Goal: Entertainment & Leisure: Browse casually

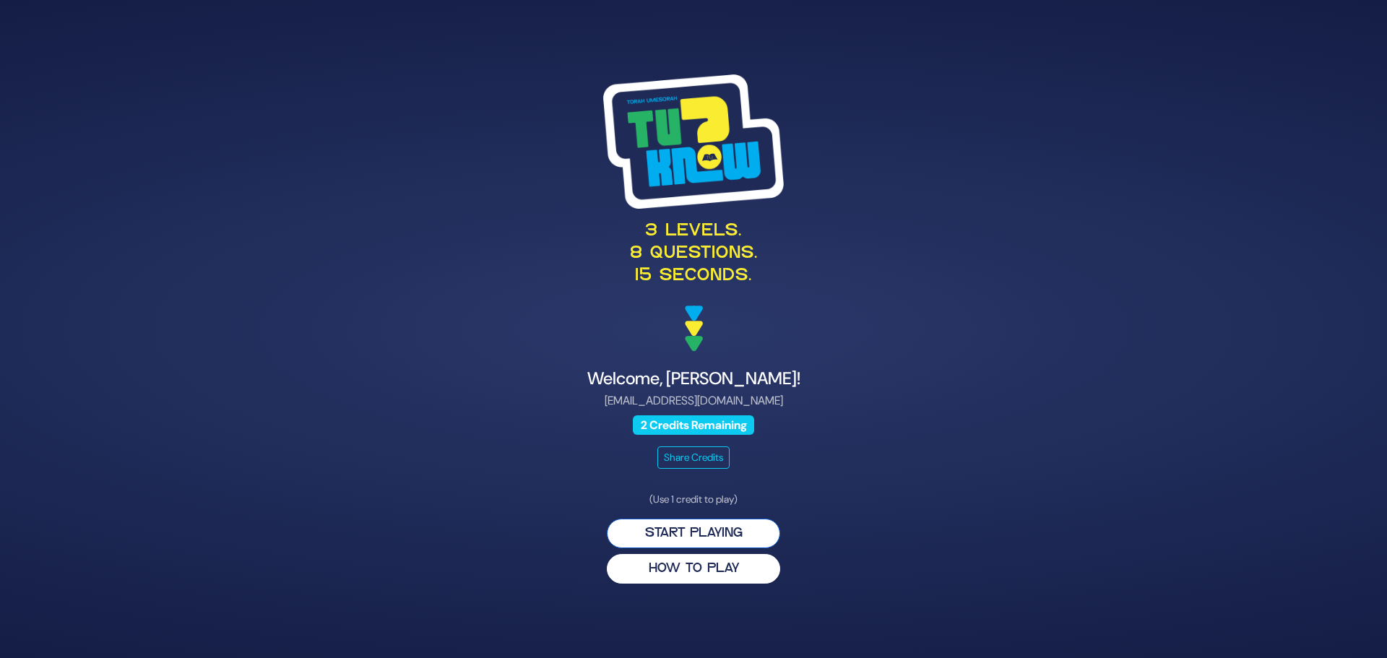
click at [688, 539] on button "Start Playing" at bounding box center [693, 534] width 173 height 30
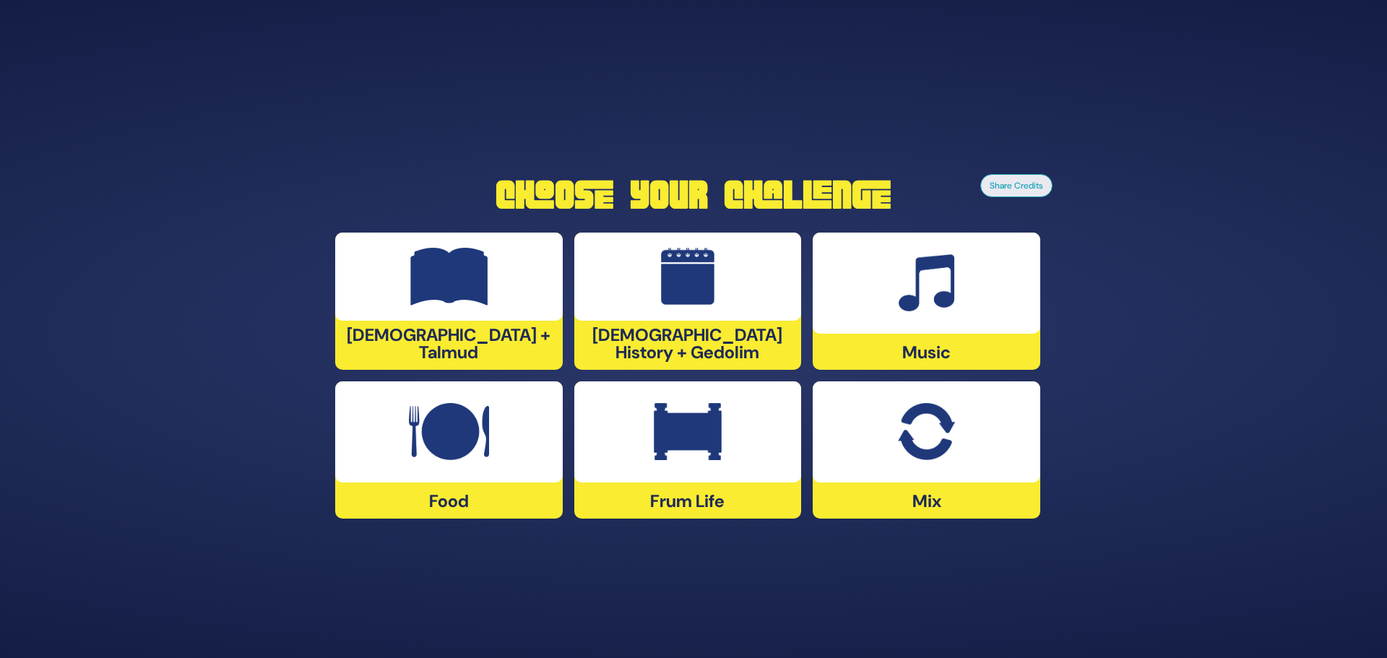
click at [958, 443] on div at bounding box center [925, 431] width 227 height 101
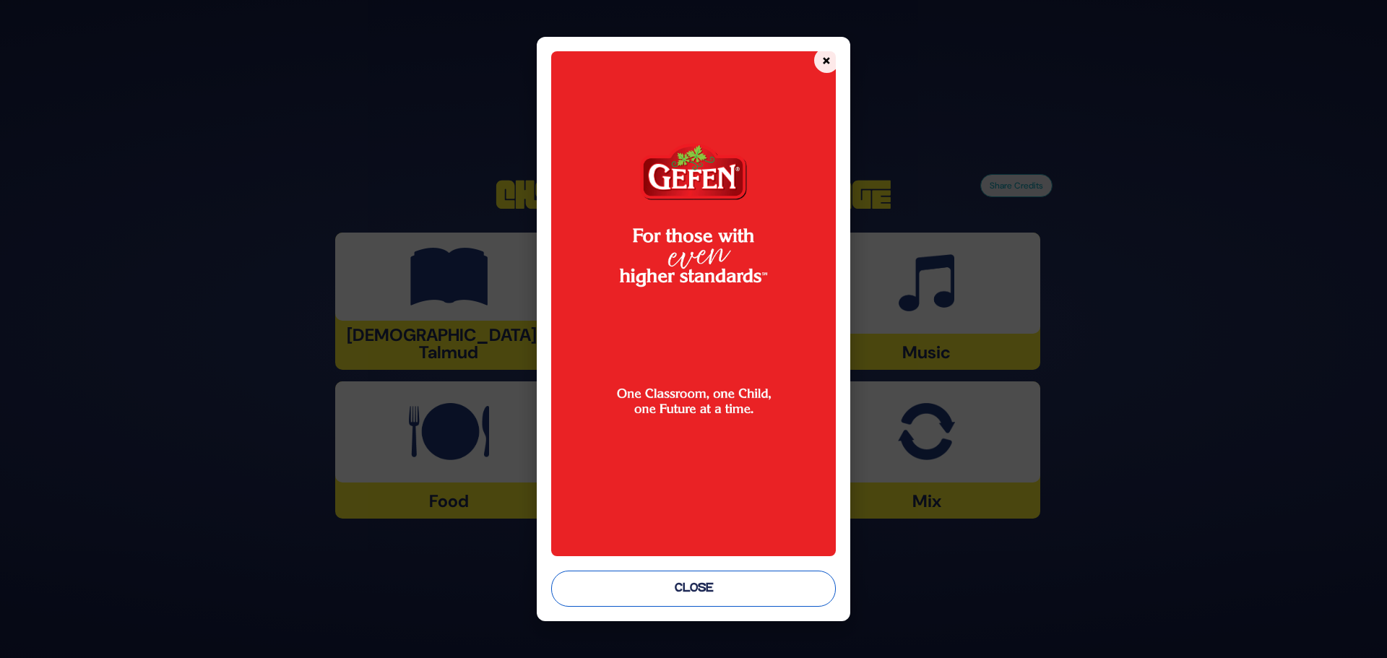
click at [723, 585] on button "Close" at bounding box center [693, 589] width 285 height 36
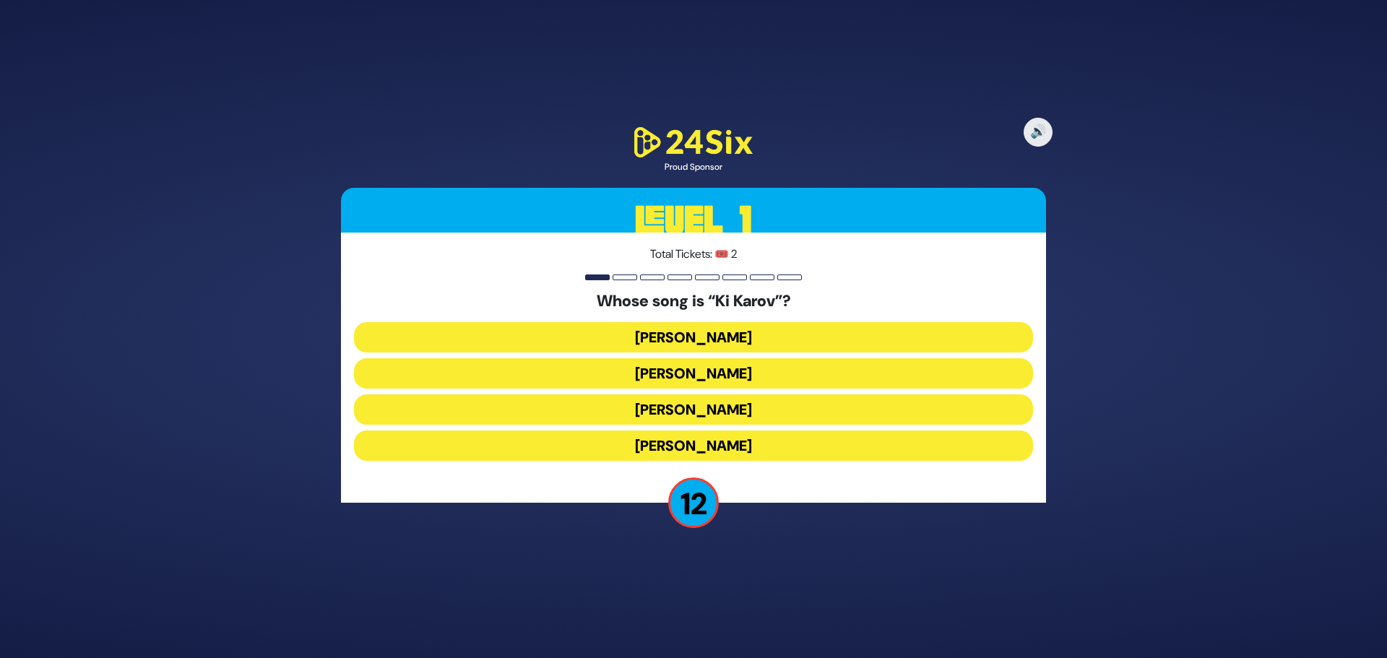
click at [904, 375] on button "[PERSON_NAME]" at bounding box center [693, 373] width 679 height 30
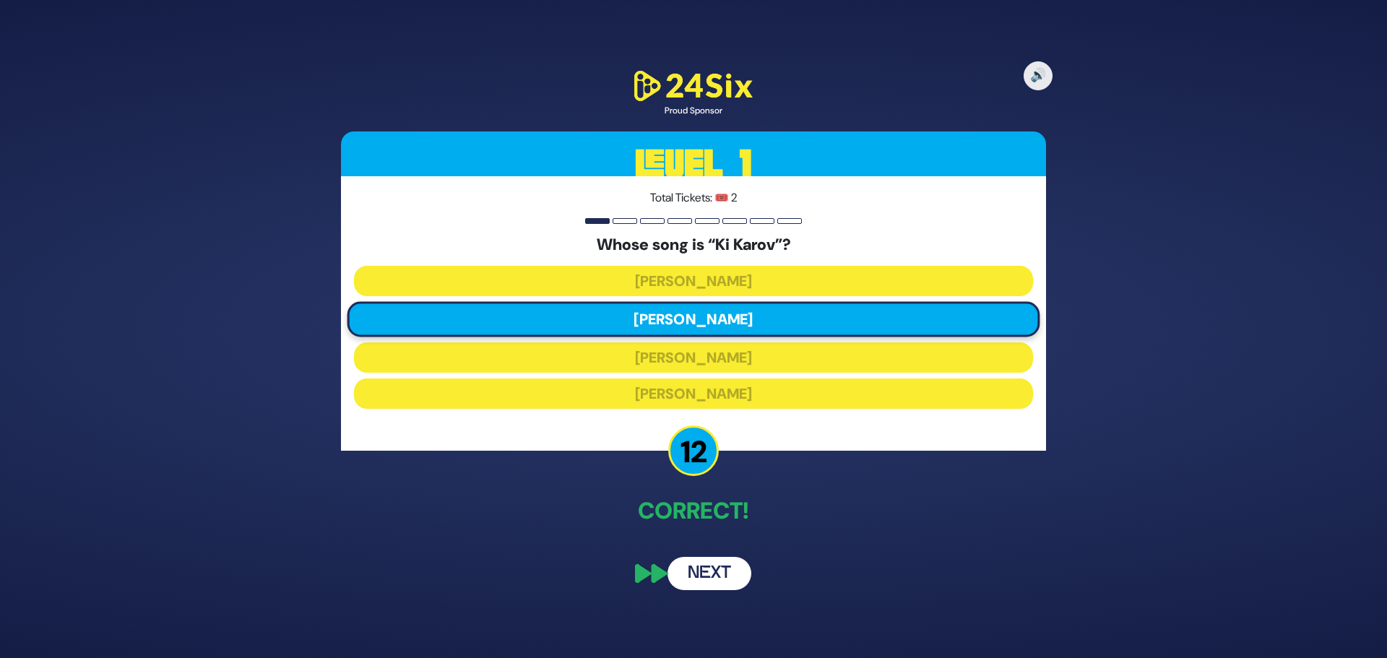
click at [696, 571] on button "Next" at bounding box center [709, 573] width 84 height 33
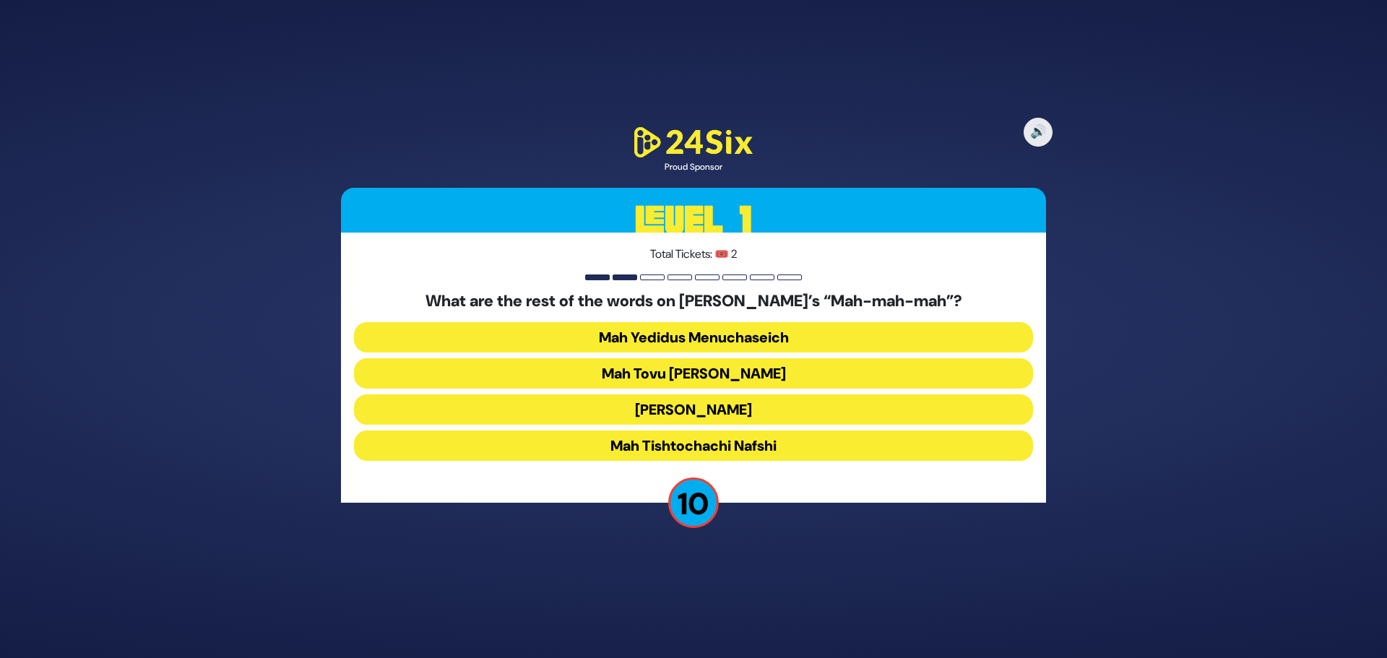
click at [787, 378] on button "Mah Tovu [PERSON_NAME]" at bounding box center [693, 373] width 679 height 30
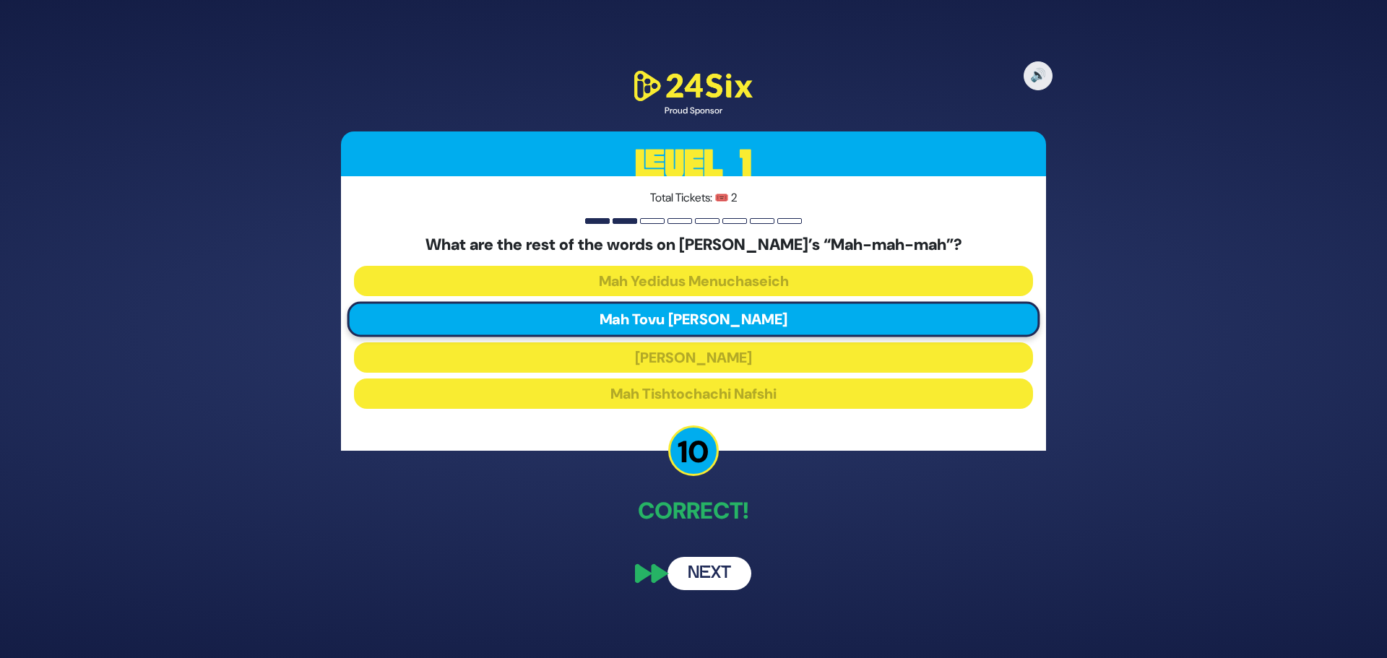
click at [711, 567] on button "Next" at bounding box center [709, 573] width 84 height 33
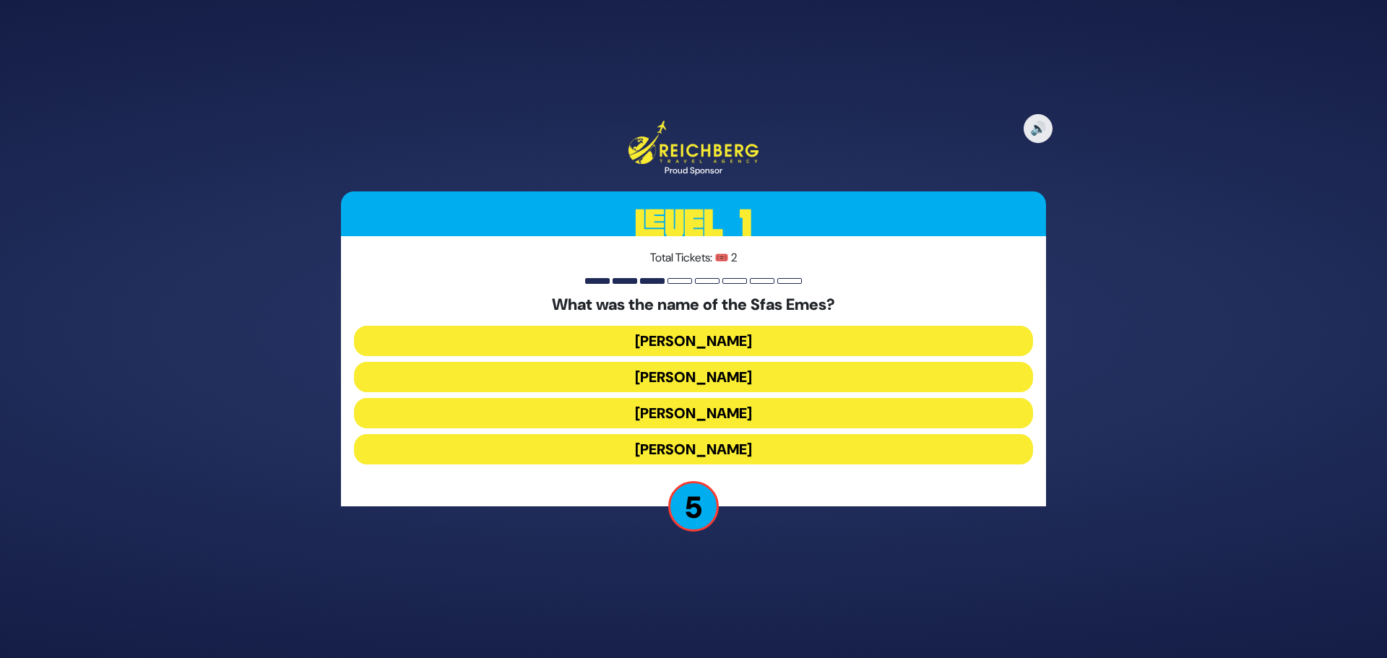
click at [817, 338] on button "[PERSON_NAME]" at bounding box center [693, 341] width 679 height 30
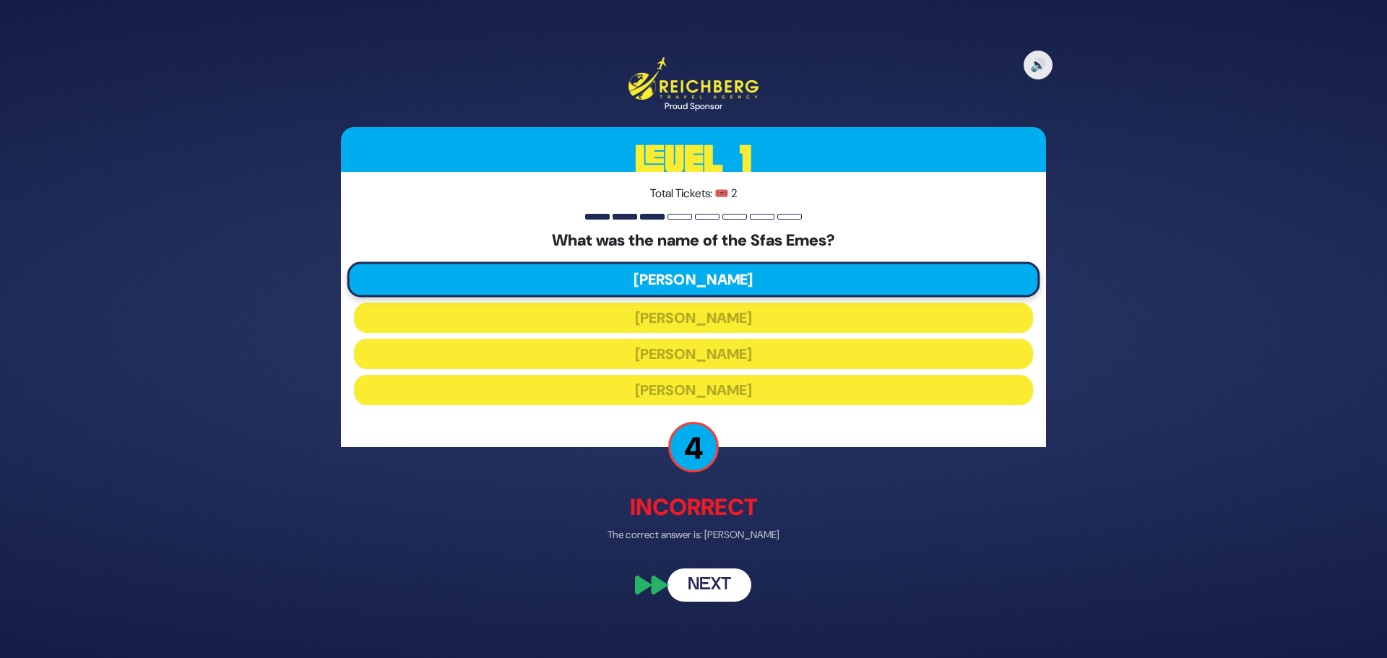
click at [720, 581] on button "Next" at bounding box center [709, 584] width 84 height 33
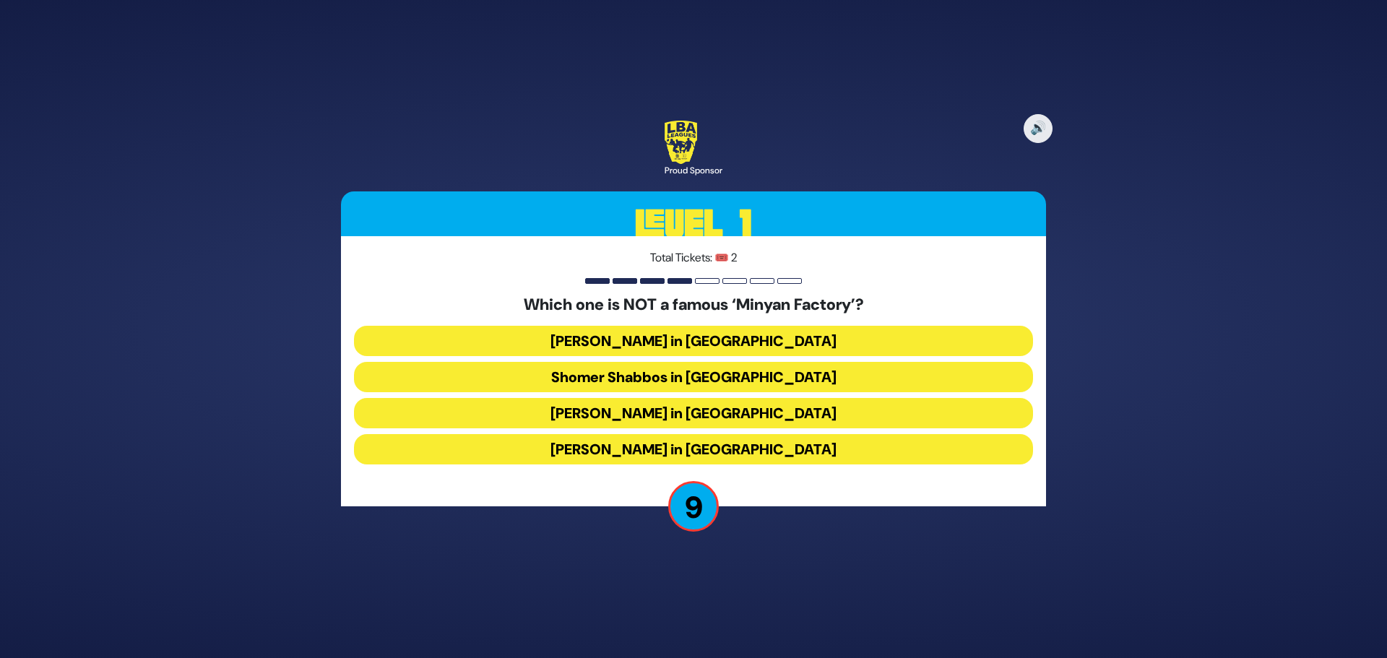
click at [775, 448] on button "[PERSON_NAME] in [GEOGRAPHIC_DATA]" at bounding box center [693, 449] width 679 height 30
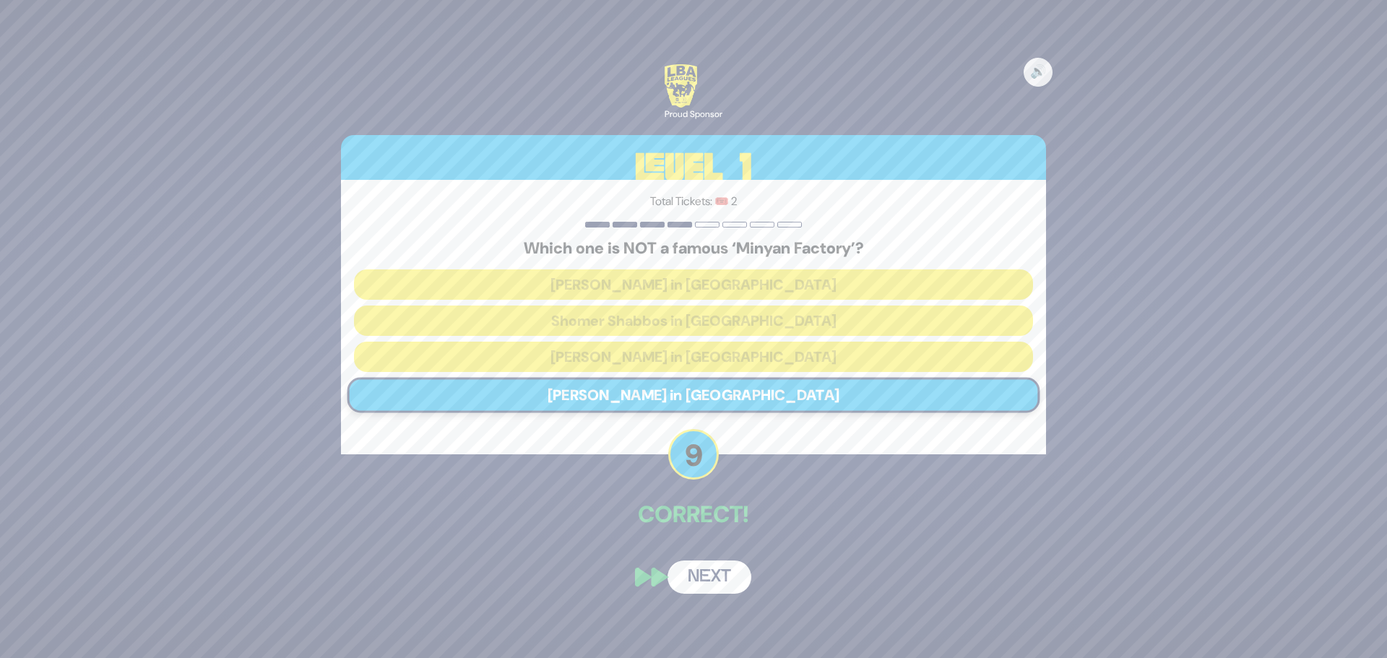
click at [700, 580] on button "Next" at bounding box center [709, 576] width 84 height 33
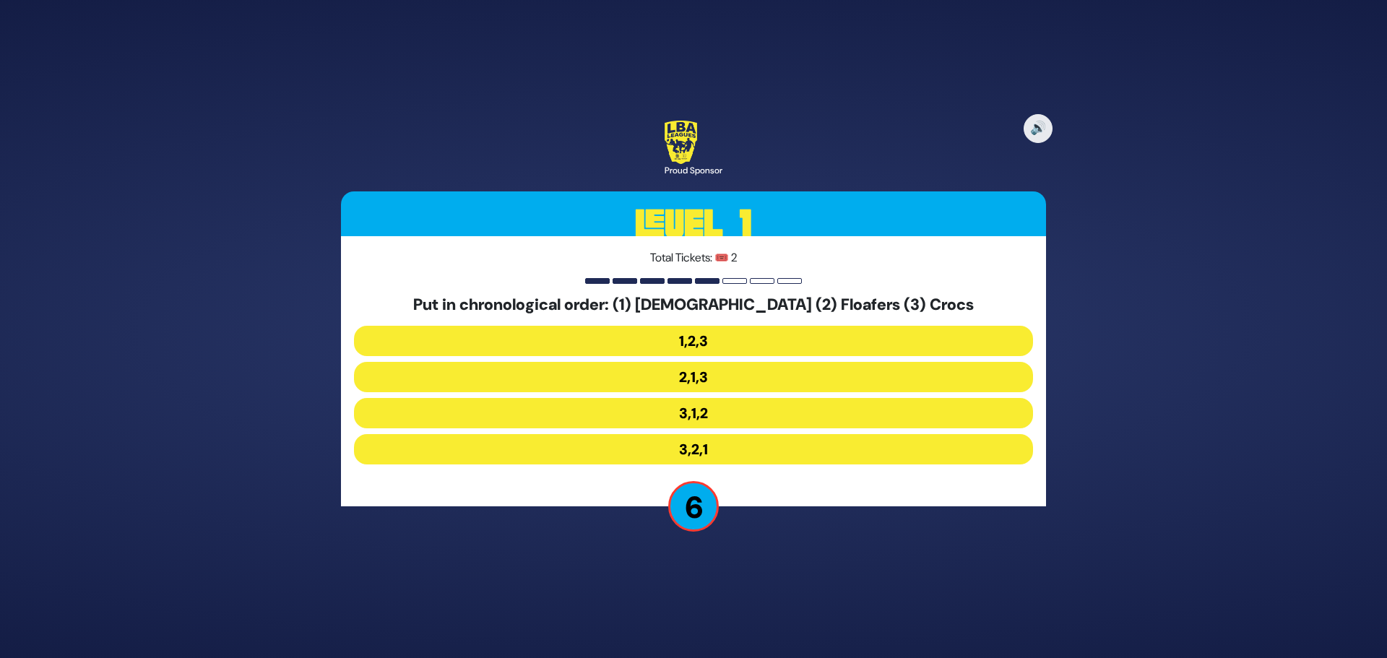
click at [716, 448] on button "3,2,1" at bounding box center [693, 449] width 679 height 30
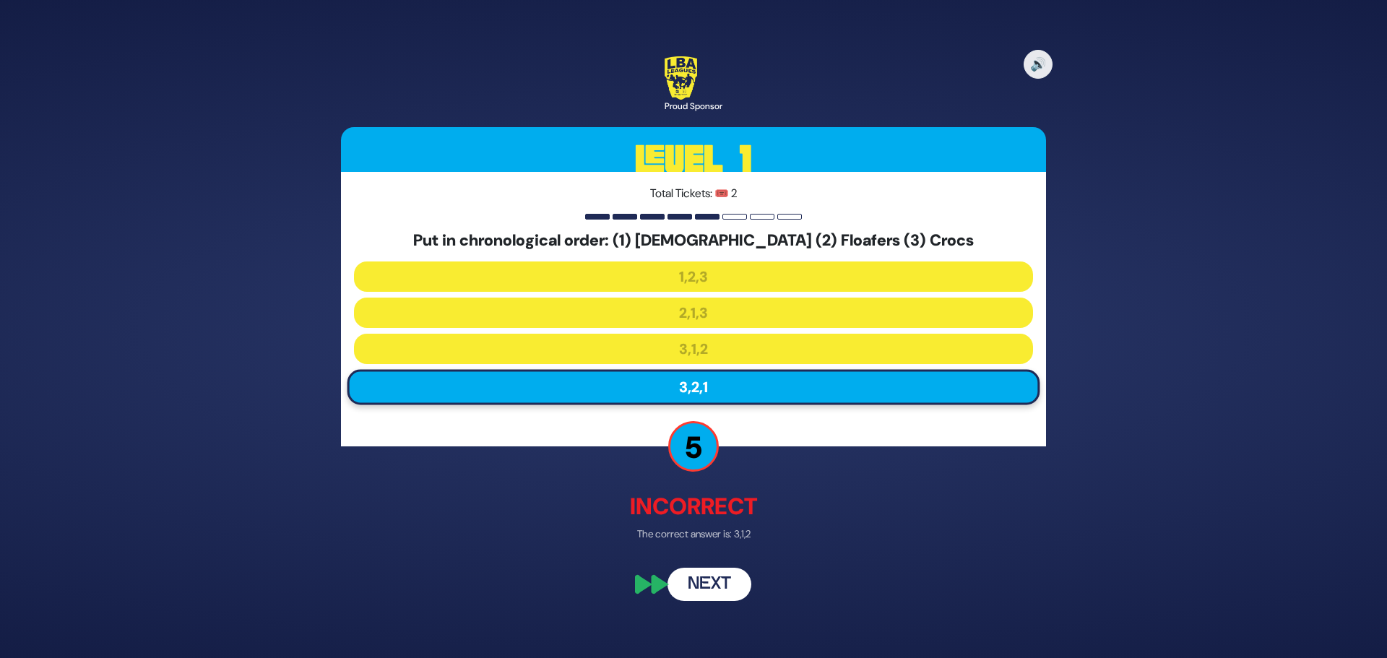
click at [703, 577] on button "Next" at bounding box center [709, 584] width 84 height 33
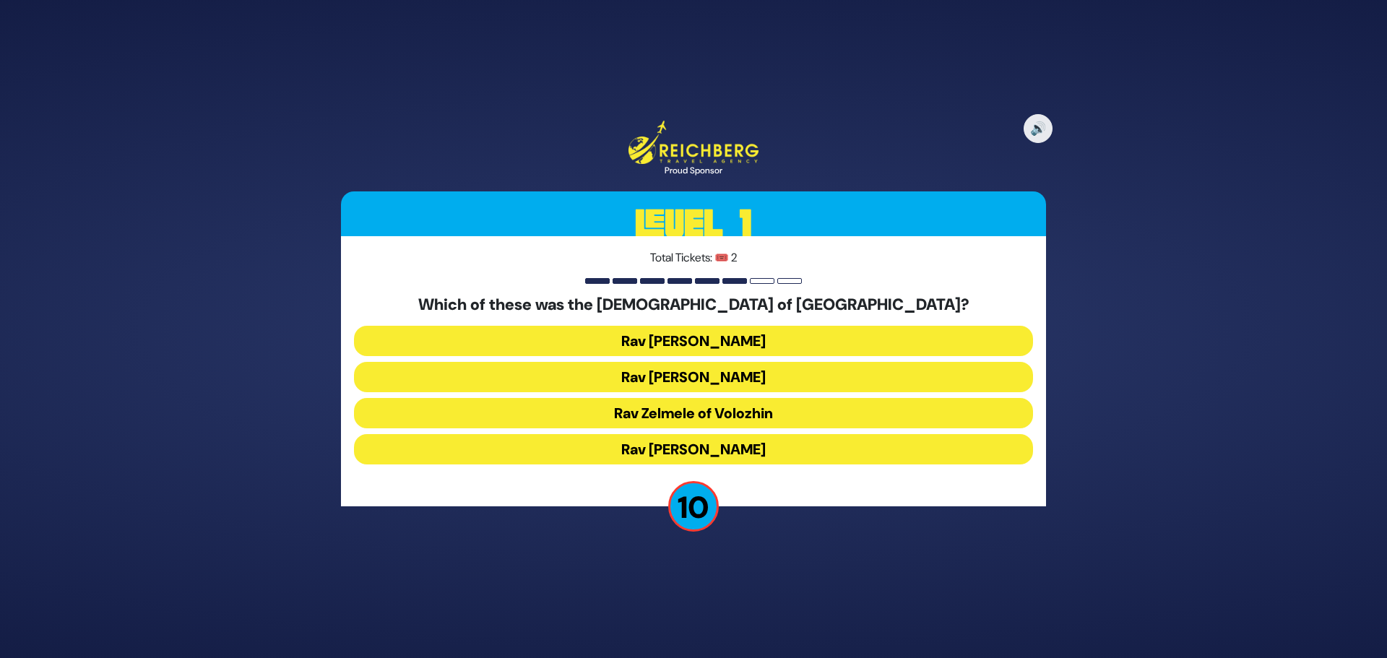
click at [696, 385] on button "Rav [PERSON_NAME]" at bounding box center [693, 377] width 679 height 30
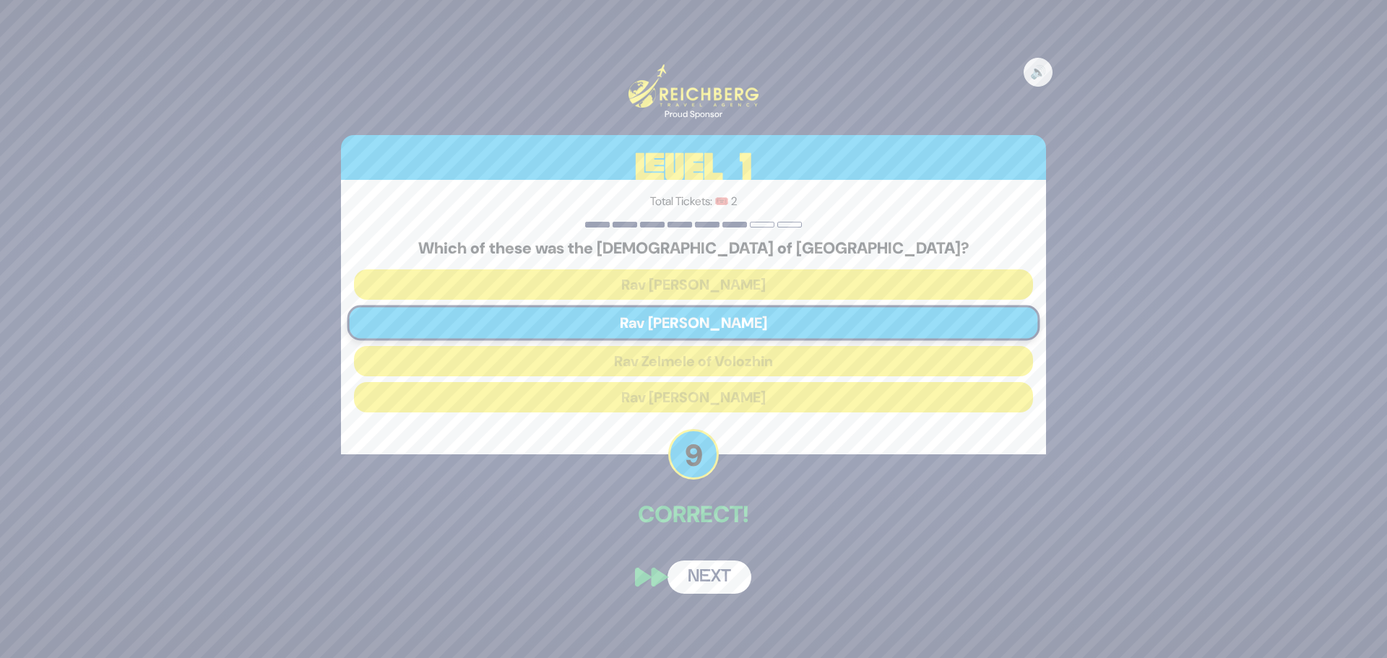
click at [719, 574] on button "Next" at bounding box center [709, 576] width 84 height 33
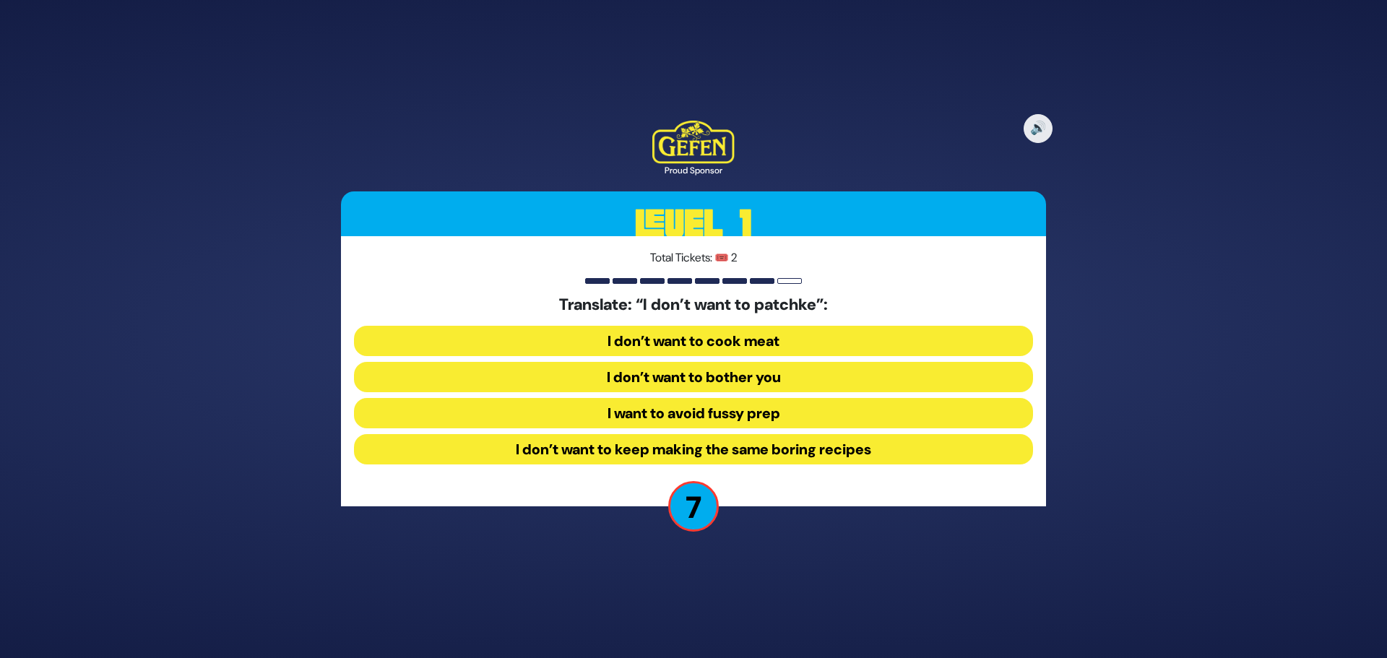
click at [742, 416] on button "I want to avoid fussy prep" at bounding box center [693, 413] width 679 height 30
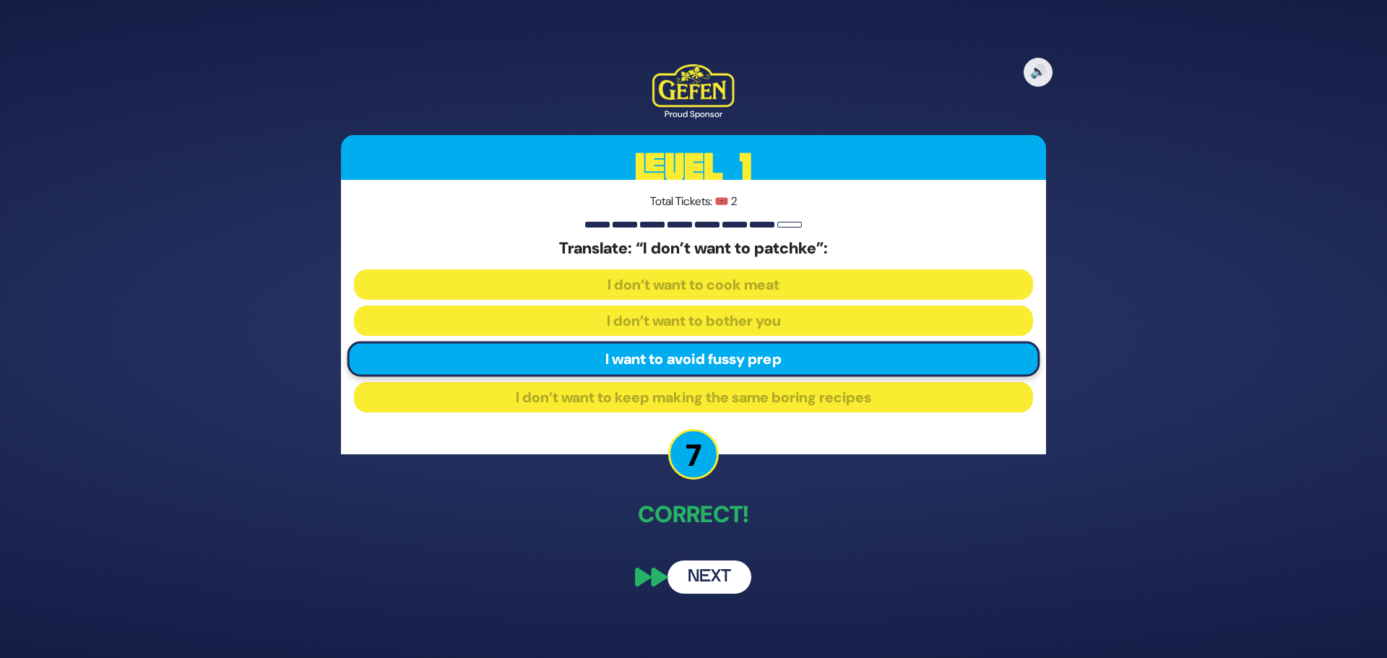
click at [721, 577] on button "Next" at bounding box center [709, 576] width 84 height 33
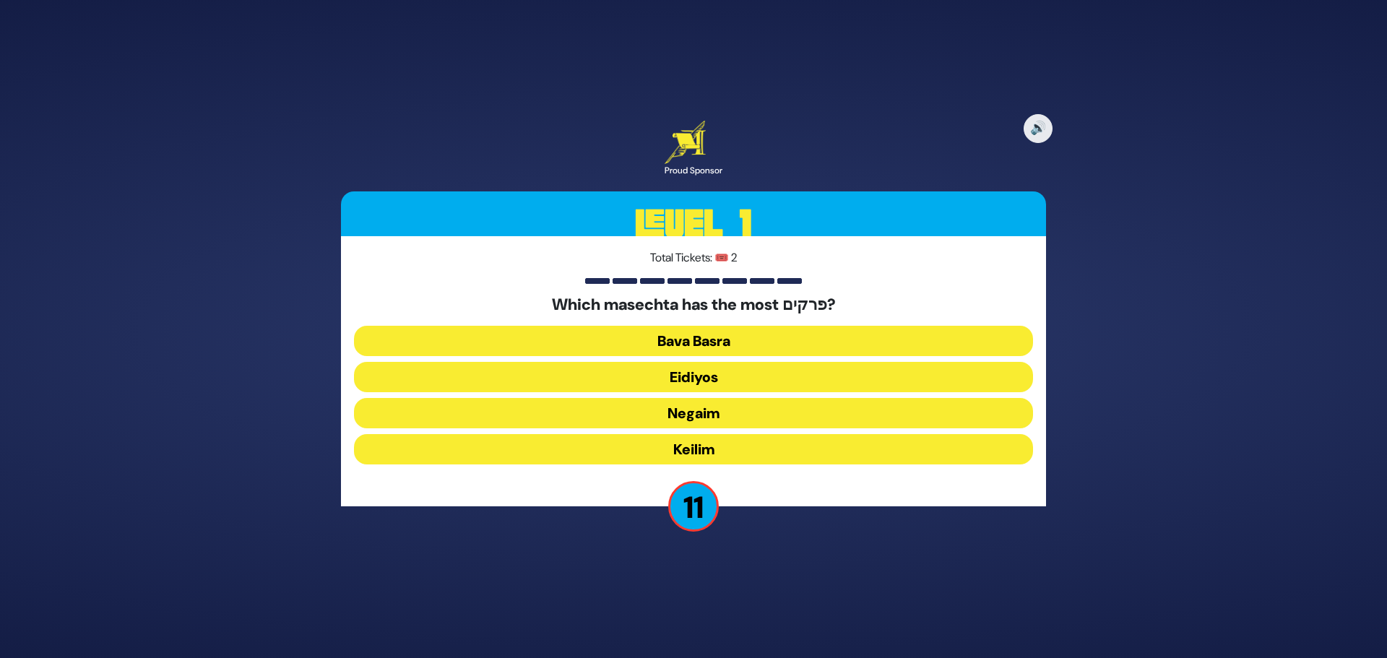
click at [713, 446] on button "Keilim" at bounding box center [693, 449] width 679 height 30
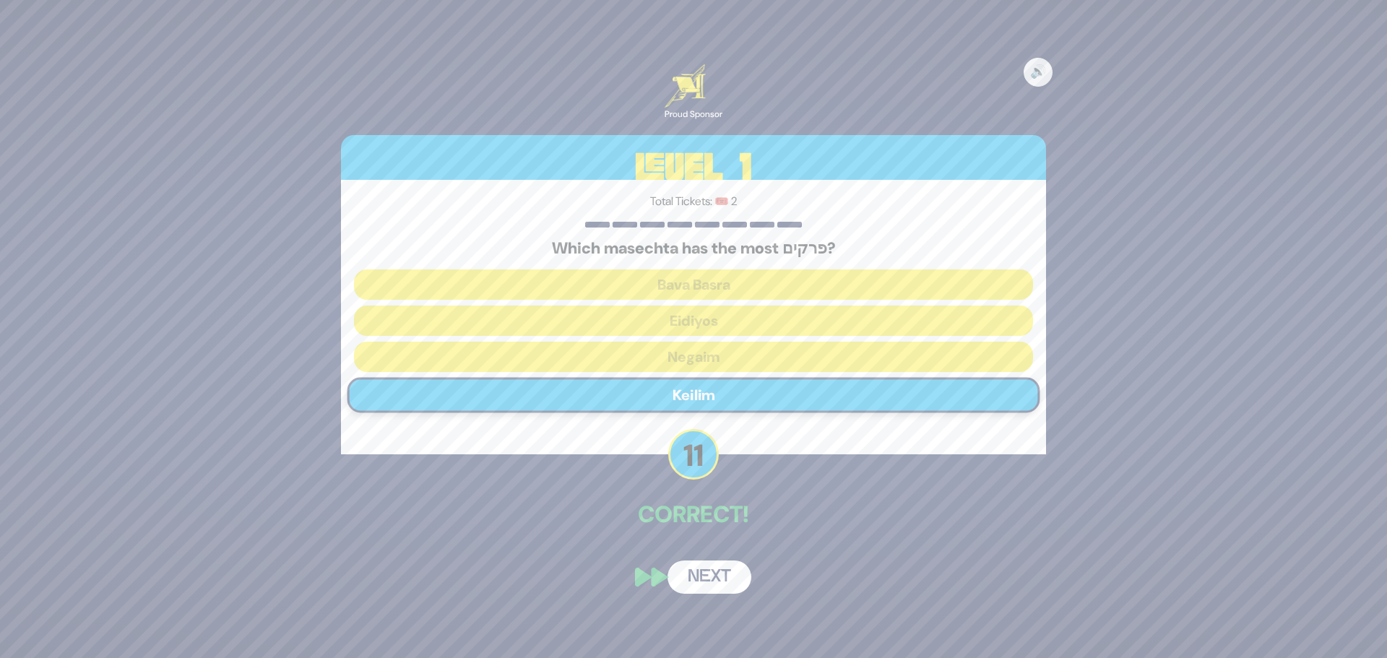
click at [727, 576] on button "Next" at bounding box center [709, 576] width 84 height 33
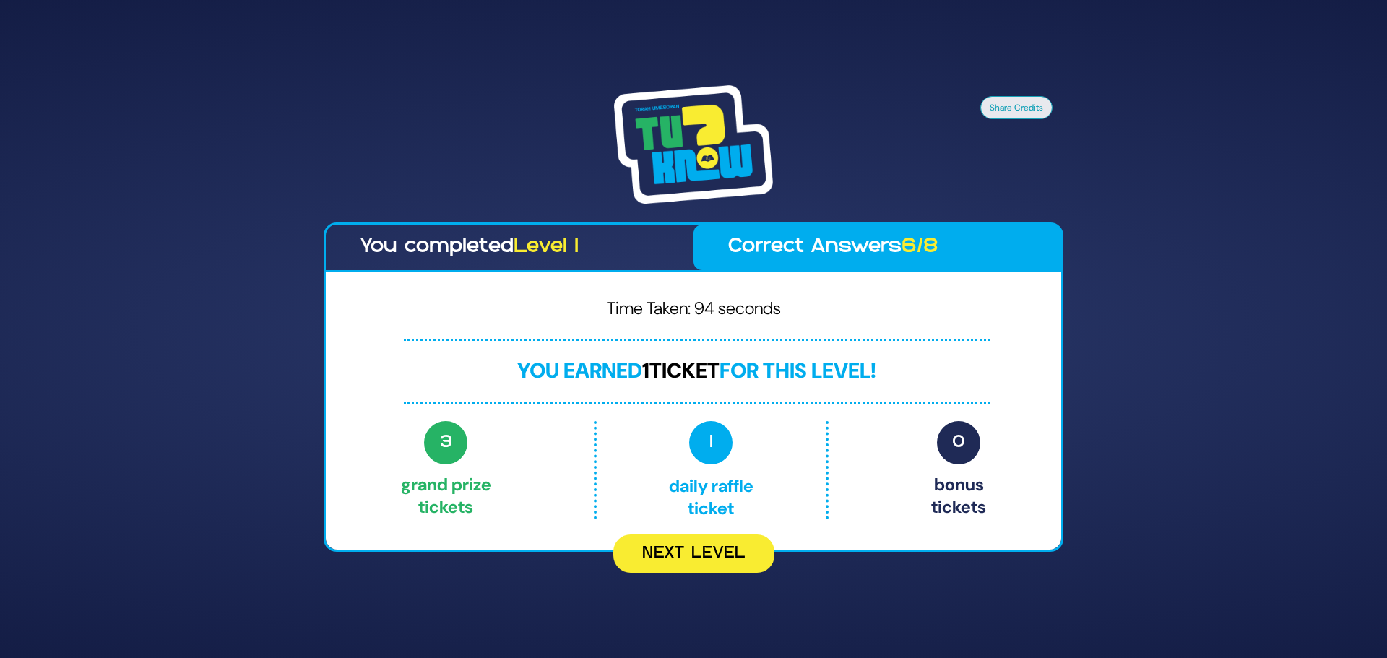
click at [657, 561] on button "Next Level" at bounding box center [693, 553] width 161 height 38
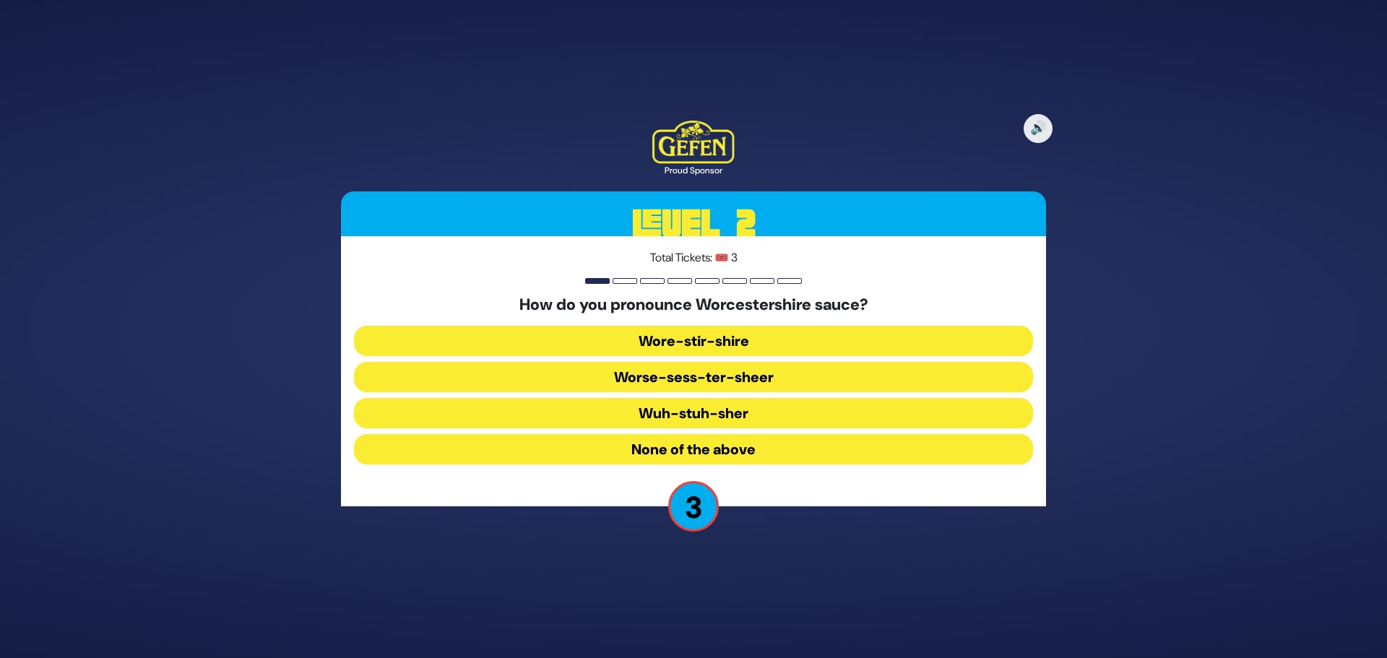
click at [745, 460] on button "None of the above" at bounding box center [693, 449] width 679 height 30
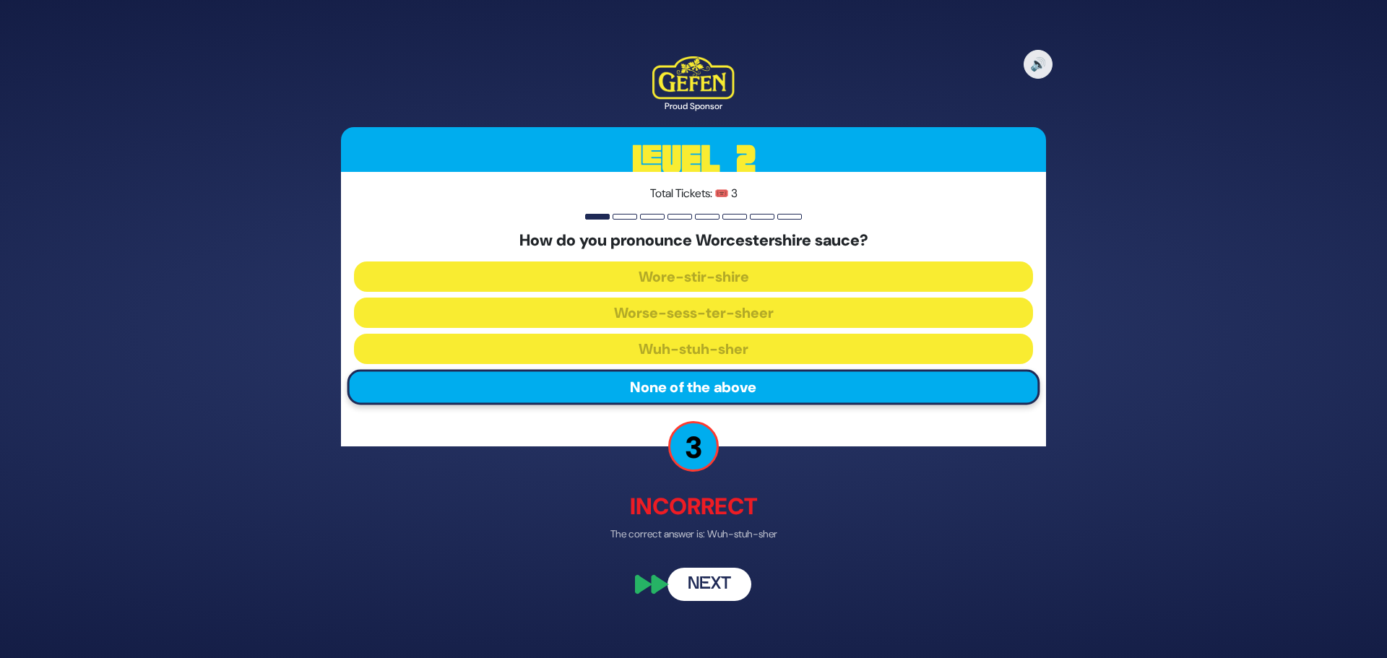
click at [710, 583] on button "Next" at bounding box center [709, 584] width 84 height 33
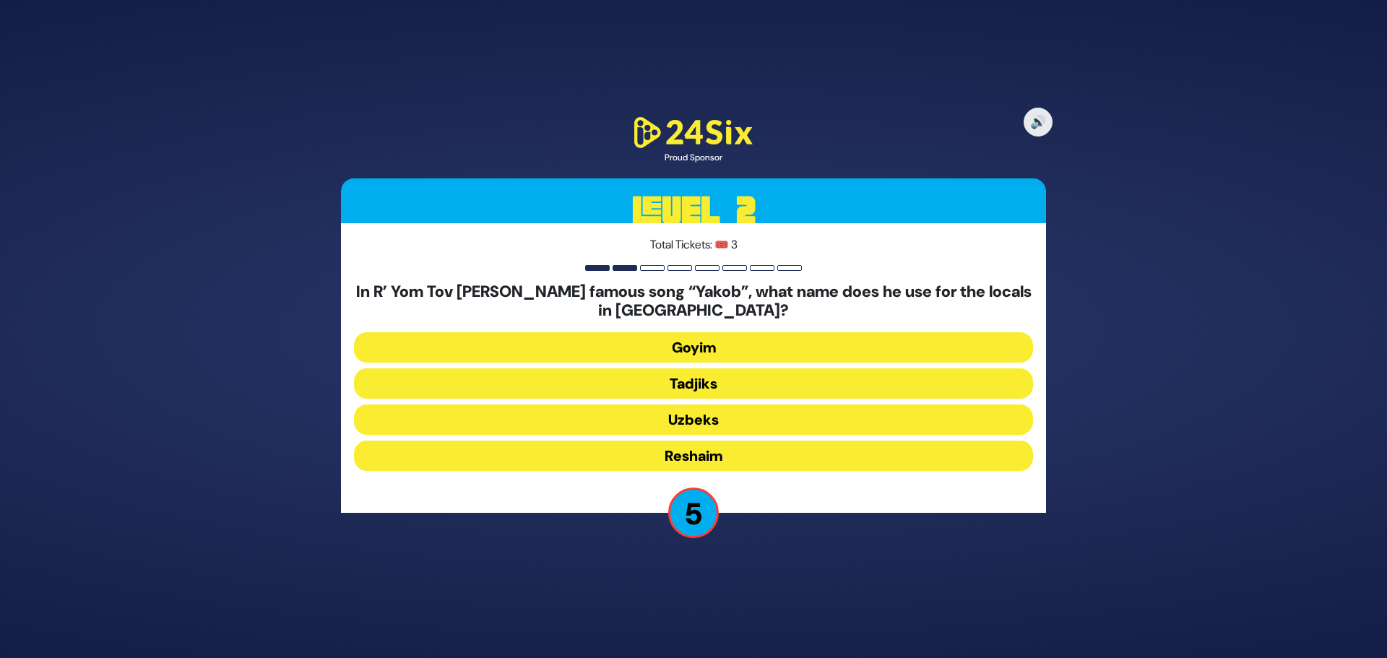
click at [703, 390] on button "Tadjiks" at bounding box center [693, 383] width 679 height 30
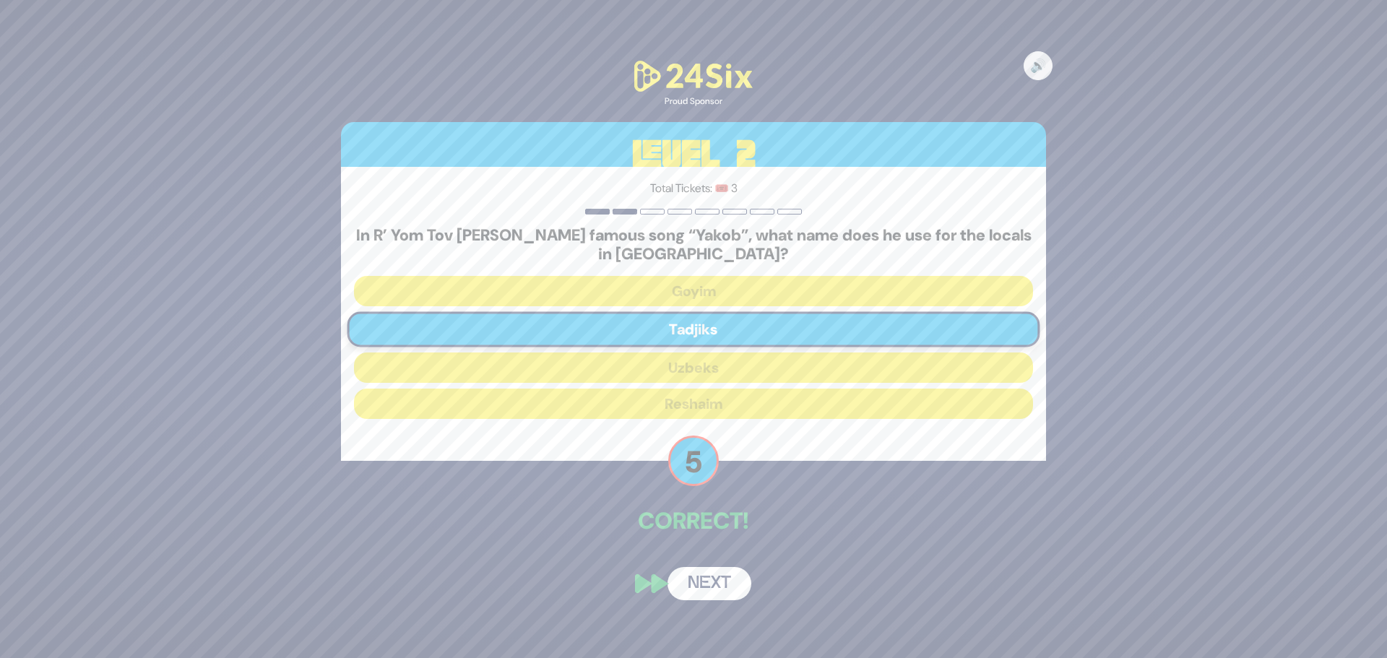
click at [703, 577] on button "Next" at bounding box center [709, 583] width 84 height 33
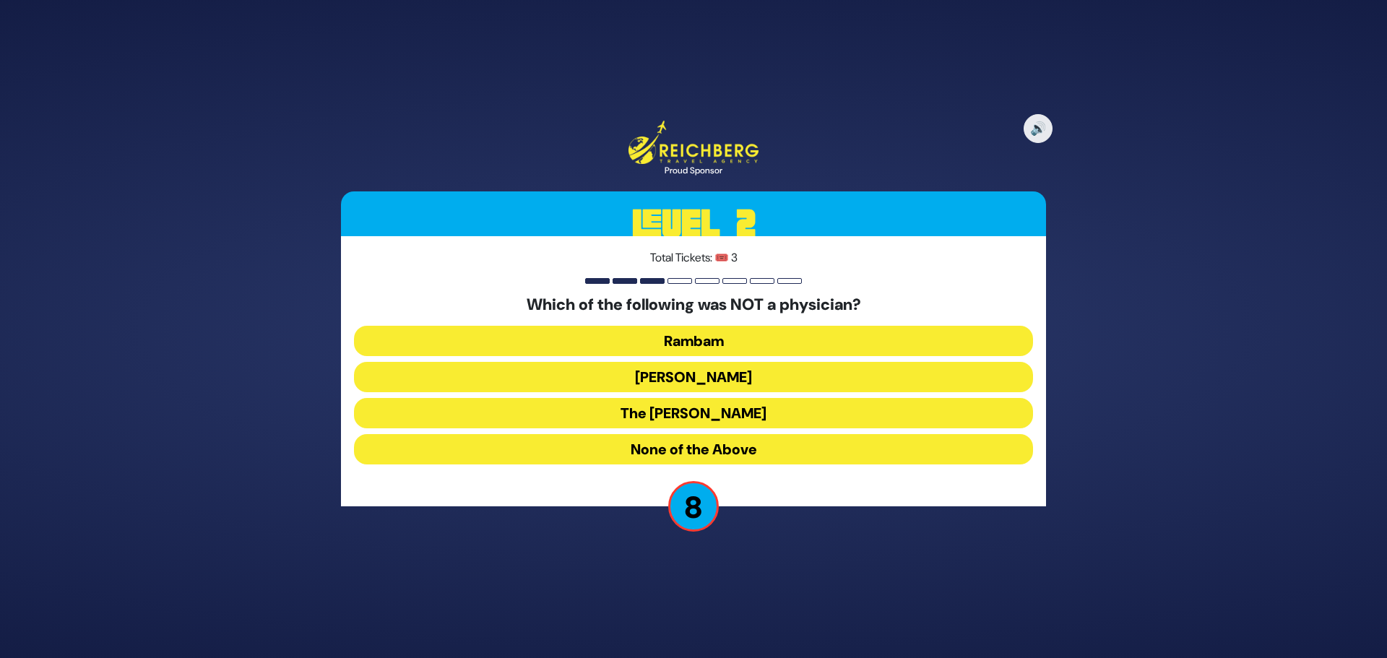
click at [687, 380] on button "[PERSON_NAME]" at bounding box center [693, 377] width 679 height 30
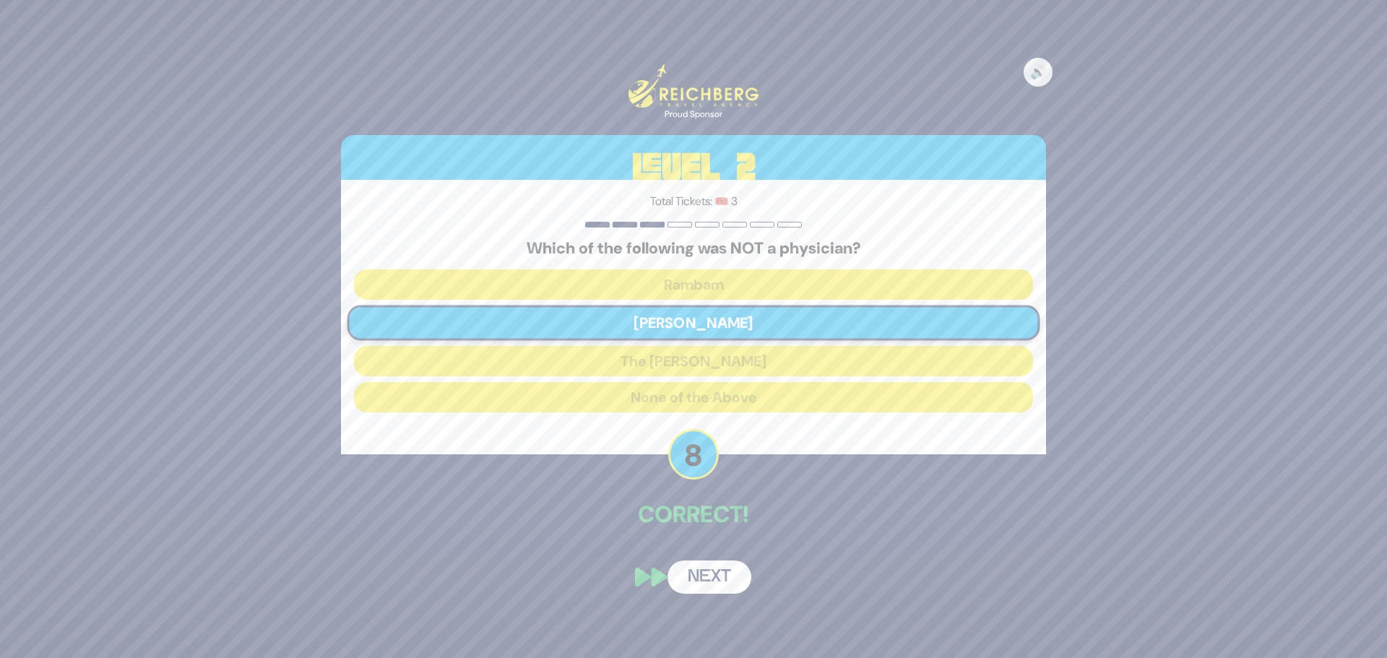
click at [704, 575] on button "Next" at bounding box center [709, 576] width 84 height 33
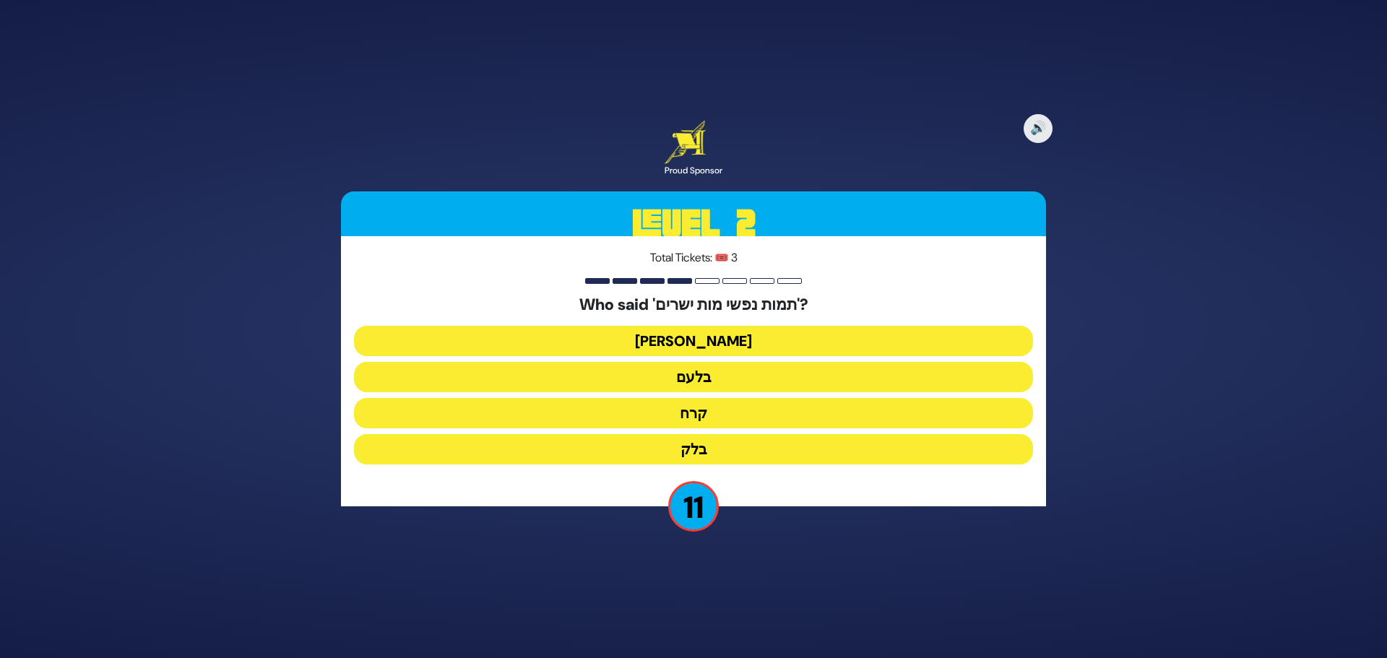
click at [727, 381] on button "בלעם" at bounding box center [693, 377] width 679 height 30
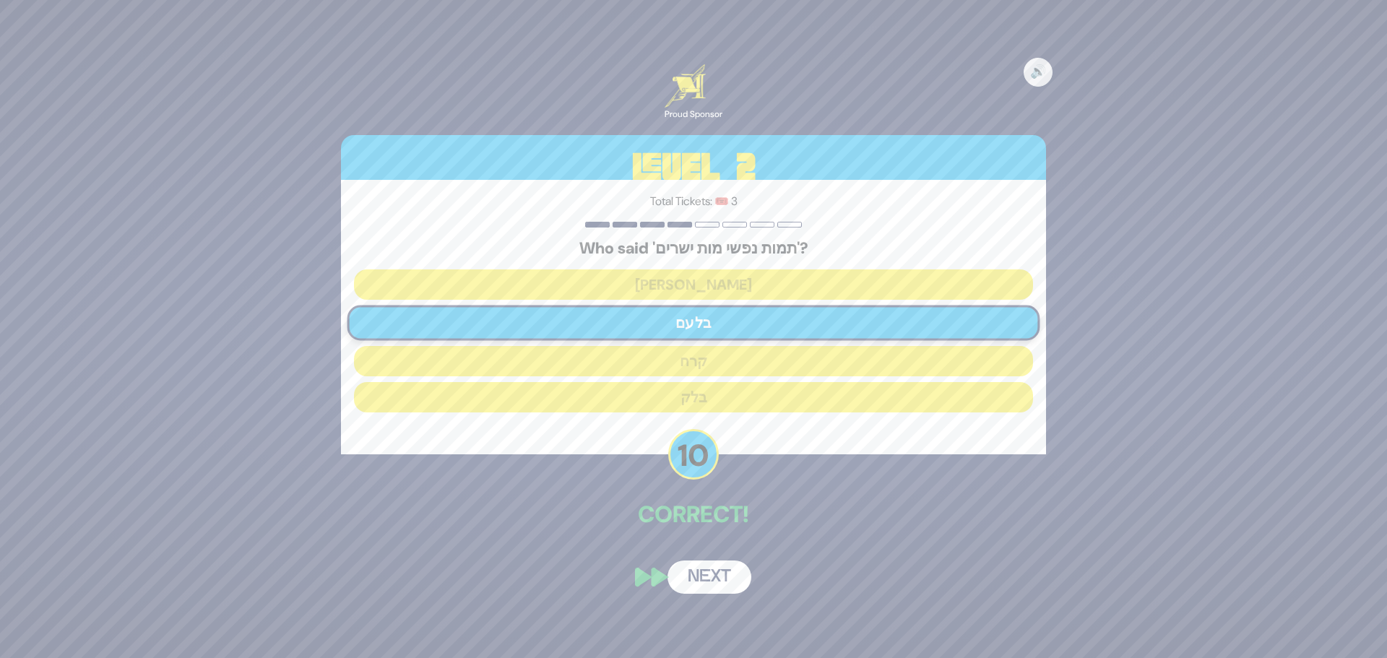
click at [732, 584] on button "Next" at bounding box center [709, 576] width 84 height 33
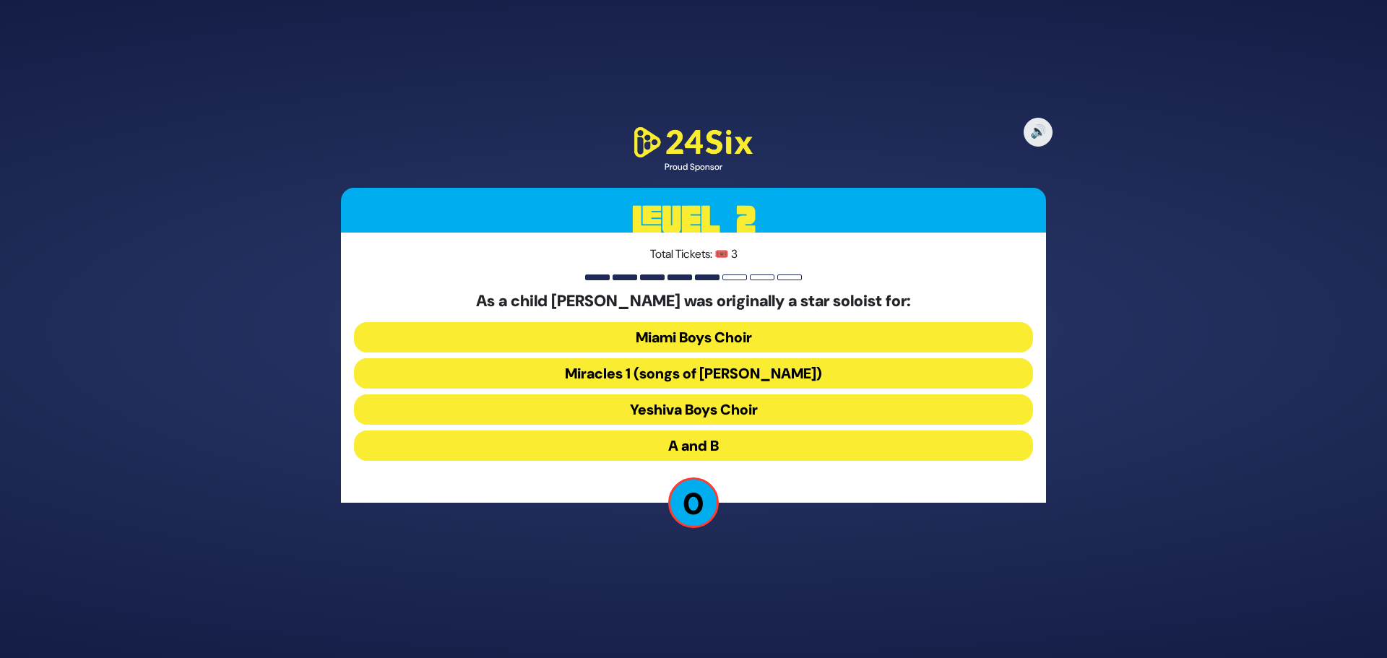
click at [703, 442] on div "As a child [PERSON_NAME] was originally a star soloist for: Miami Boys Choir M…" at bounding box center [693, 379] width 679 height 175
click at [706, 439] on div "As a child [PERSON_NAME] was originally a star soloist for: Miami Boys Choir M…" at bounding box center [693, 379] width 679 height 175
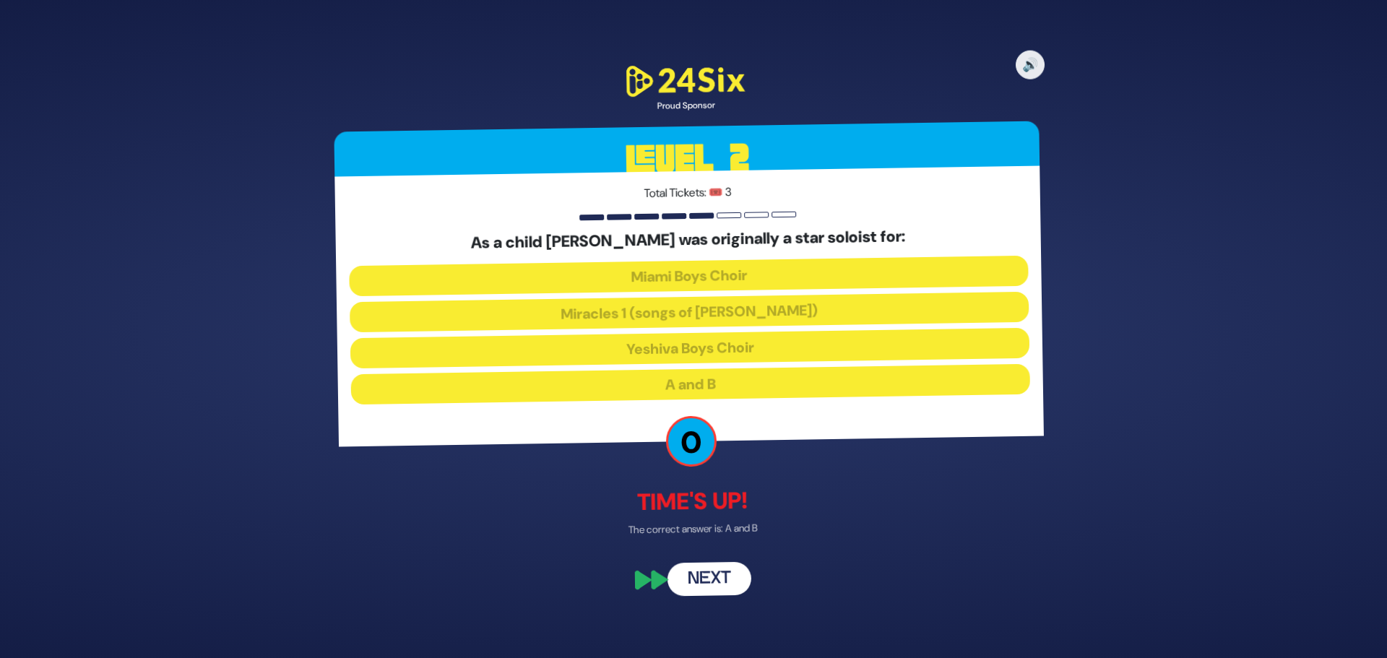
click at [707, 585] on button "Next" at bounding box center [709, 579] width 84 height 33
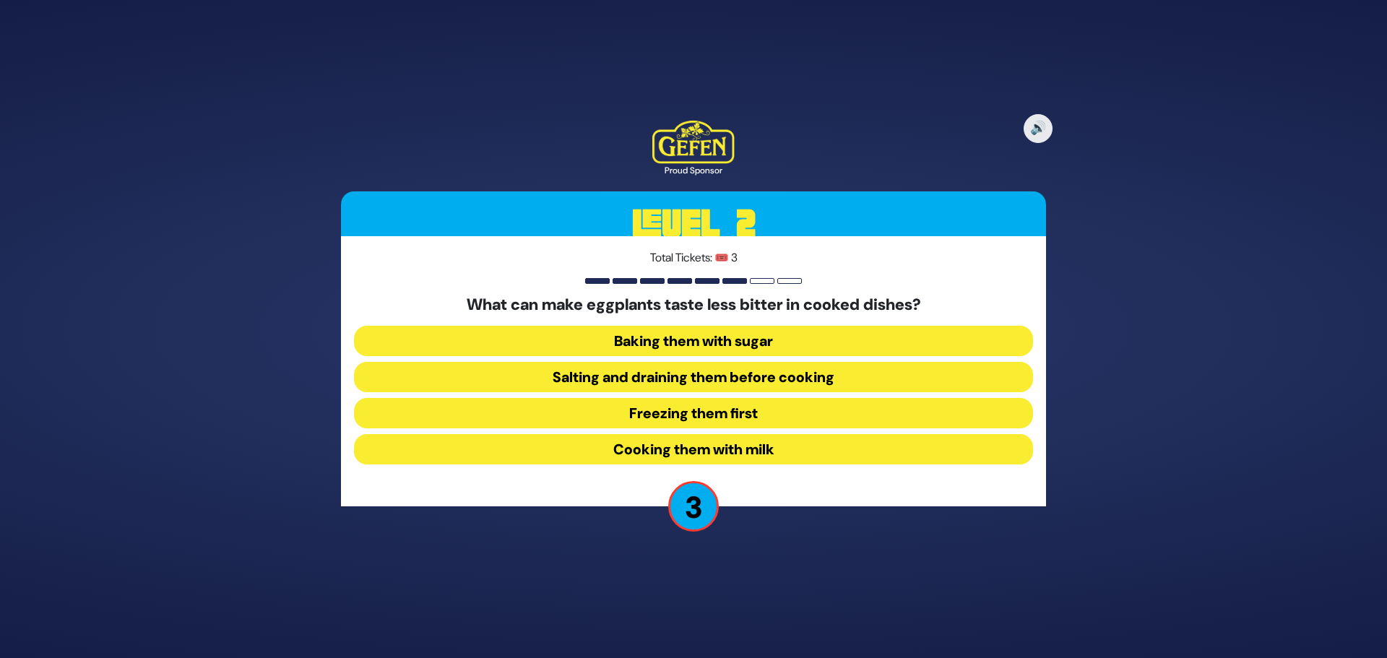
click at [747, 378] on button "Salting and draining them before cooking" at bounding box center [693, 377] width 679 height 30
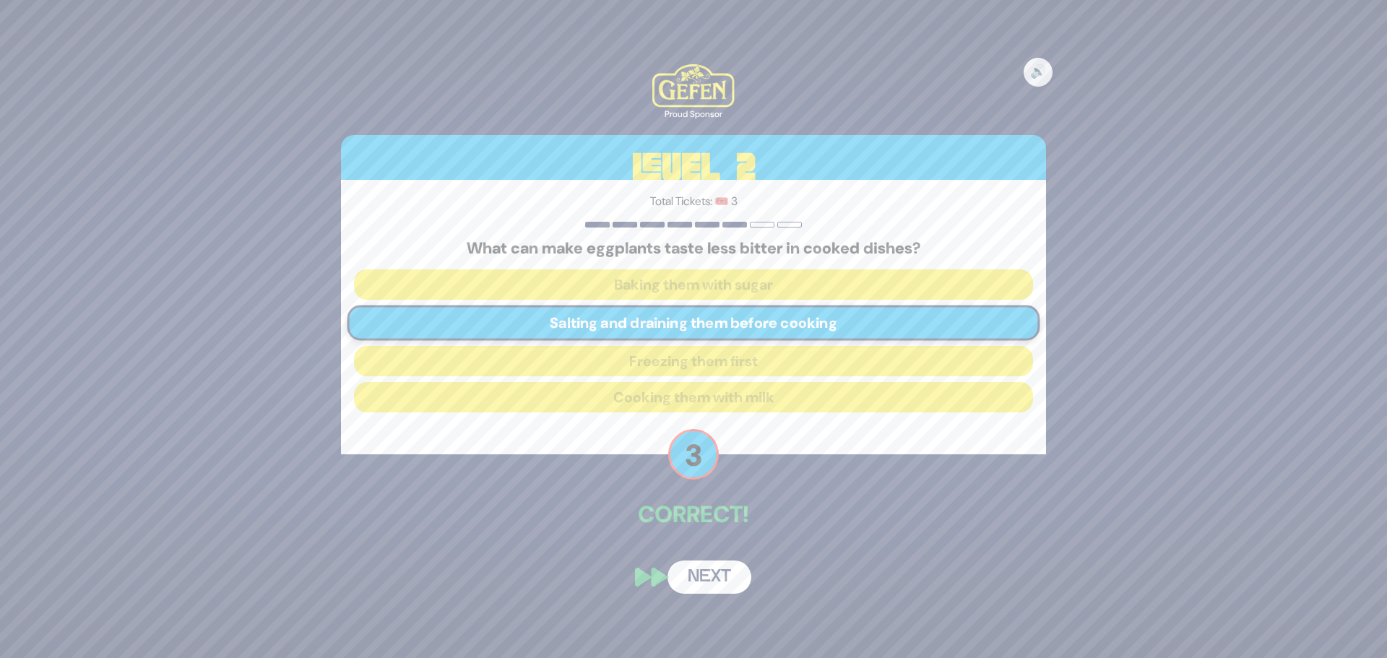
click at [703, 578] on button "Next" at bounding box center [709, 576] width 84 height 33
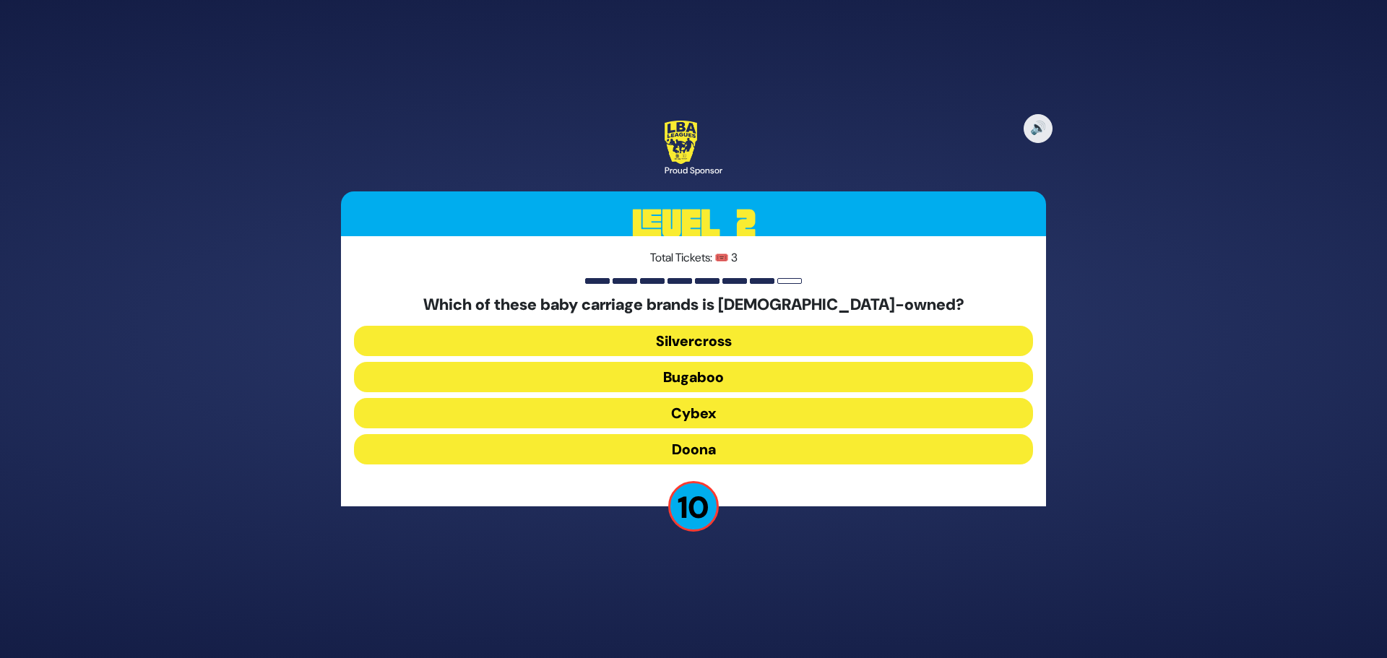
click at [742, 448] on button "Doona" at bounding box center [693, 449] width 679 height 30
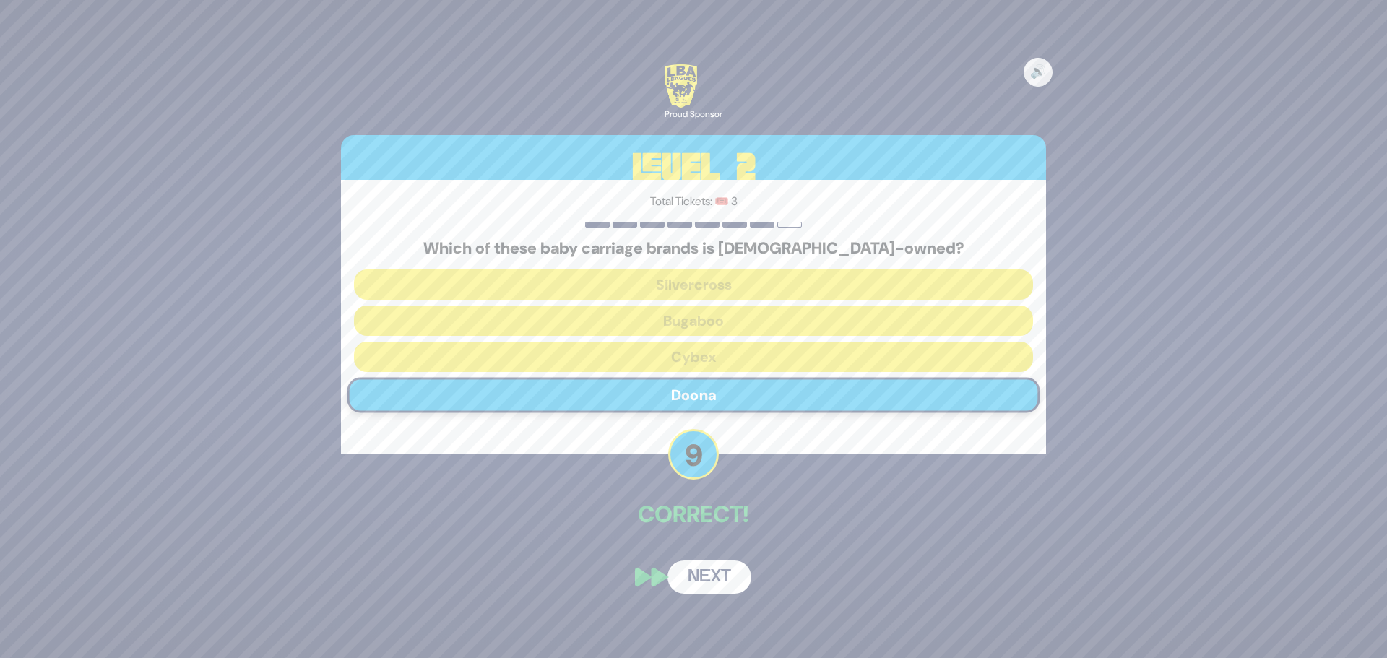
click at [702, 573] on button "Next" at bounding box center [709, 576] width 84 height 33
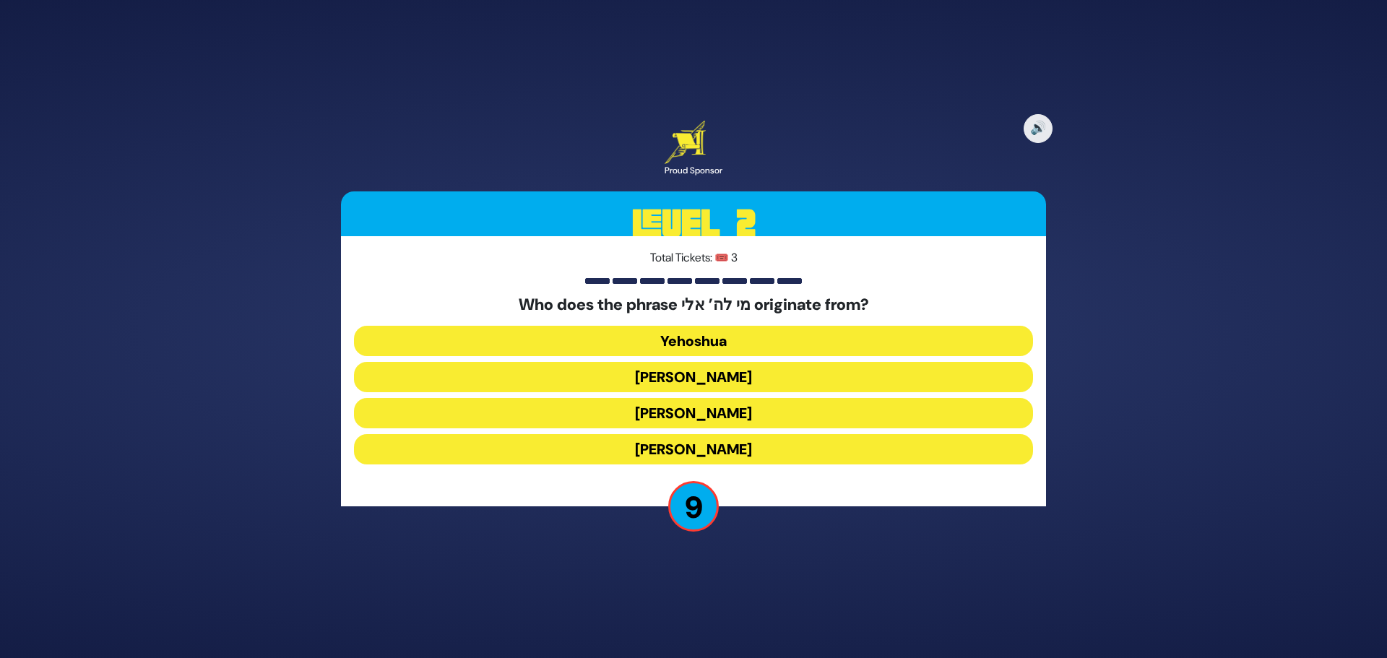
click at [725, 409] on button "[PERSON_NAME]" at bounding box center [693, 413] width 679 height 30
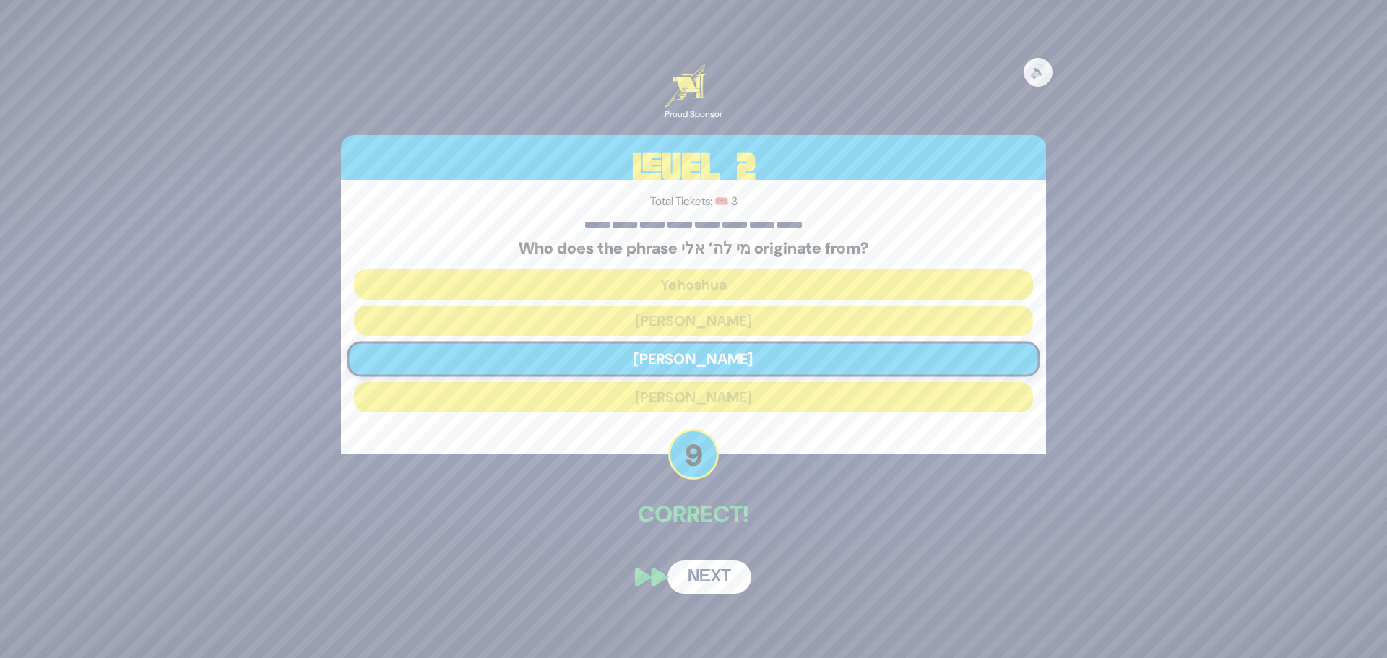
click at [713, 580] on button "Next" at bounding box center [709, 576] width 84 height 33
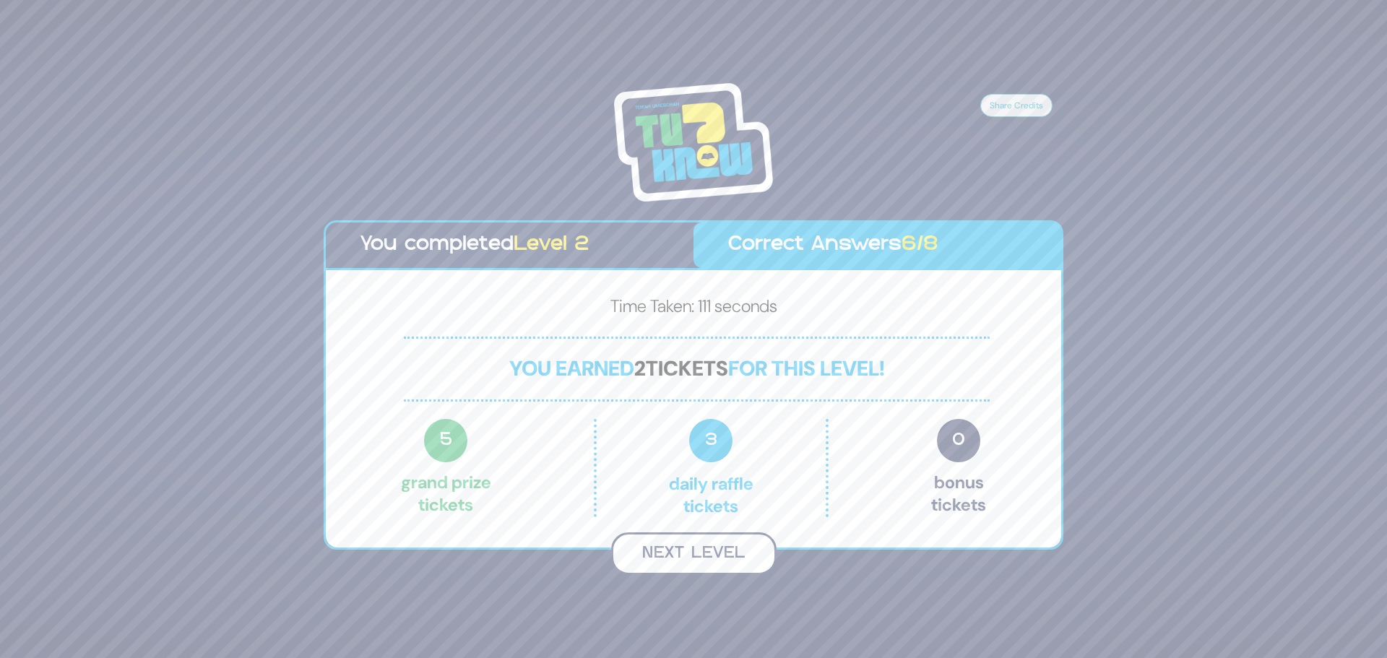
click at [715, 558] on button "Next Level" at bounding box center [693, 553] width 165 height 43
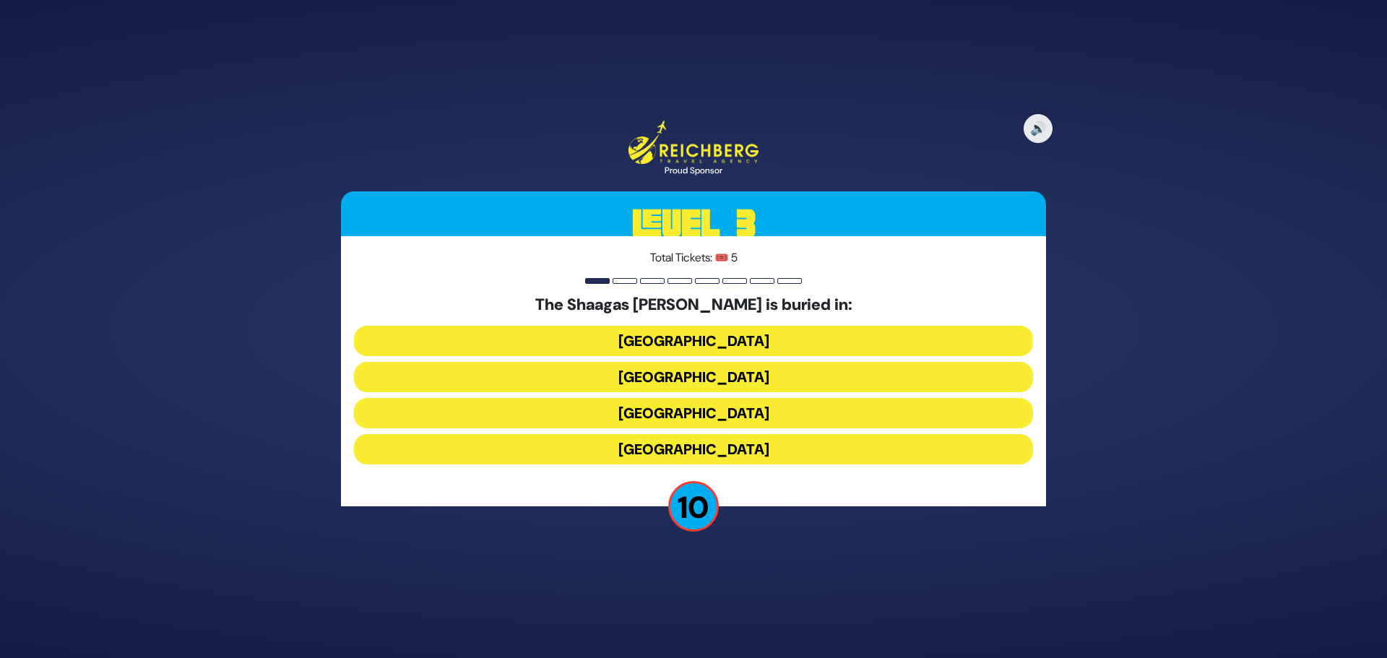
click at [634, 380] on button "[GEOGRAPHIC_DATA]" at bounding box center [693, 377] width 679 height 30
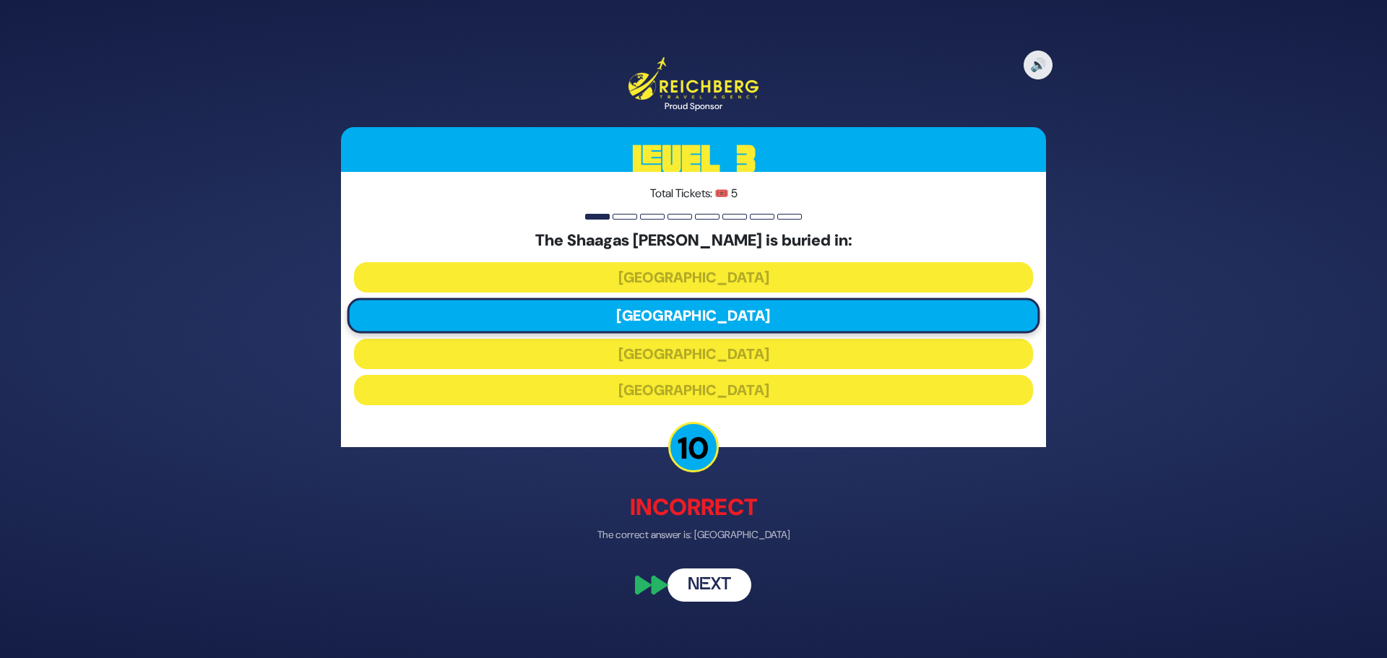
click at [709, 589] on button "Next" at bounding box center [709, 584] width 84 height 33
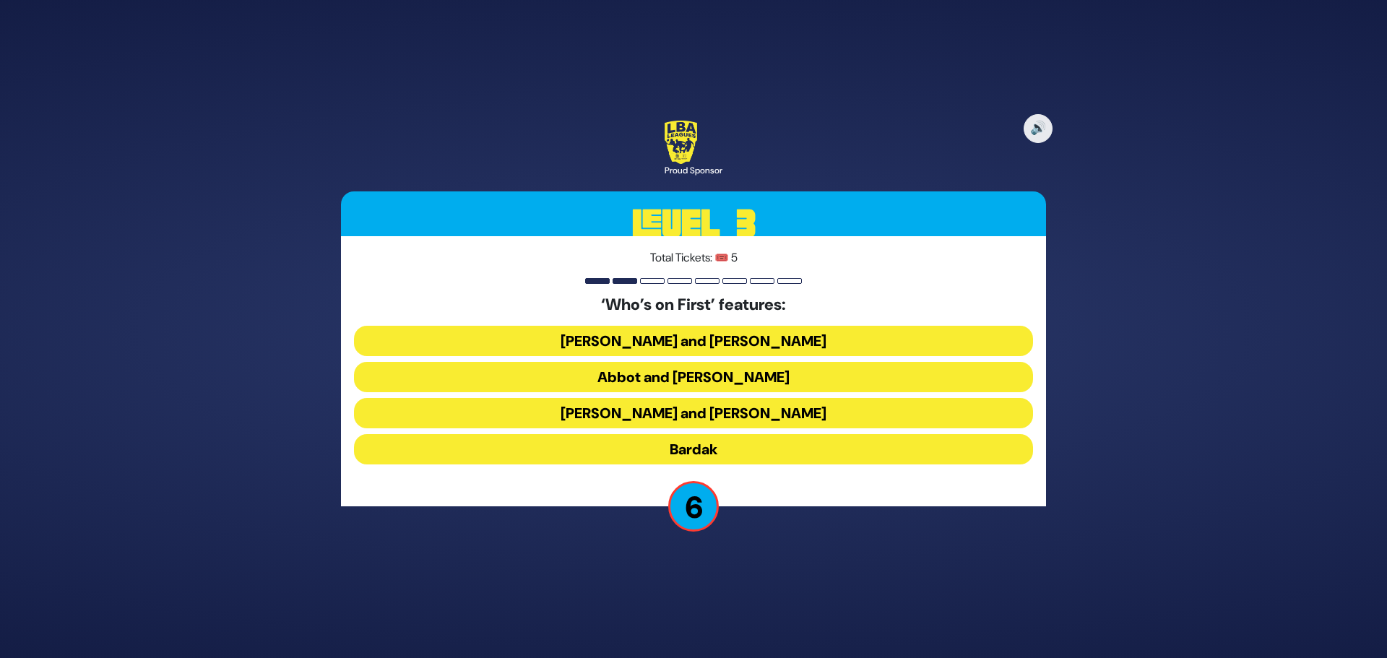
click at [703, 337] on button "[PERSON_NAME] and [PERSON_NAME]" at bounding box center [693, 341] width 679 height 30
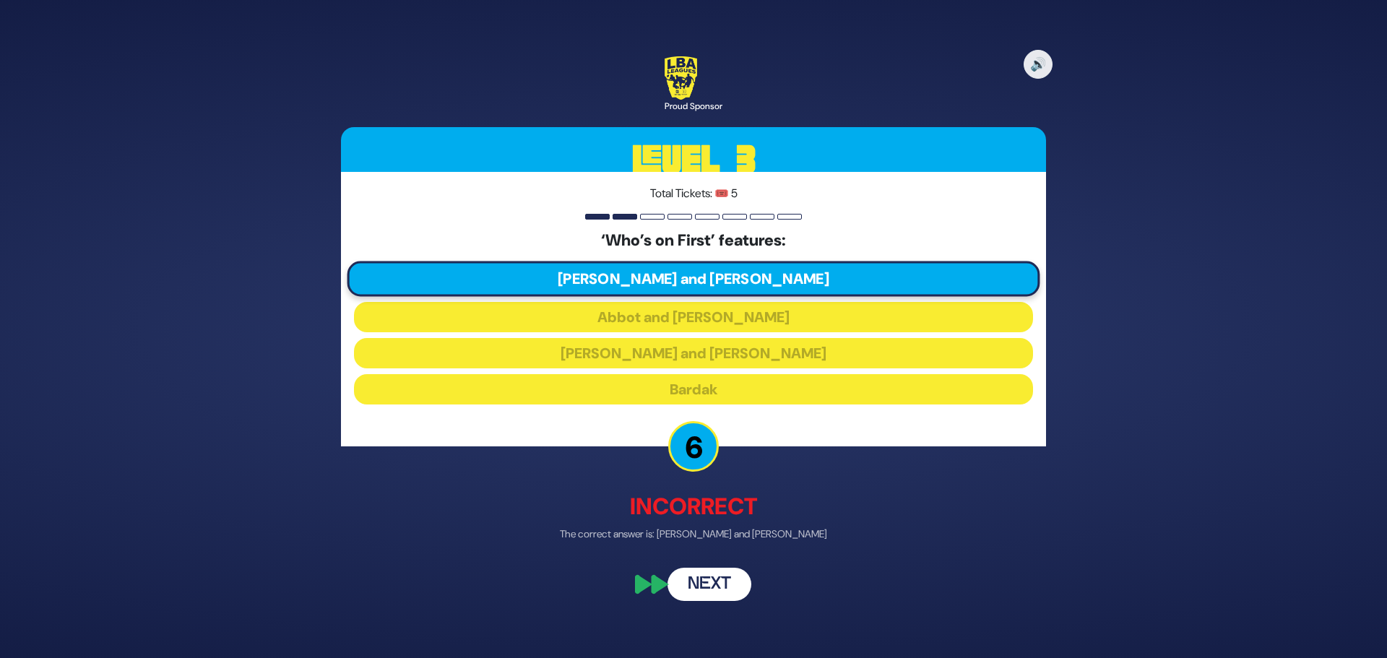
click at [740, 543] on div "🔊 Proud Sponsor Level 3 Total Tickets: 🎟️ 5 ‘Who’s on First’ features: [PERSON_…" at bounding box center [693, 328] width 739 height 579
click at [703, 599] on button "Next" at bounding box center [709, 584] width 84 height 33
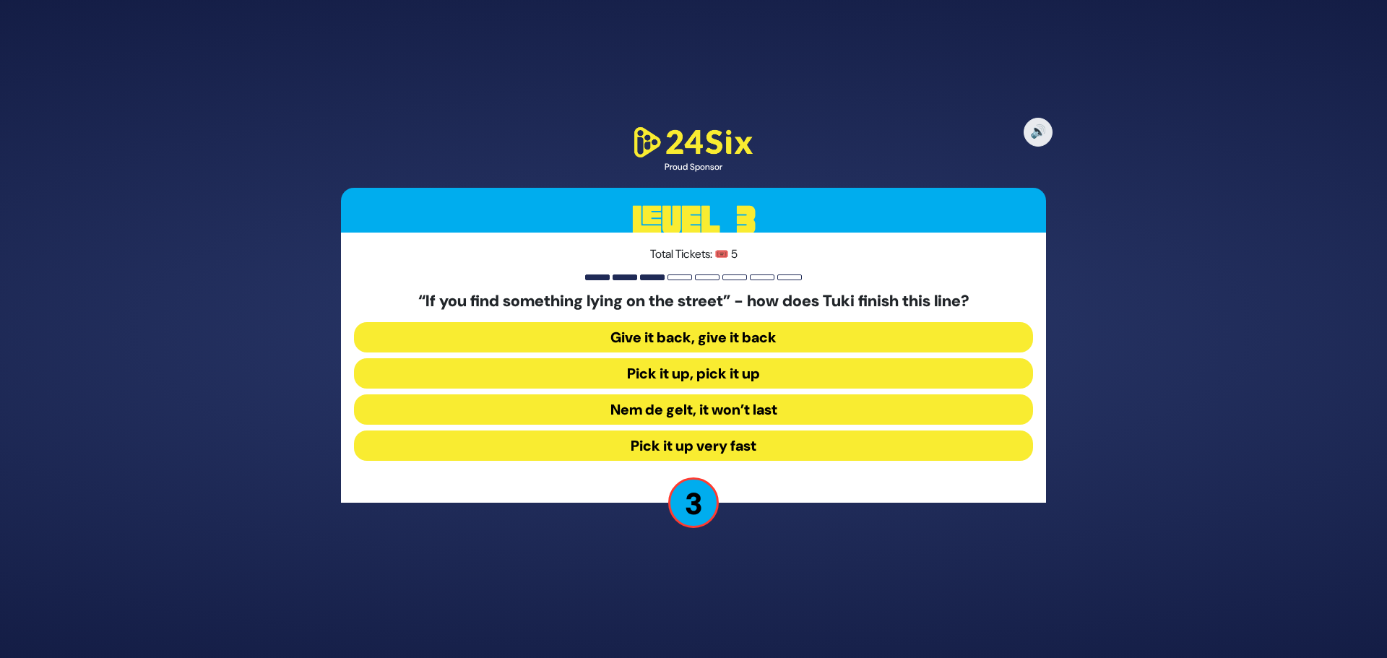
click at [708, 412] on button "Nem de gelt, it won’t last" at bounding box center [693, 409] width 679 height 30
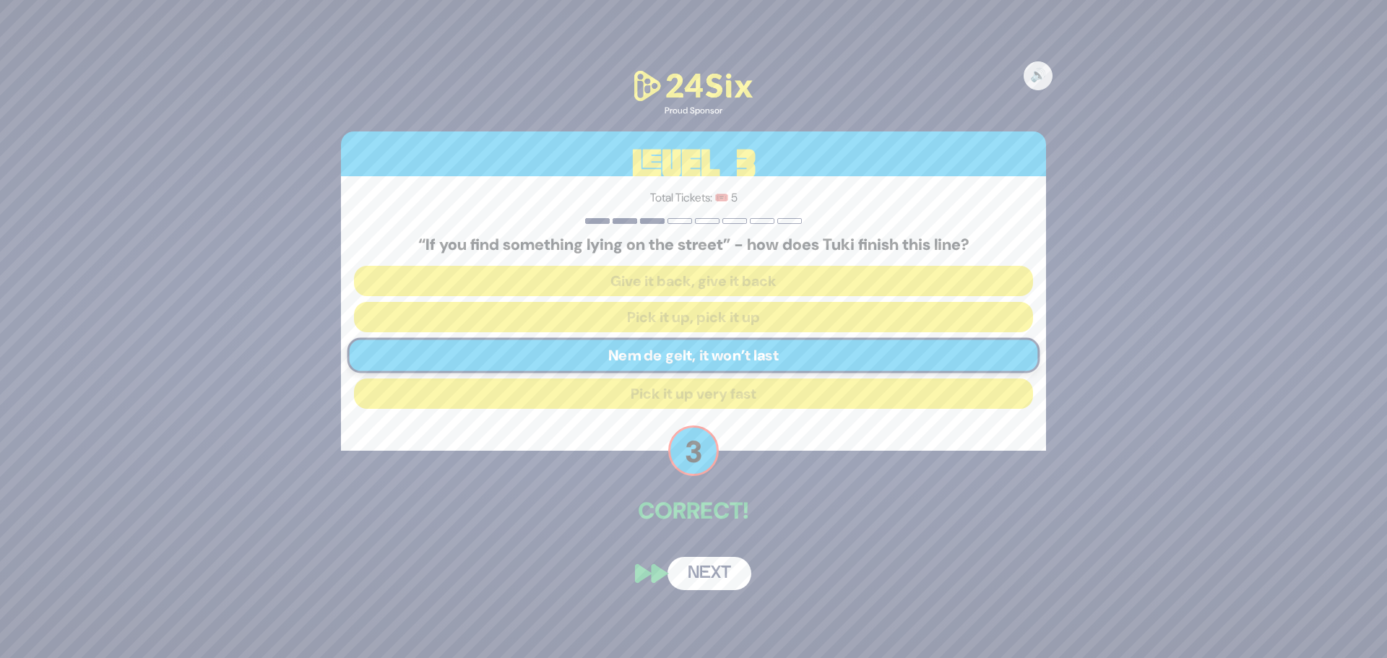
click at [714, 581] on button "Next" at bounding box center [709, 573] width 84 height 33
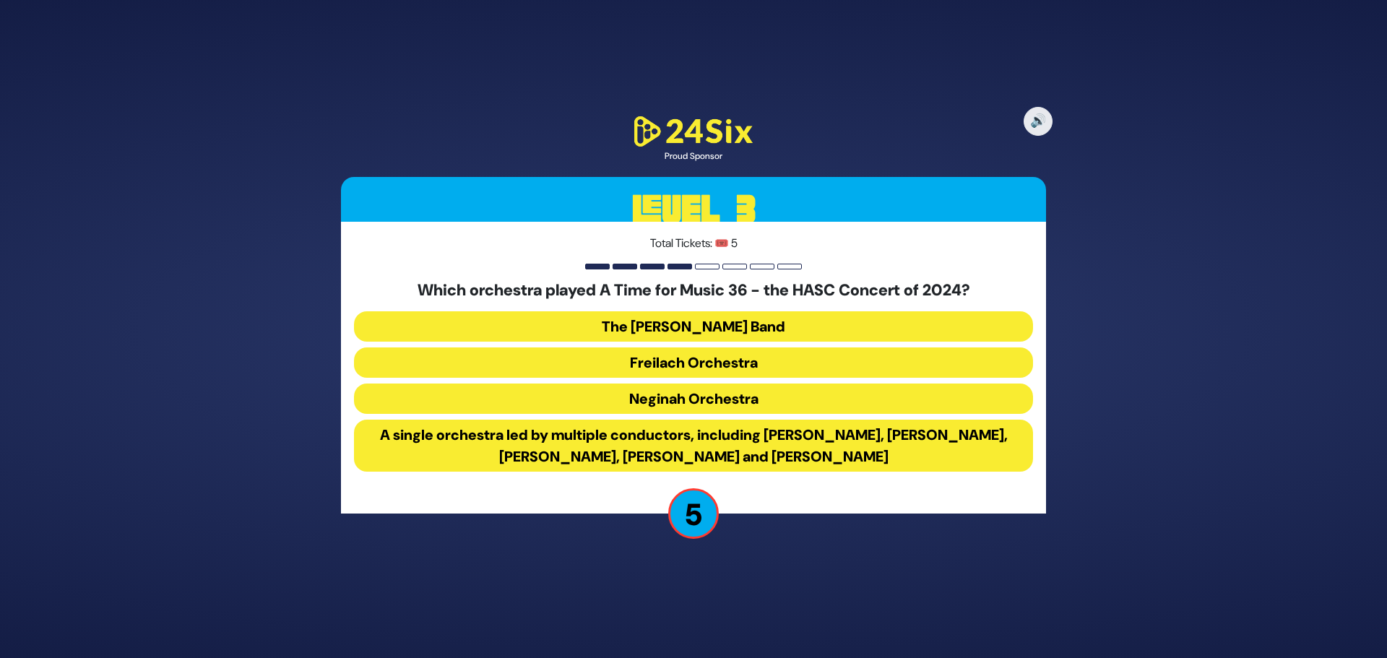
click at [697, 360] on button "Freilach Orchestra" at bounding box center [693, 362] width 679 height 30
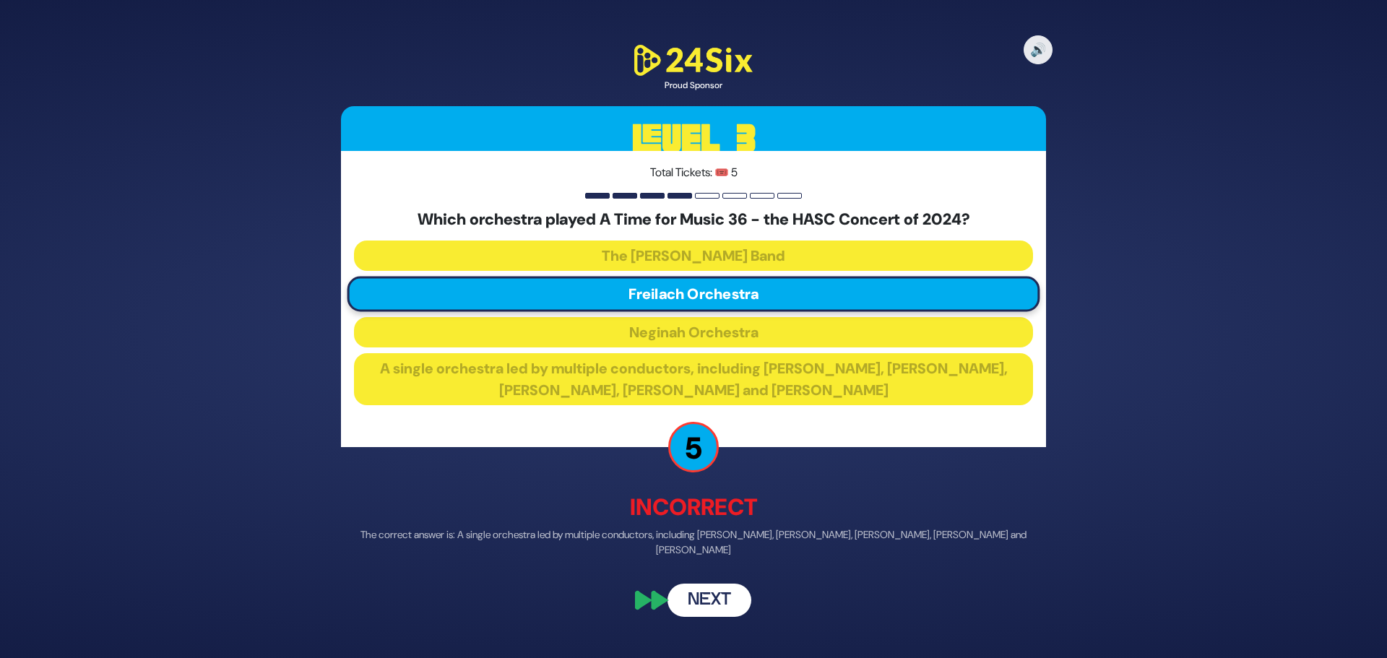
click at [711, 602] on button "Next" at bounding box center [709, 599] width 84 height 33
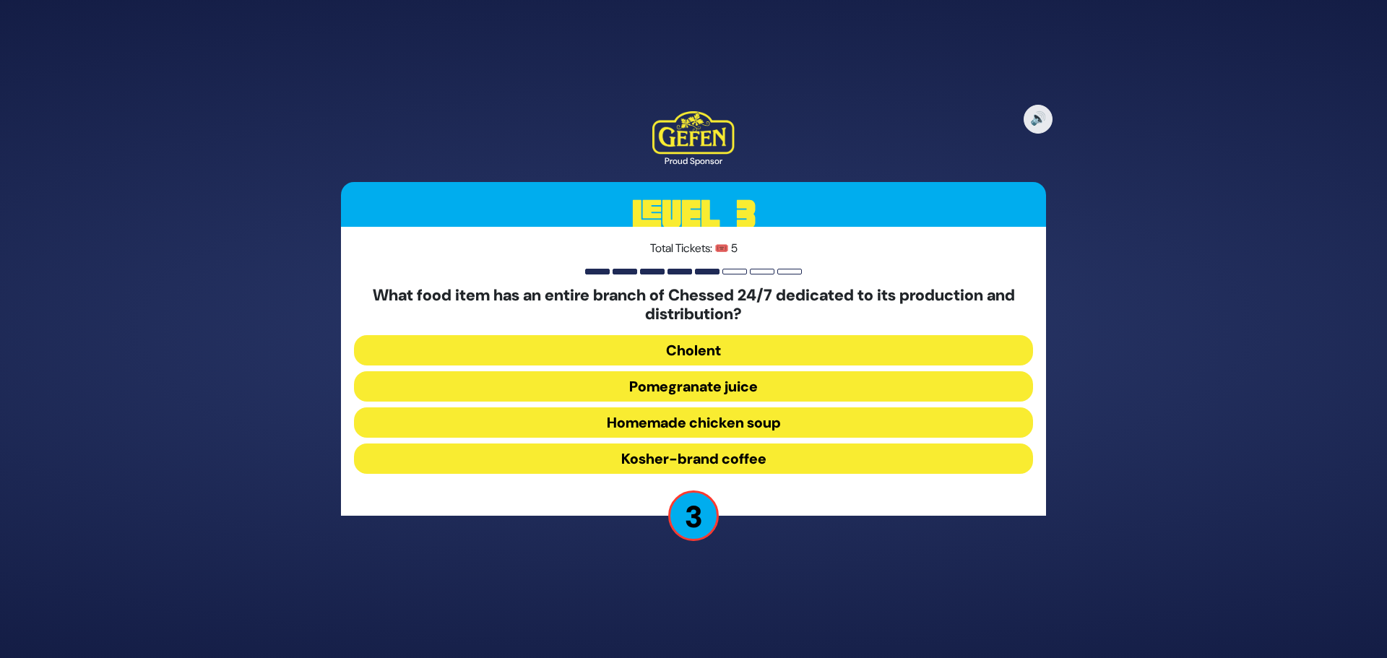
click at [733, 417] on button "Homemade chicken soup" at bounding box center [693, 422] width 679 height 30
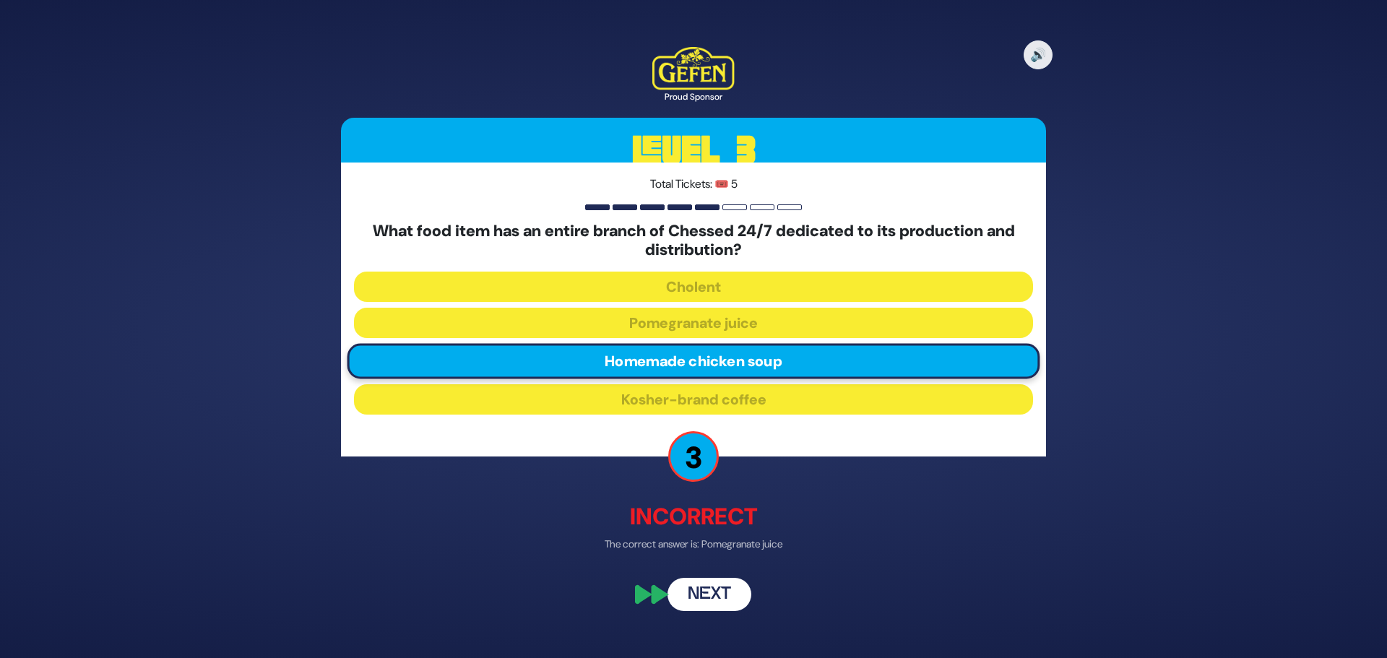
click at [726, 589] on button "Next" at bounding box center [709, 594] width 84 height 33
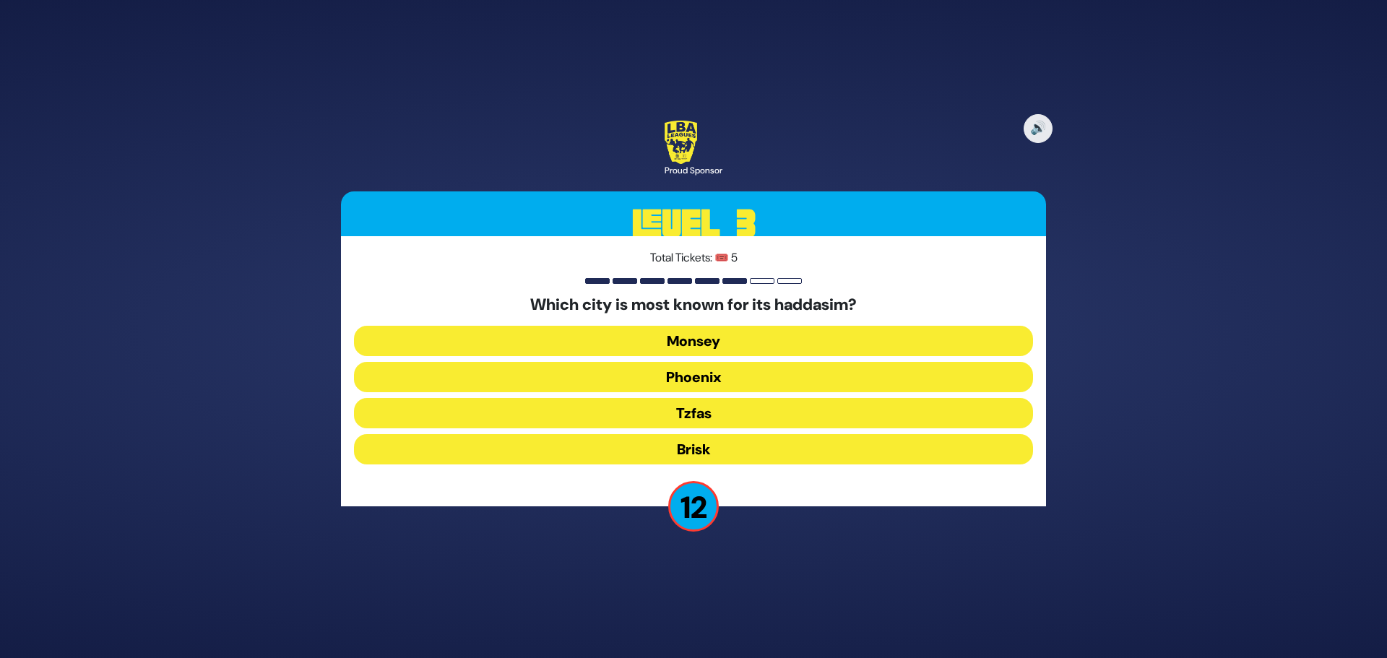
click at [784, 344] on button "Monsey" at bounding box center [693, 341] width 679 height 30
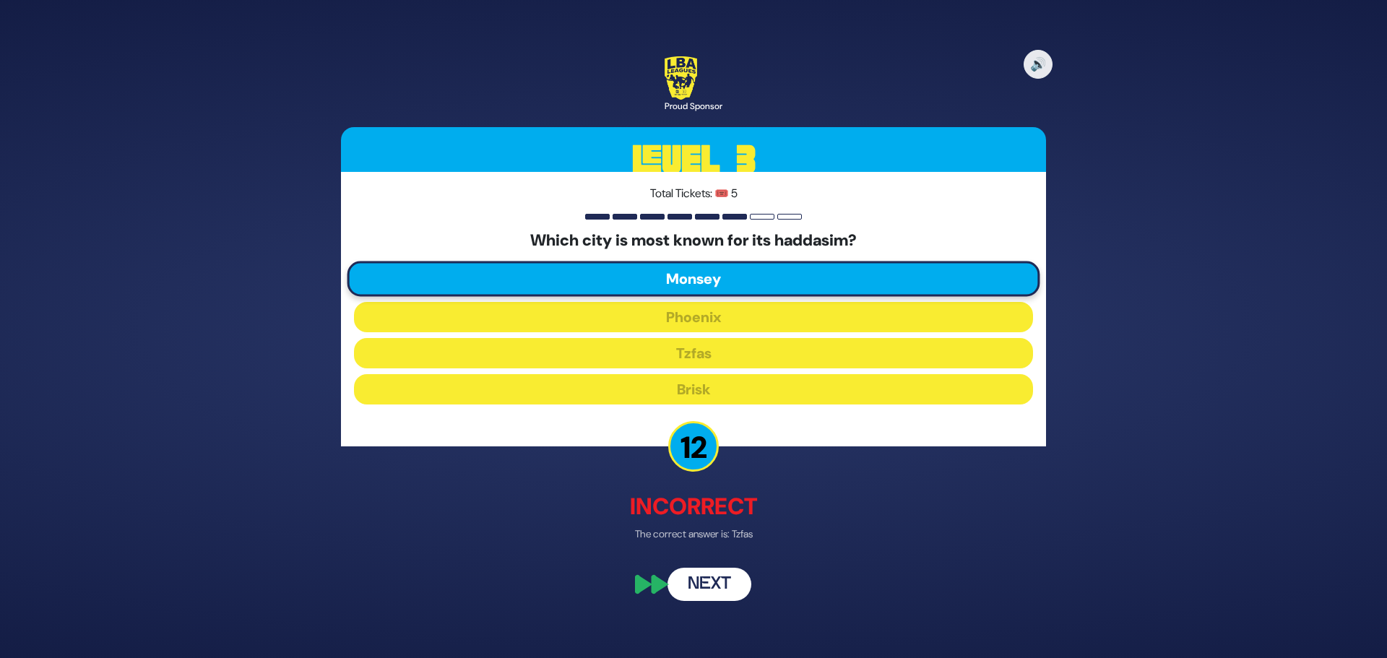
click at [701, 584] on button "Next" at bounding box center [709, 584] width 84 height 33
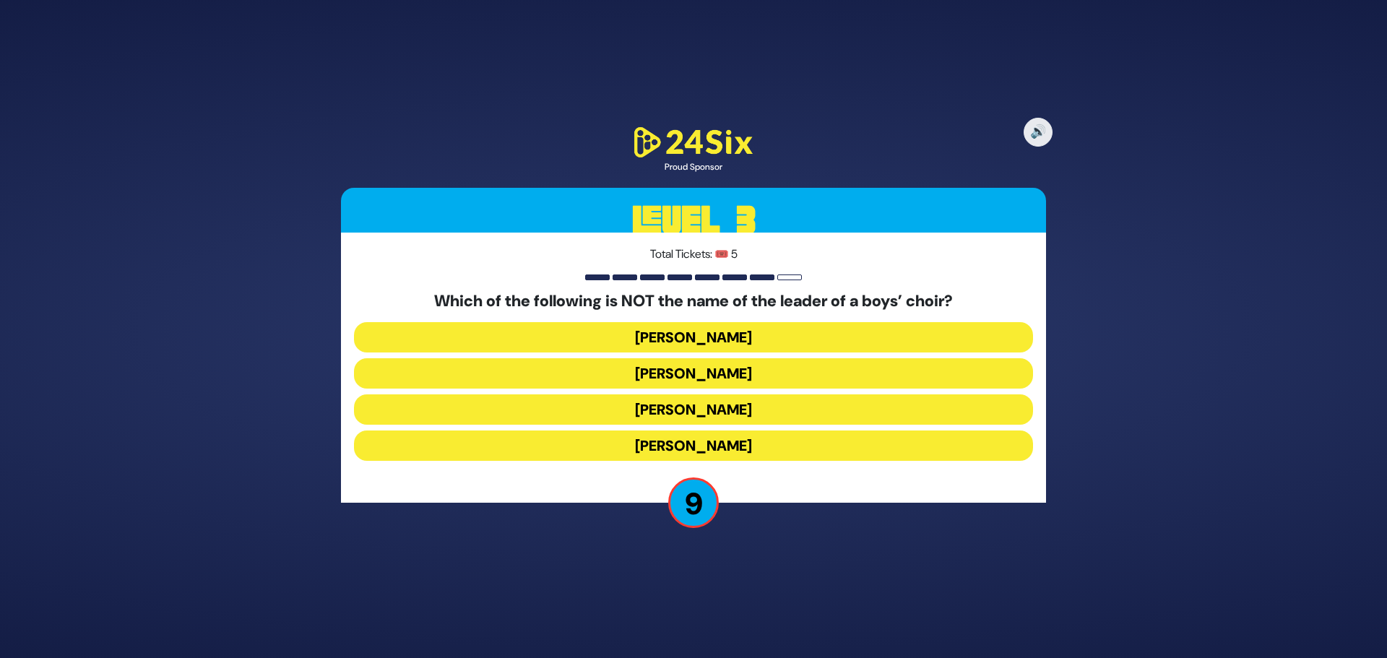
click at [734, 338] on button "[PERSON_NAME]" at bounding box center [693, 337] width 679 height 30
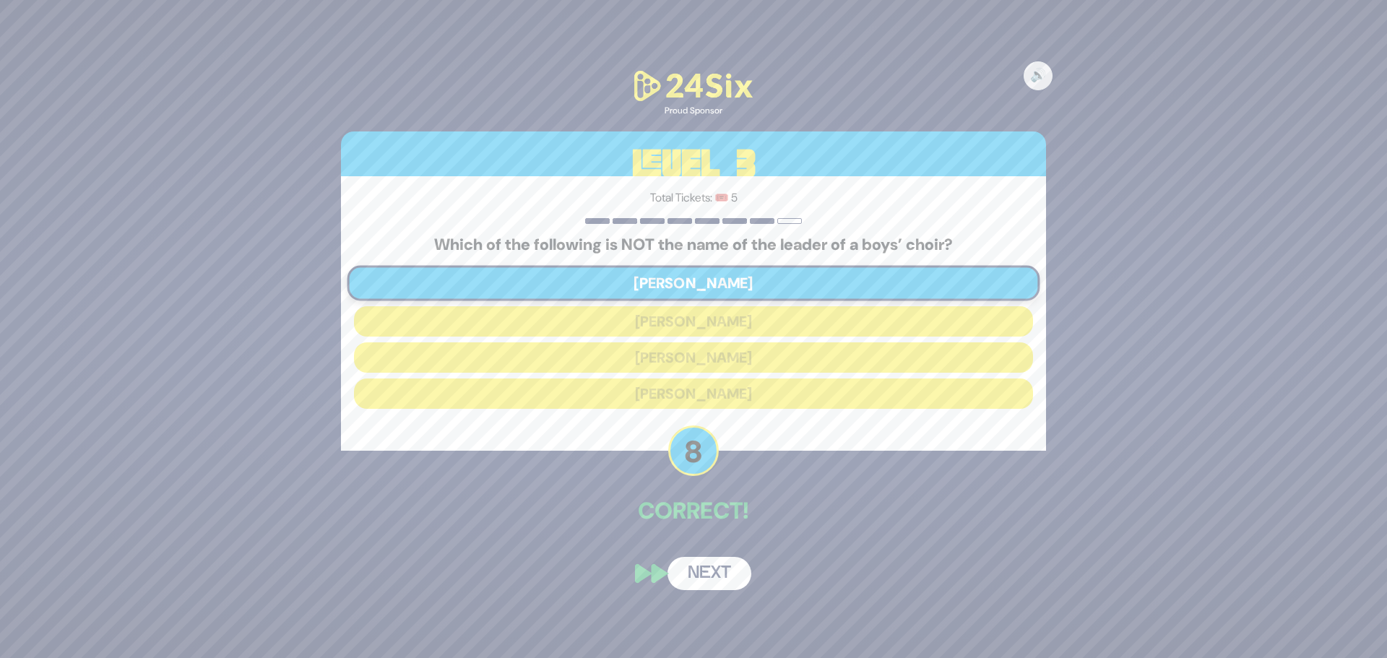
drag, startPoint x: 709, startPoint y: 560, endPoint x: 708, endPoint y: 552, distance: 8.0
click at [710, 558] on button "Next" at bounding box center [709, 573] width 84 height 33
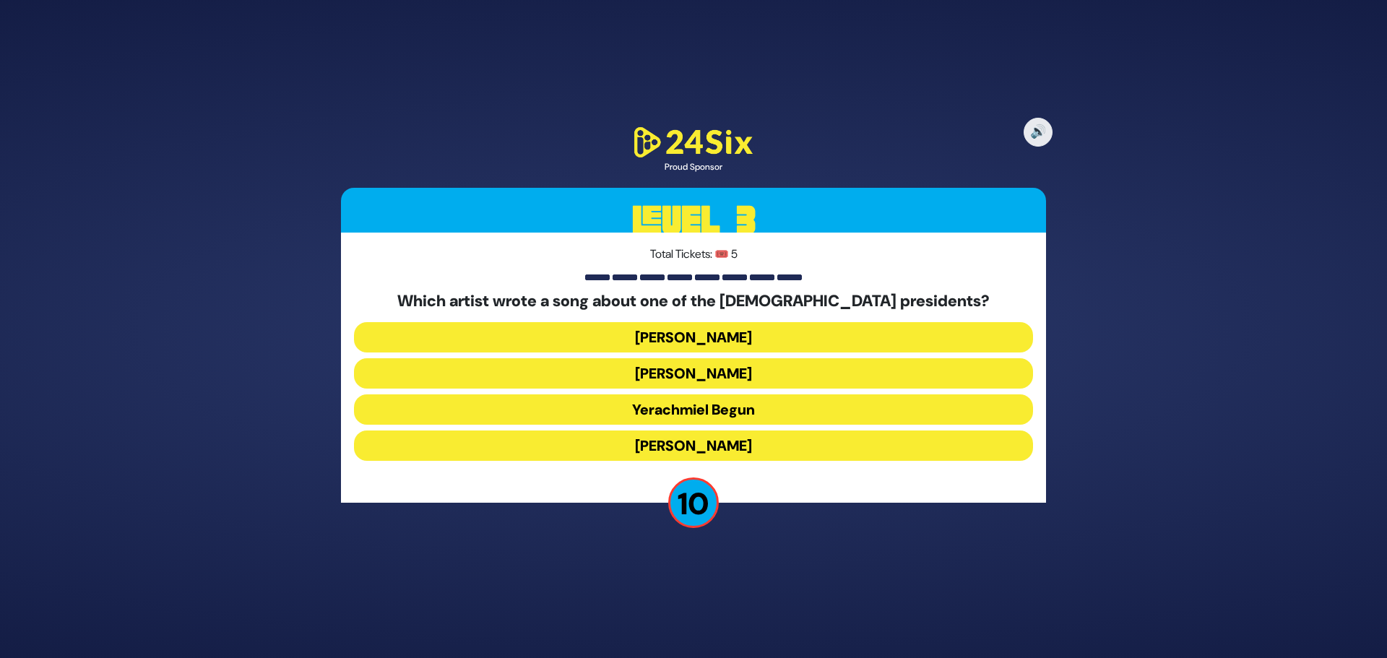
click at [760, 412] on button "Yerachmiel Begun" at bounding box center [693, 409] width 679 height 30
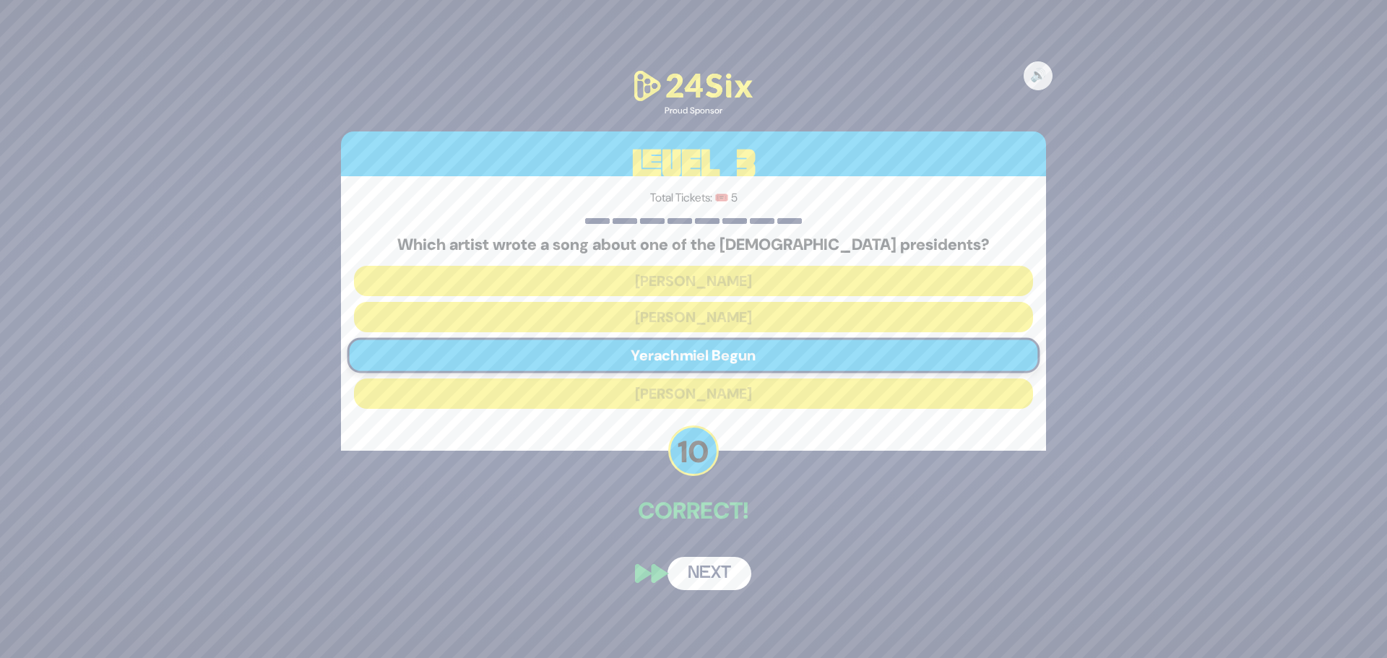
click at [714, 565] on button "Next" at bounding box center [709, 573] width 84 height 33
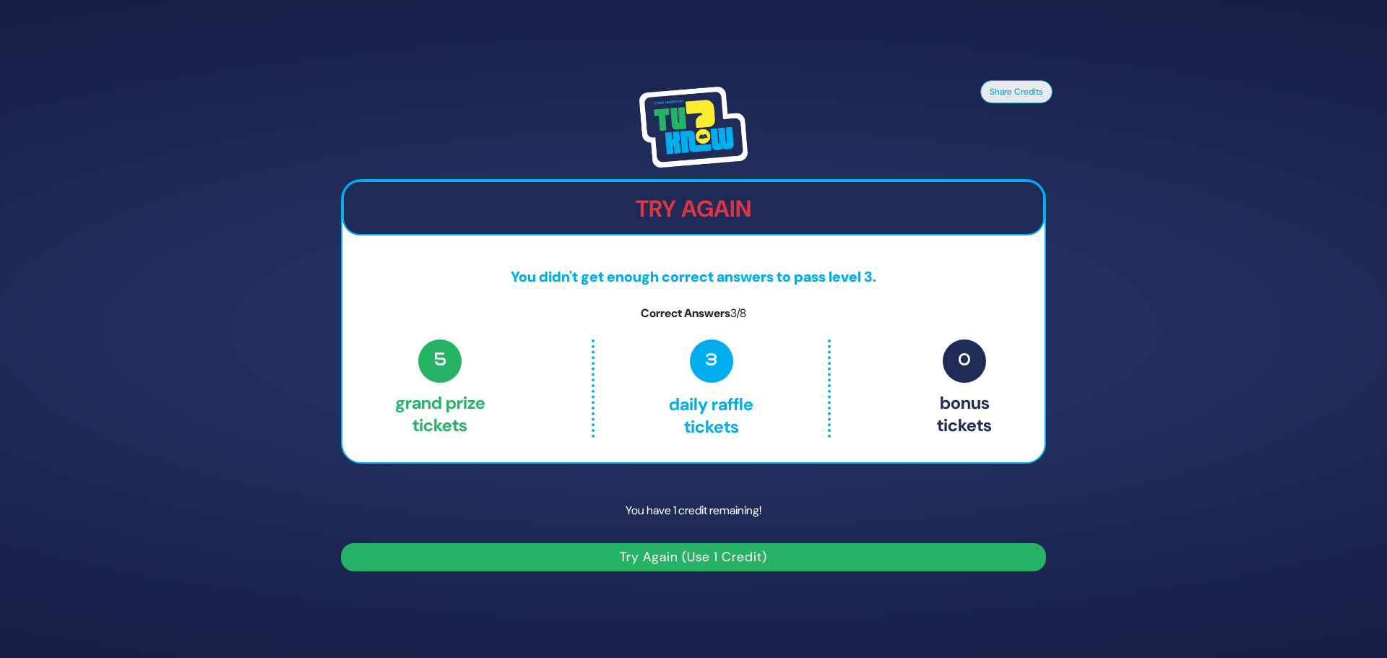
click at [710, 556] on button "Try Again (Use 1 Credit)" at bounding box center [693, 557] width 705 height 28
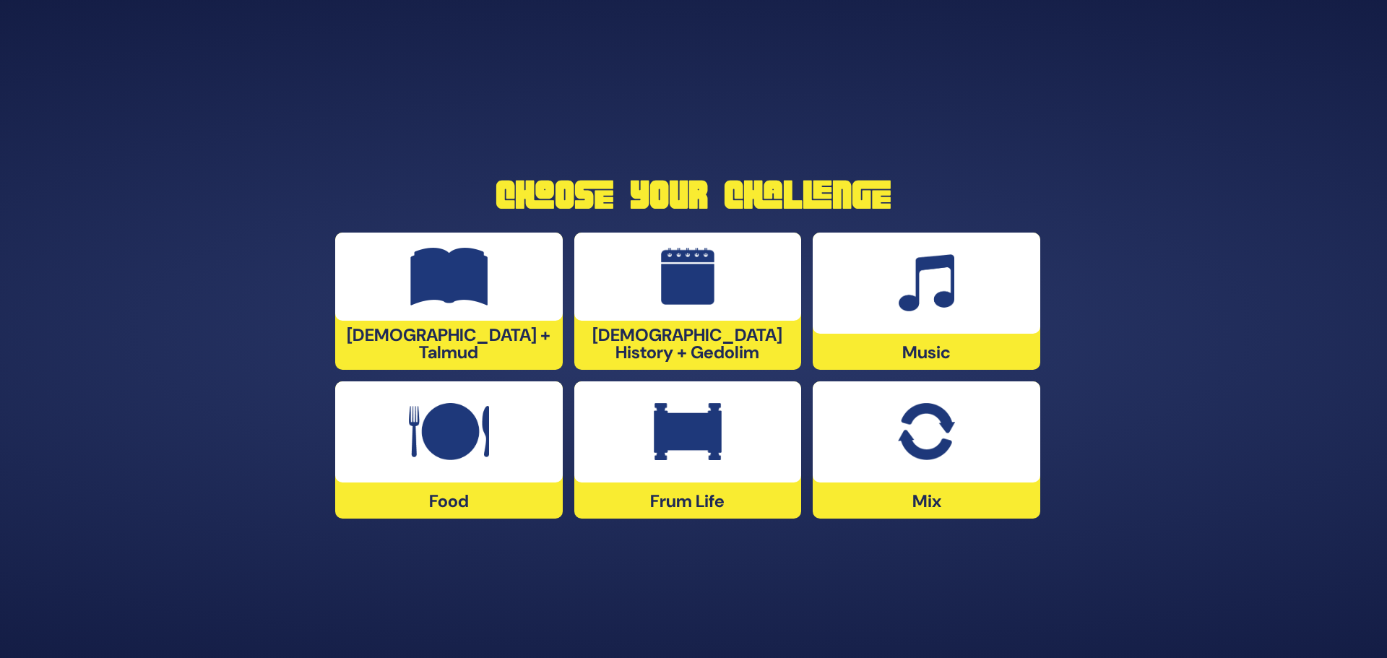
click at [921, 474] on div at bounding box center [925, 431] width 227 height 101
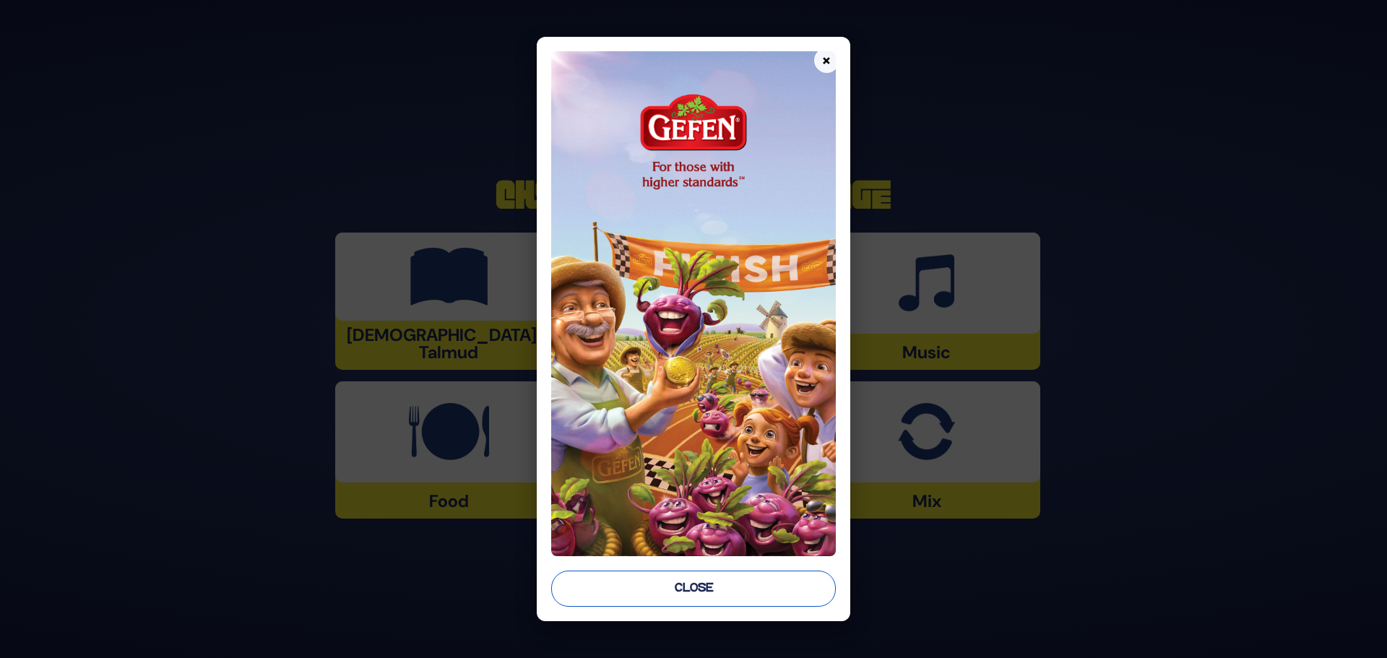
click at [664, 584] on button "Close" at bounding box center [693, 589] width 285 height 36
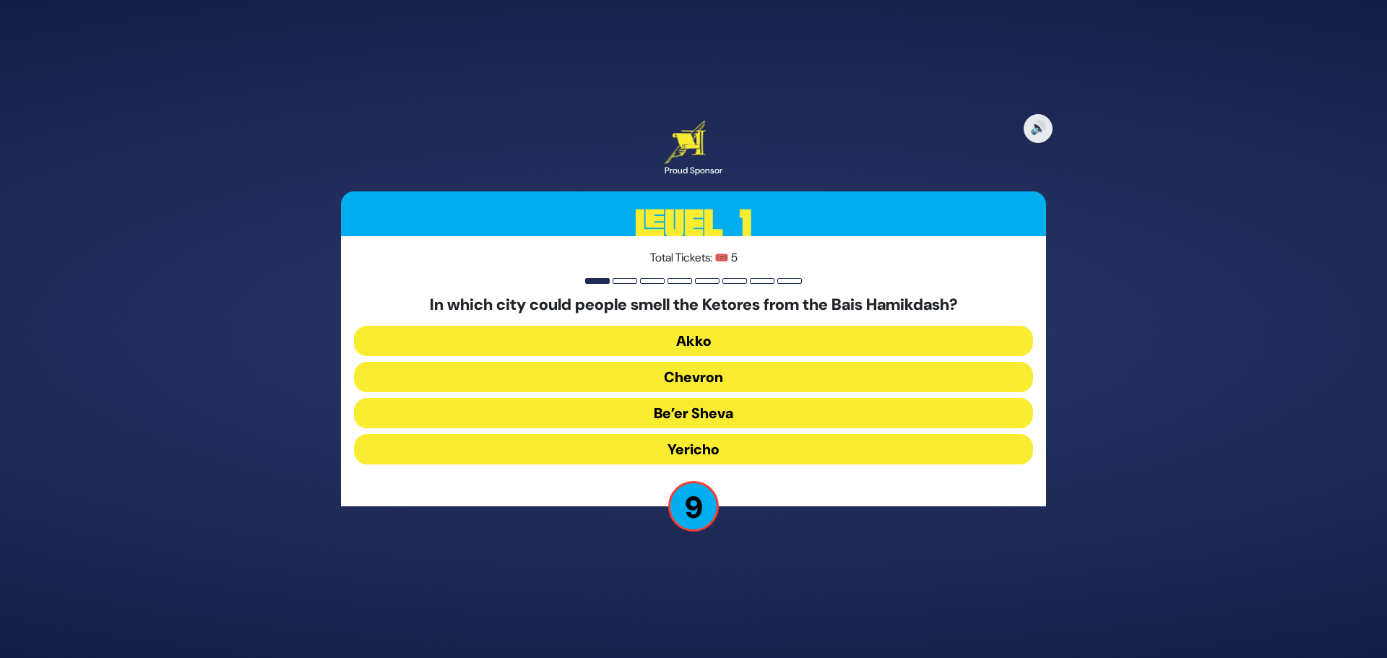
click at [721, 454] on button "Yericho" at bounding box center [693, 449] width 679 height 30
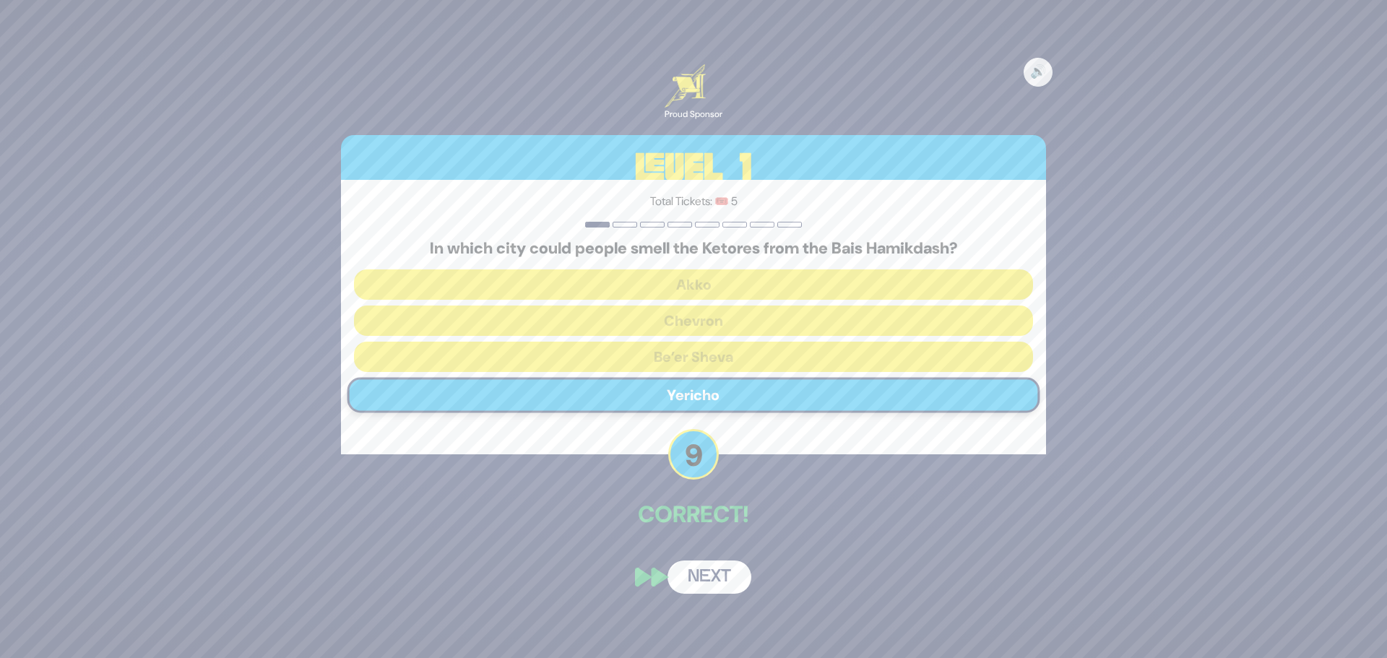
click at [703, 580] on button "Next" at bounding box center [709, 576] width 84 height 33
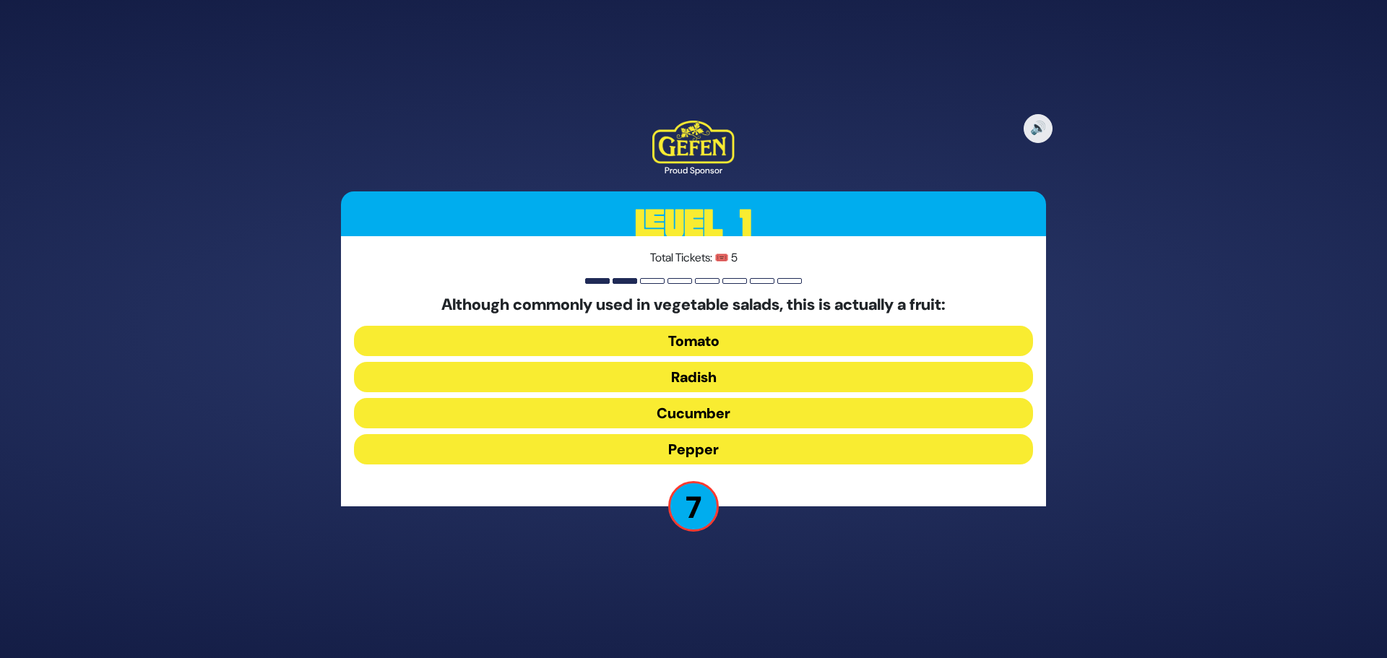
click at [758, 377] on button "Radish" at bounding box center [693, 377] width 679 height 30
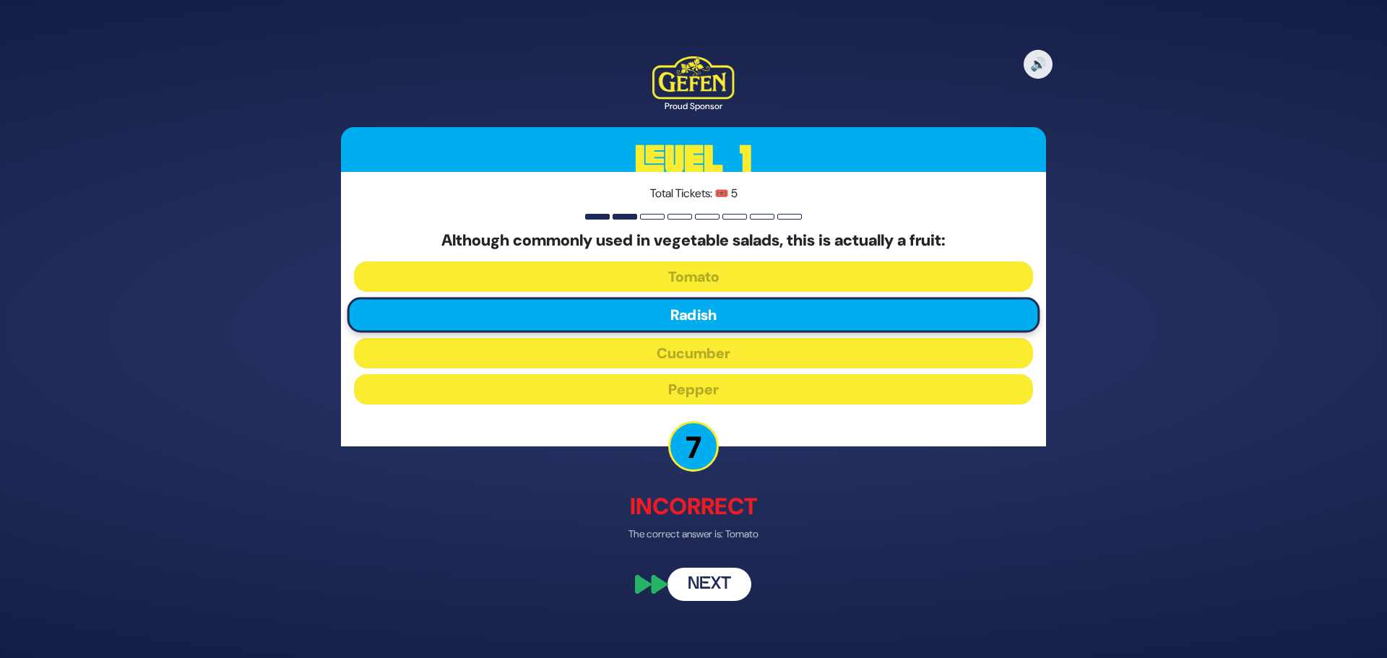
click at [722, 586] on button "Next" at bounding box center [709, 584] width 84 height 33
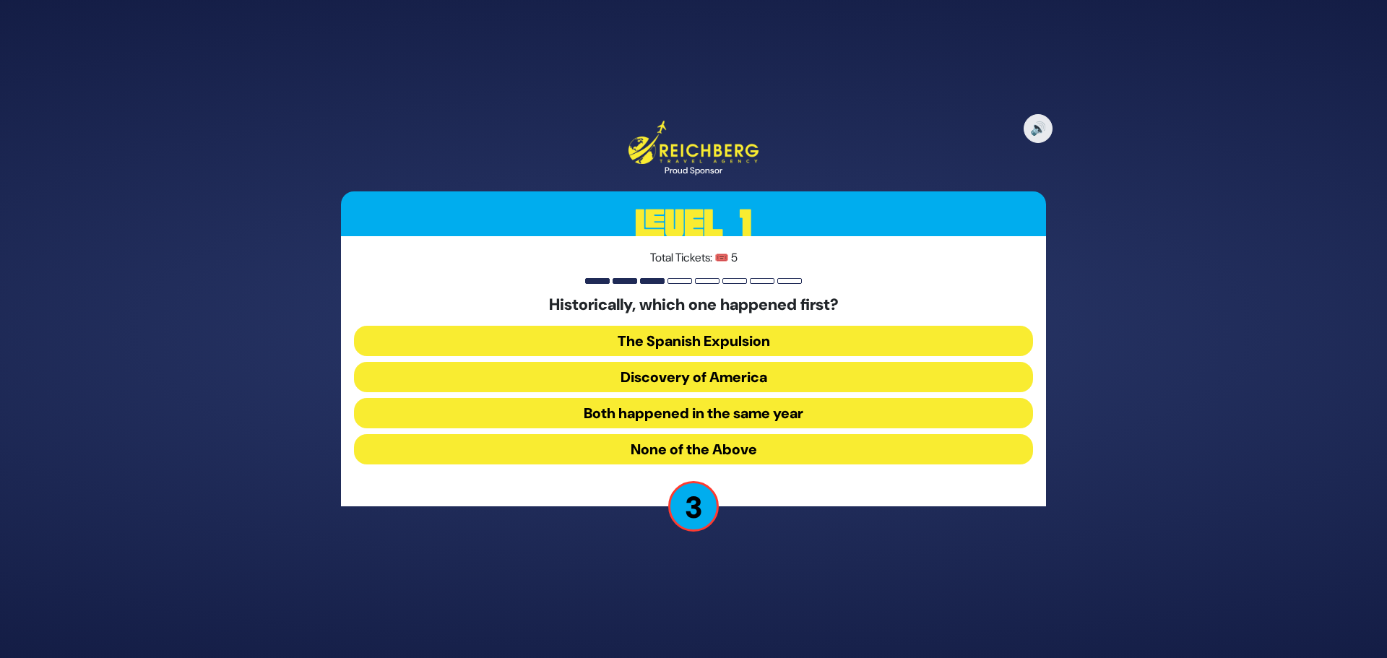
click at [768, 415] on button "Both happened in the same year" at bounding box center [693, 413] width 679 height 30
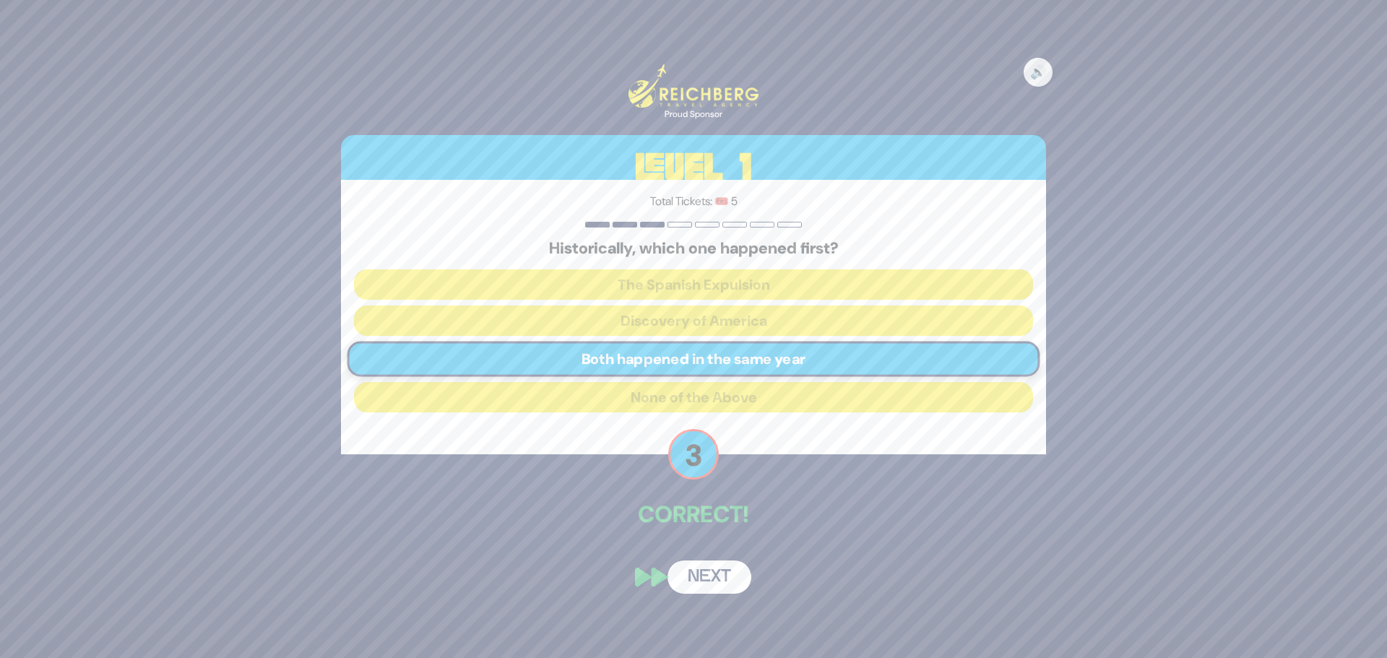
click at [691, 582] on button "Next" at bounding box center [709, 576] width 84 height 33
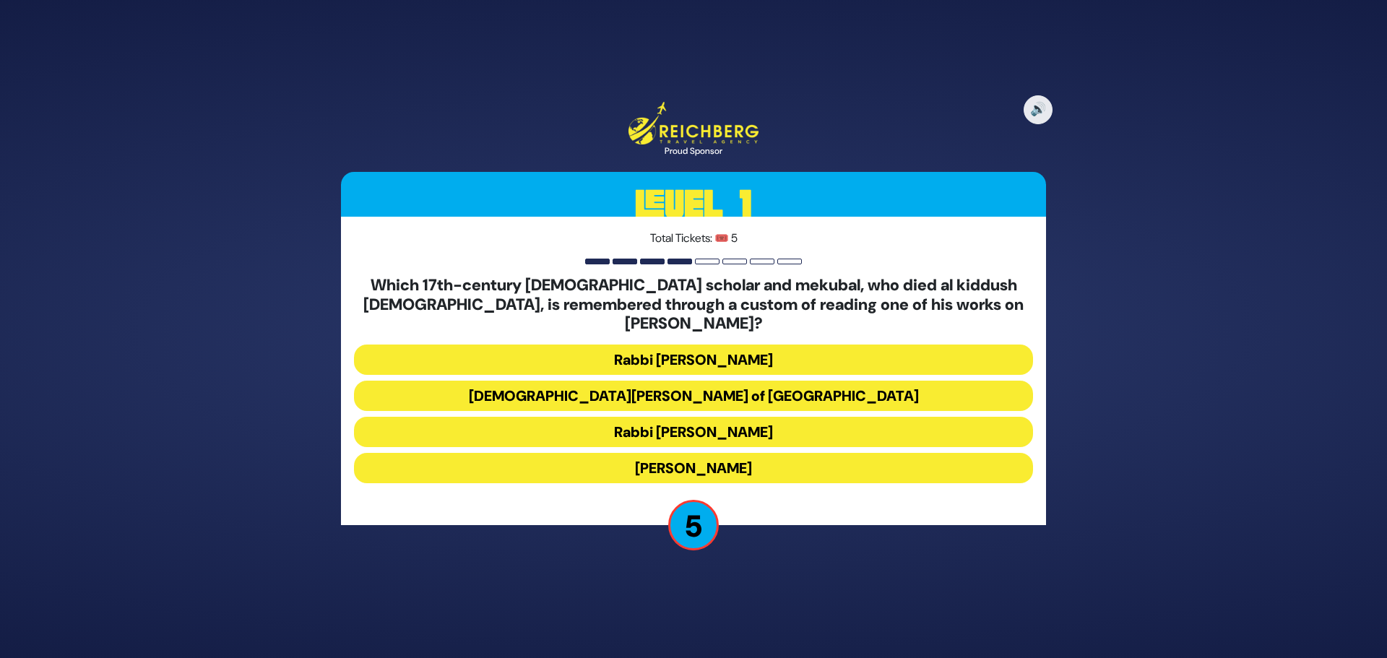
click at [700, 390] on button "Rabbi Shimshon of Ostropoli" at bounding box center [693, 396] width 679 height 30
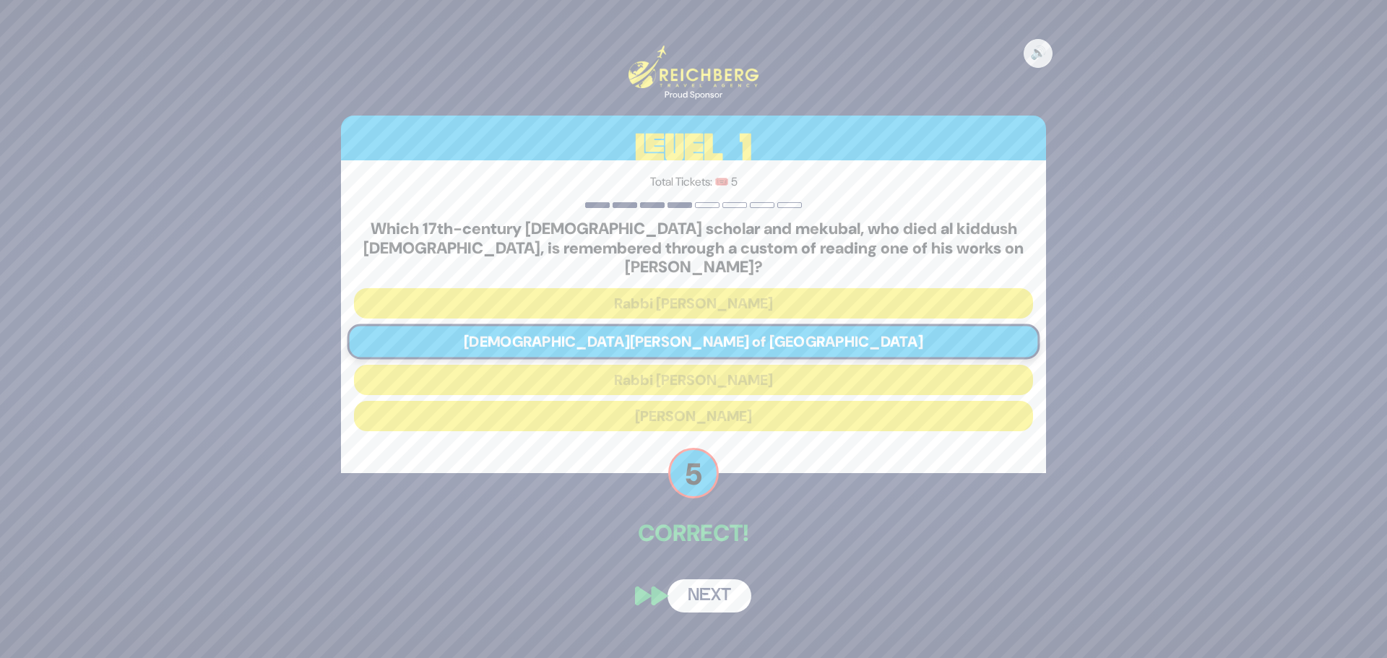
click at [695, 584] on button "Next" at bounding box center [709, 595] width 84 height 33
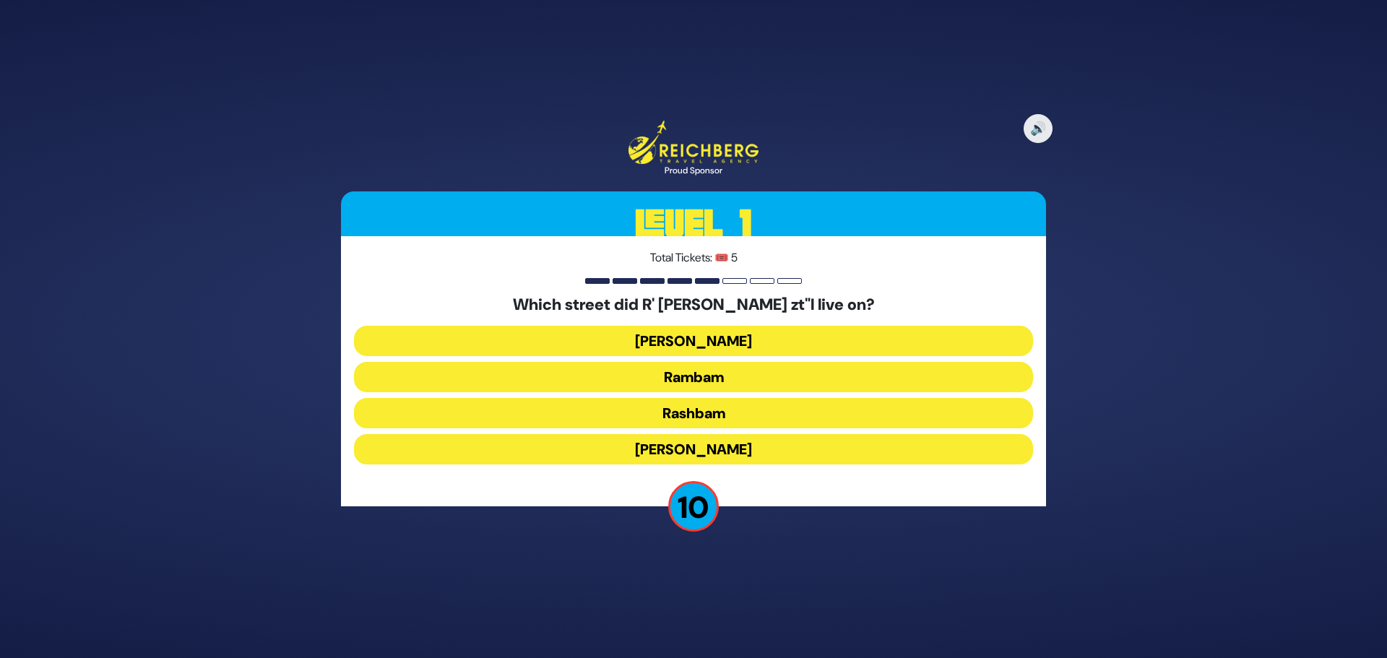
click at [740, 415] on button "Rashbam" at bounding box center [693, 413] width 679 height 30
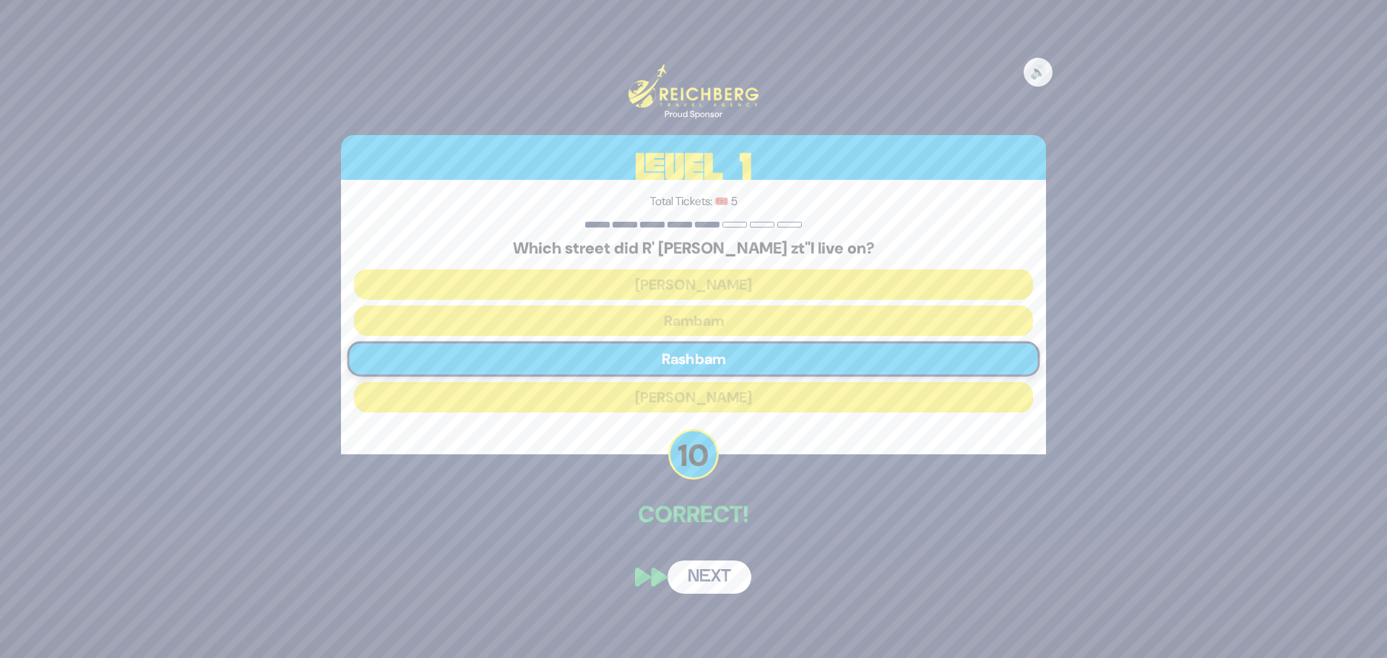
click at [727, 584] on button "Next" at bounding box center [709, 576] width 84 height 33
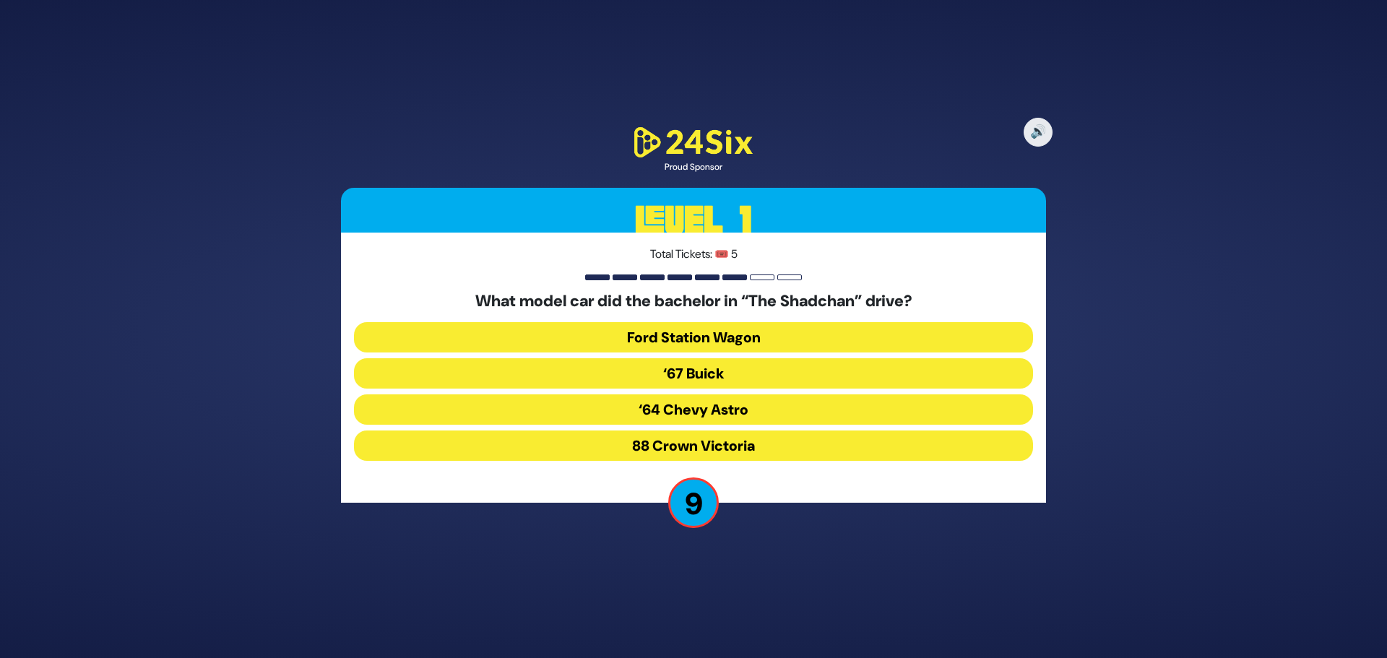
click at [639, 376] on button "‘67 Buick" at bounding box center [693, 373] width 679 height 30
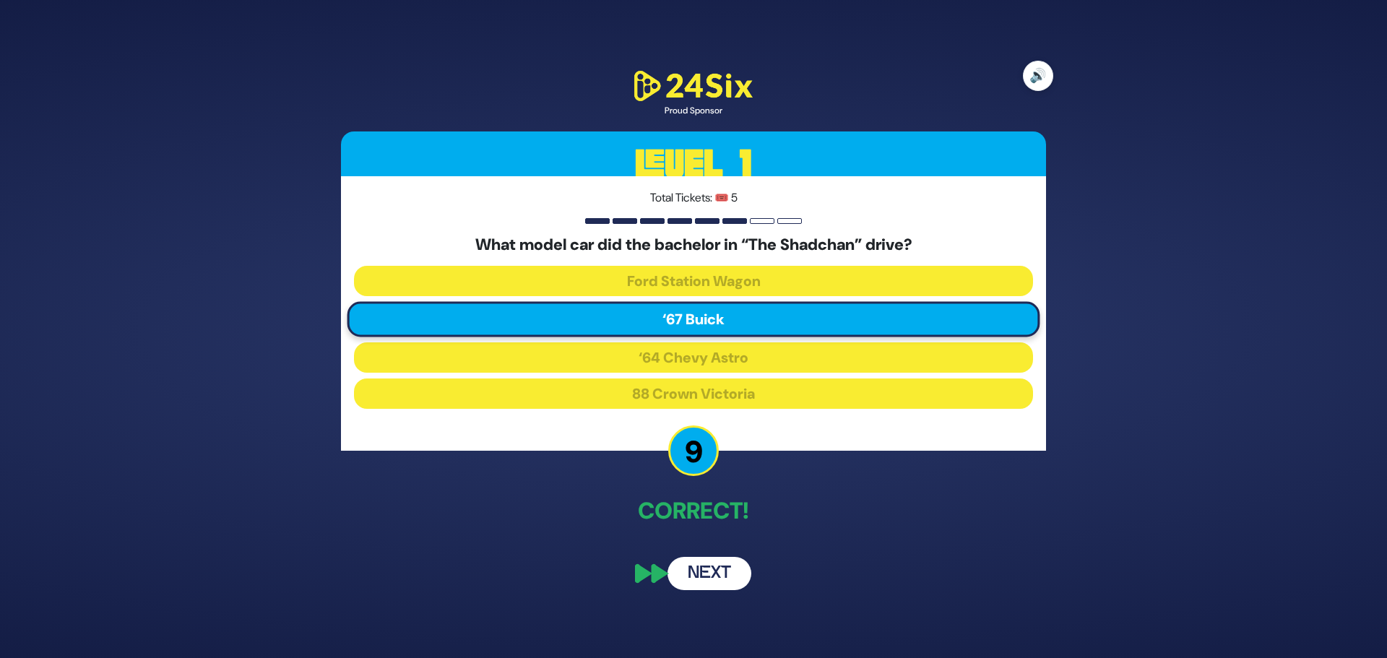
click at [1044, 76] on button "🔊" at bounding box center [1038, 76] width 30 height 30
click at [1044, 76] on button "🔇" at bounding box center [1038, 76] width 30 height 30
click at [1044, 76] on button "🔊" at bounding box center [1038, 76] width 30 height 30
click at [1047, 75] on button "🔇" at bounding box center [1038, 76] width 30 height 30
click at [711, 576] on button "Next" at bounding box center [709, 573] width 84 height 33
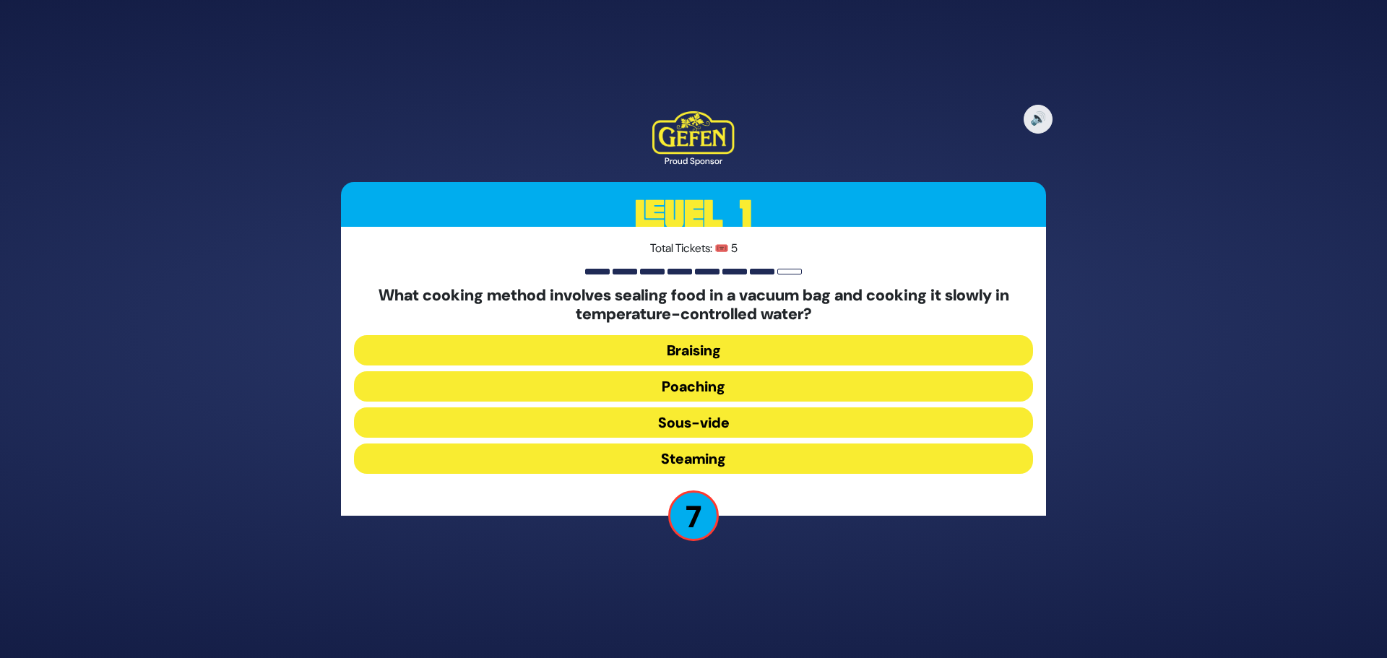
click at [698, 425] on button "Sous-vide" at bounding box center [693, 422] width 679 height 30
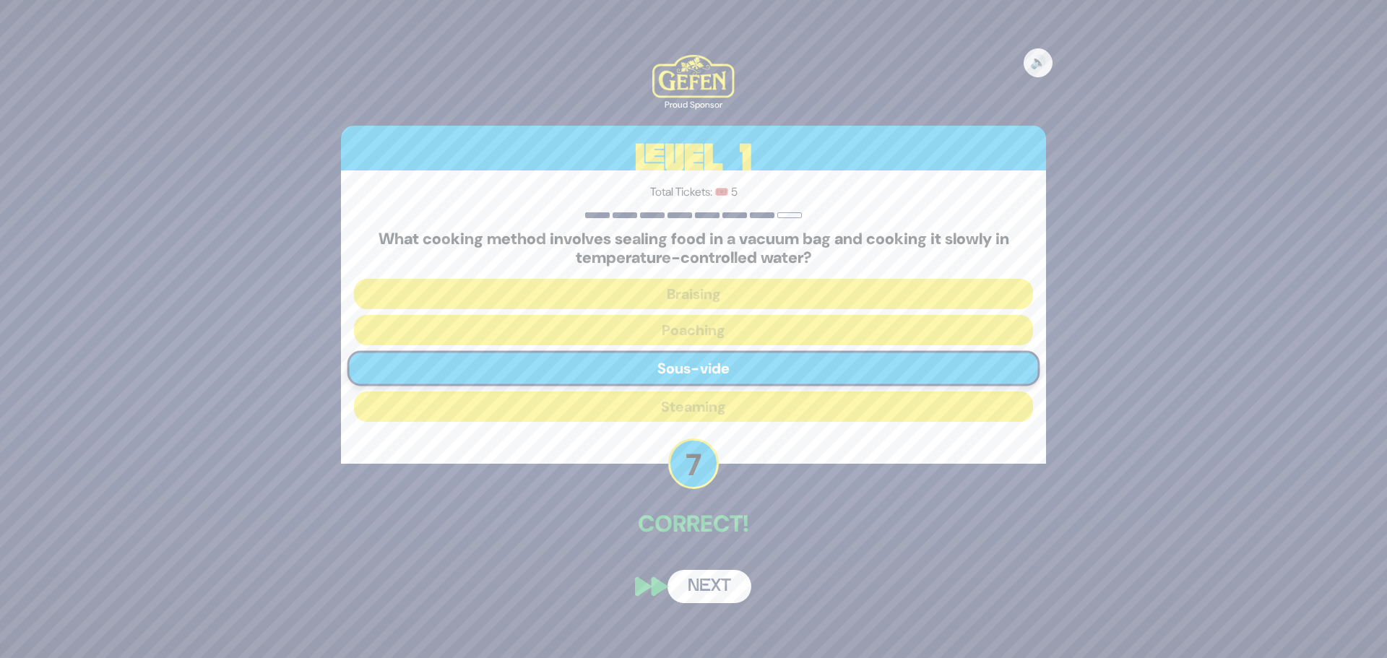
click at [711, 593] on button "Next" at bounding box center [709, 586] width 84 height 33
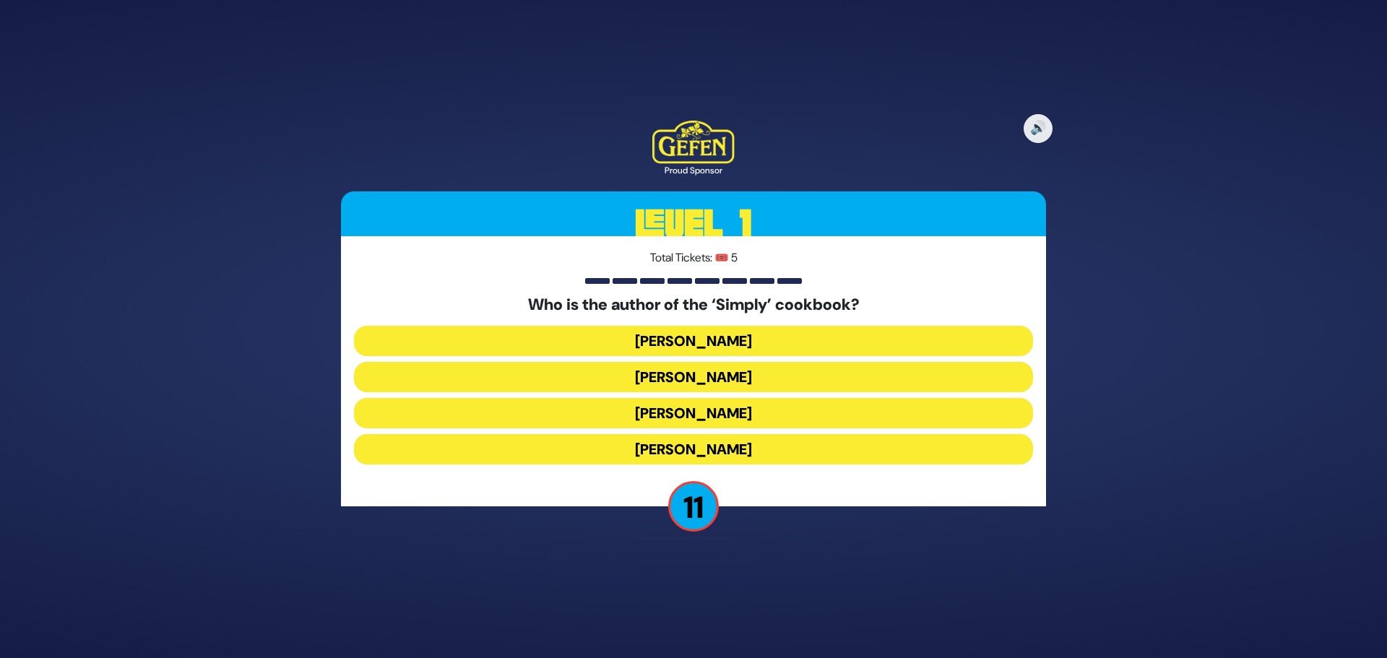
click at [719, 440] on button "Rivky Kleinman" at bounding box center [693, 449] width 679 height 30
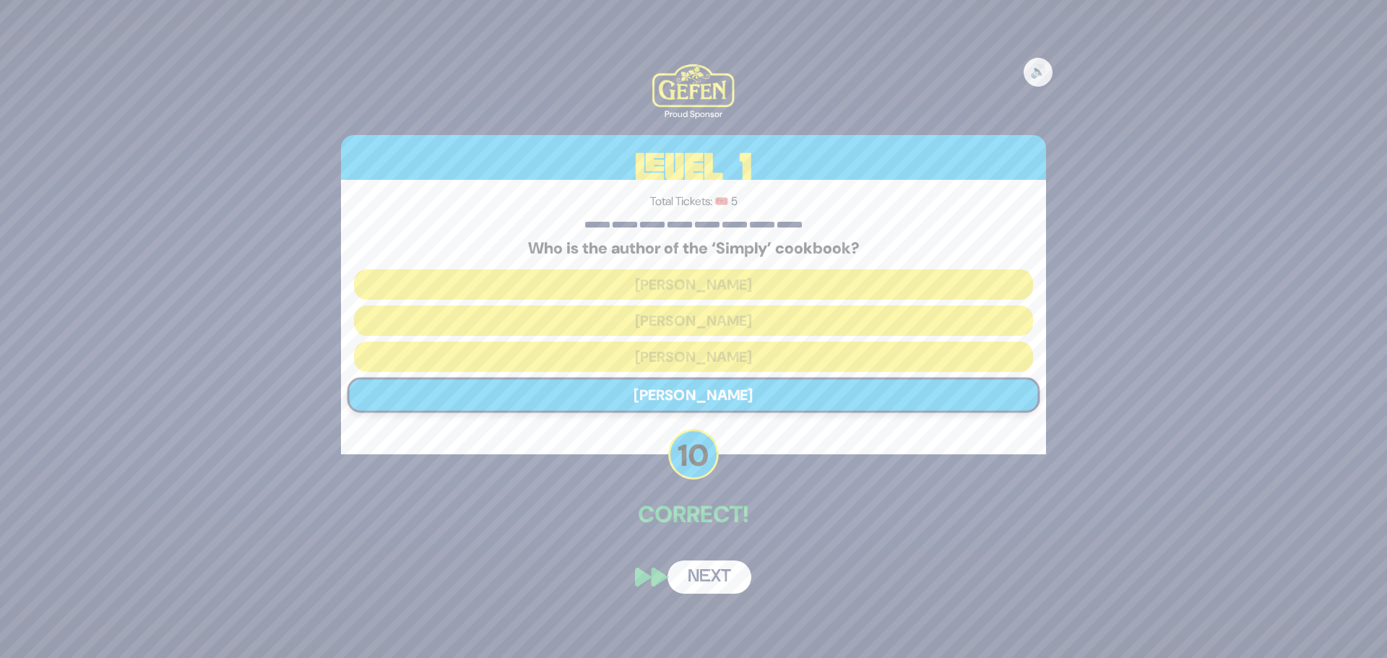
click at [714, 582] on button "Next" at bounding box center [709, 576] width 84 height 33
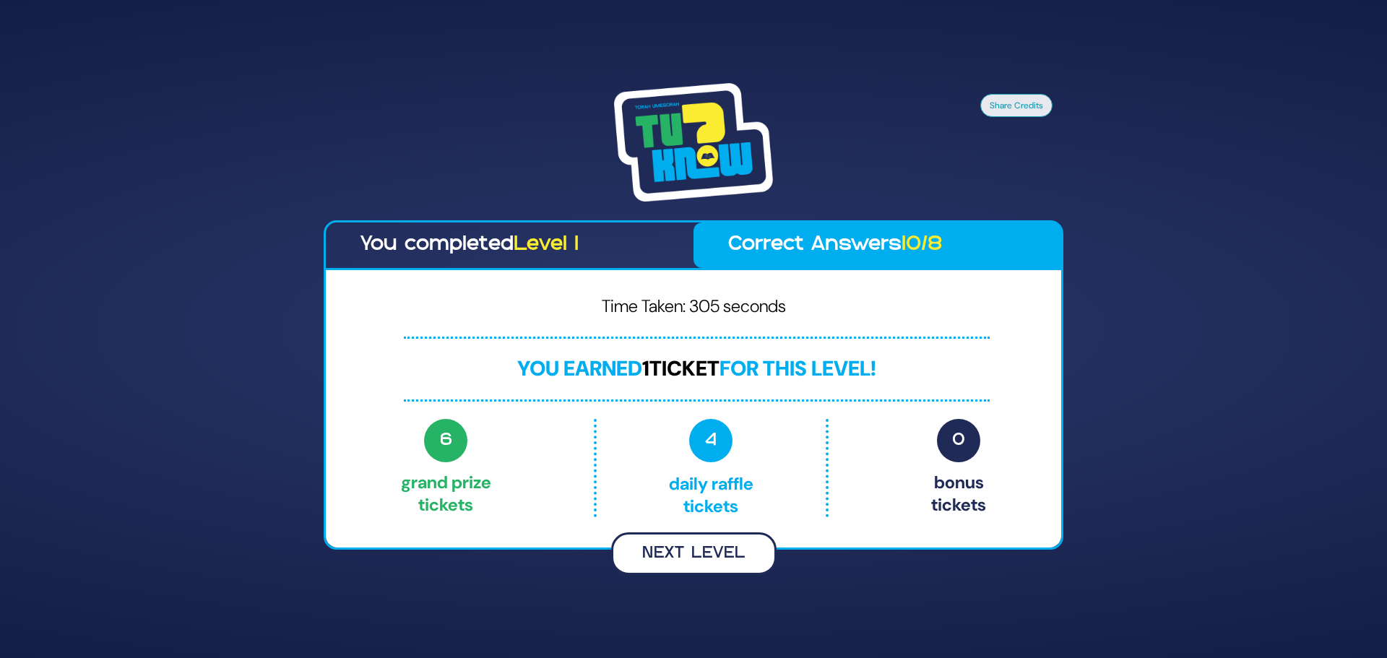
click at [722, 558] on button "Next Level" at bounding box center [693, 553] width 165 height 43
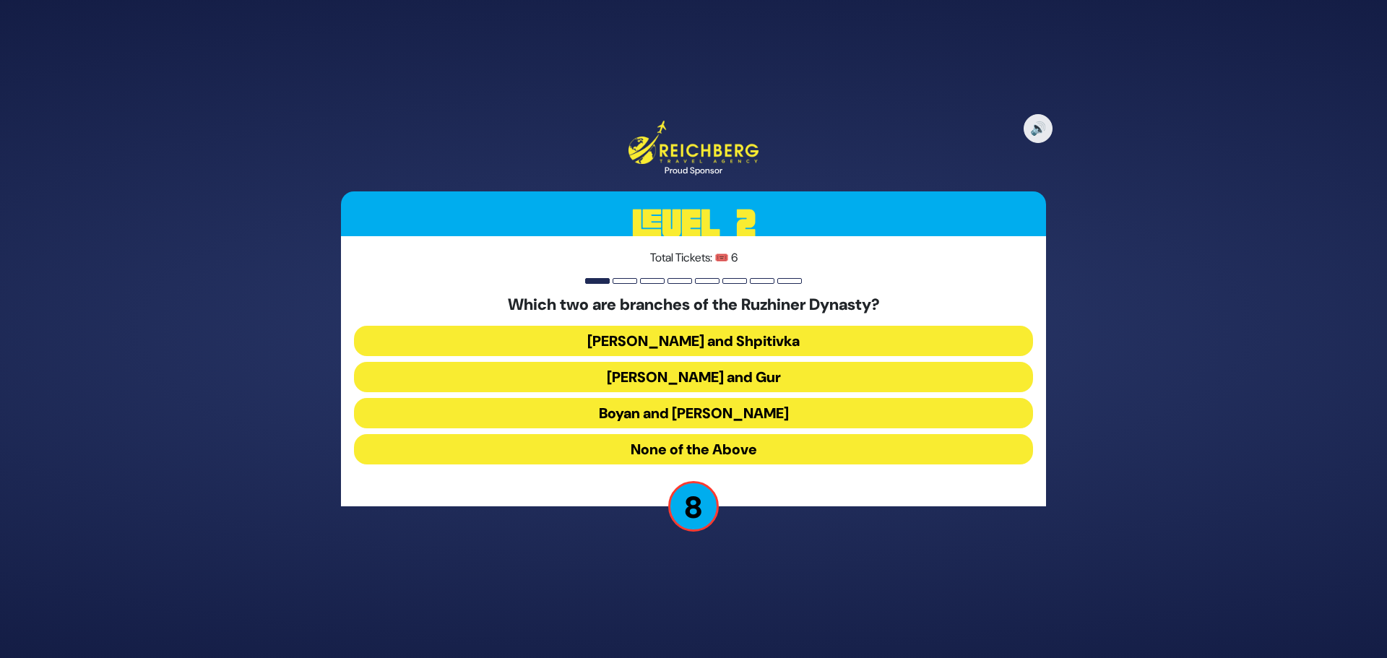
click at [746, 414] on button "Boyan and Sadigura" at bounding box center [693, 413] width 679 height 30
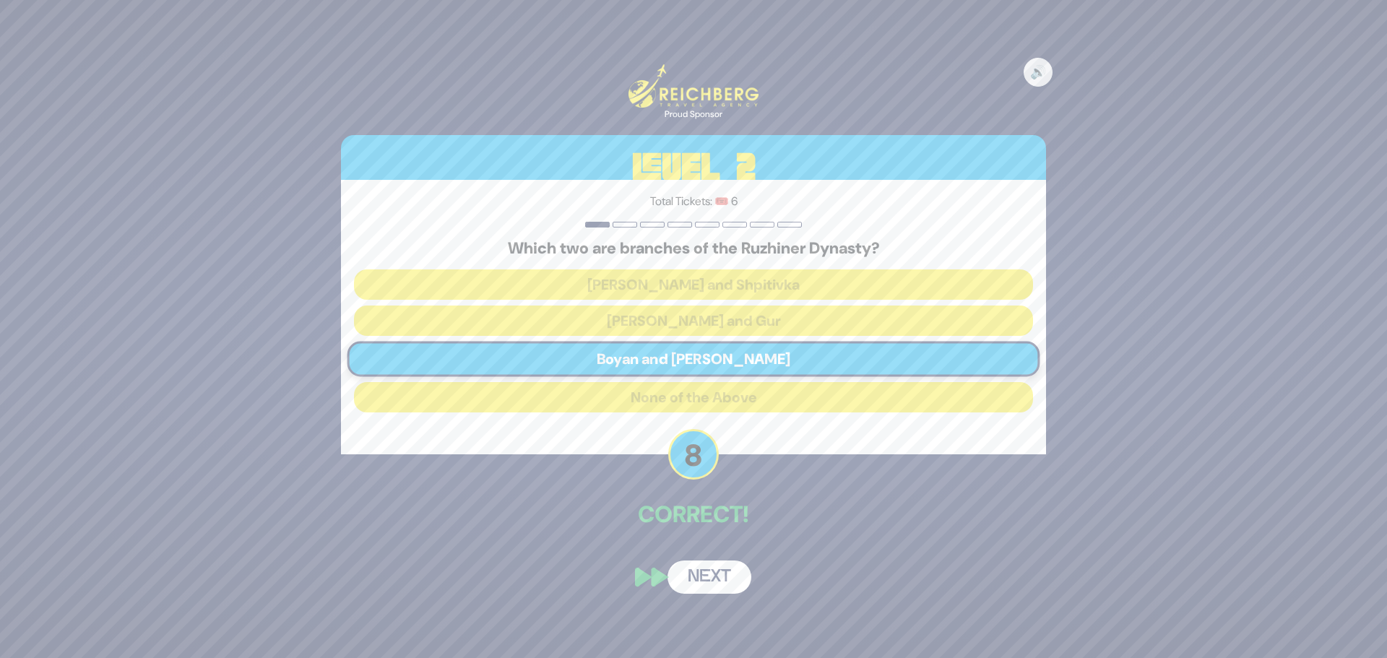
click at [713, 584] on button "Next" at bounding box center [709, 576] width 84 height 33
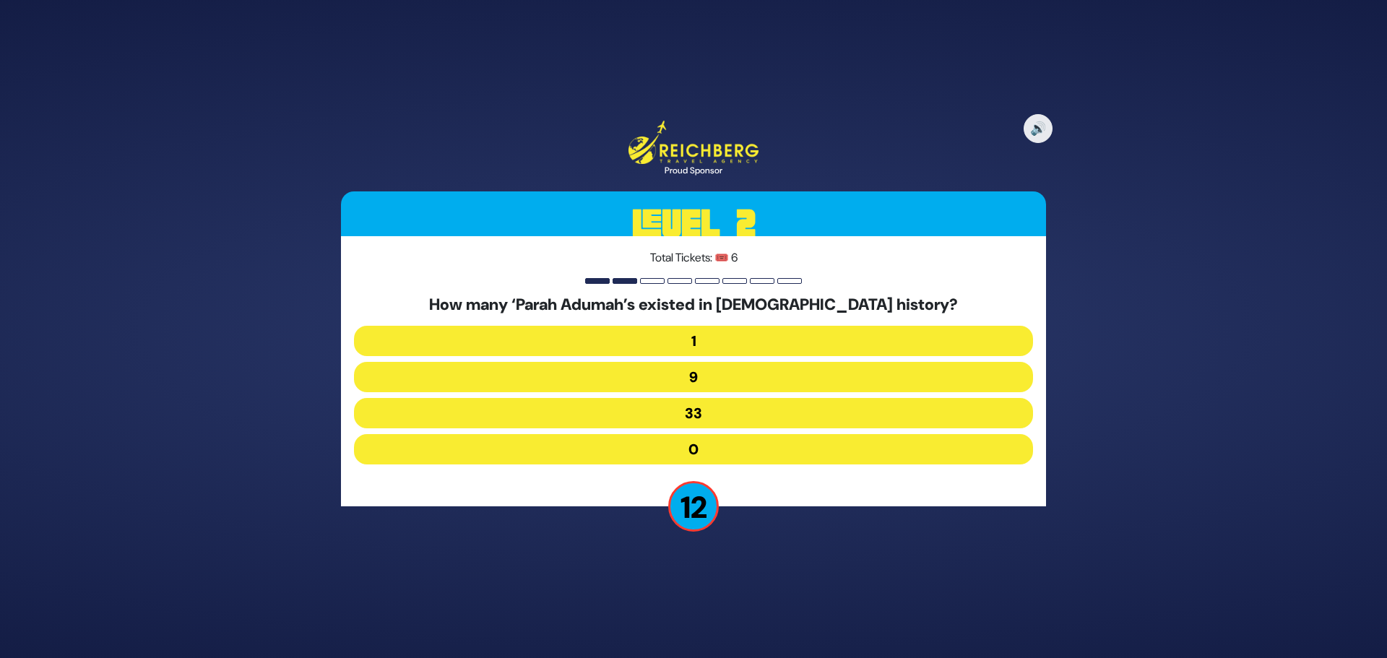
click at [732, 376] on button "9" at bounding box center [693, 377] width 679 height 30
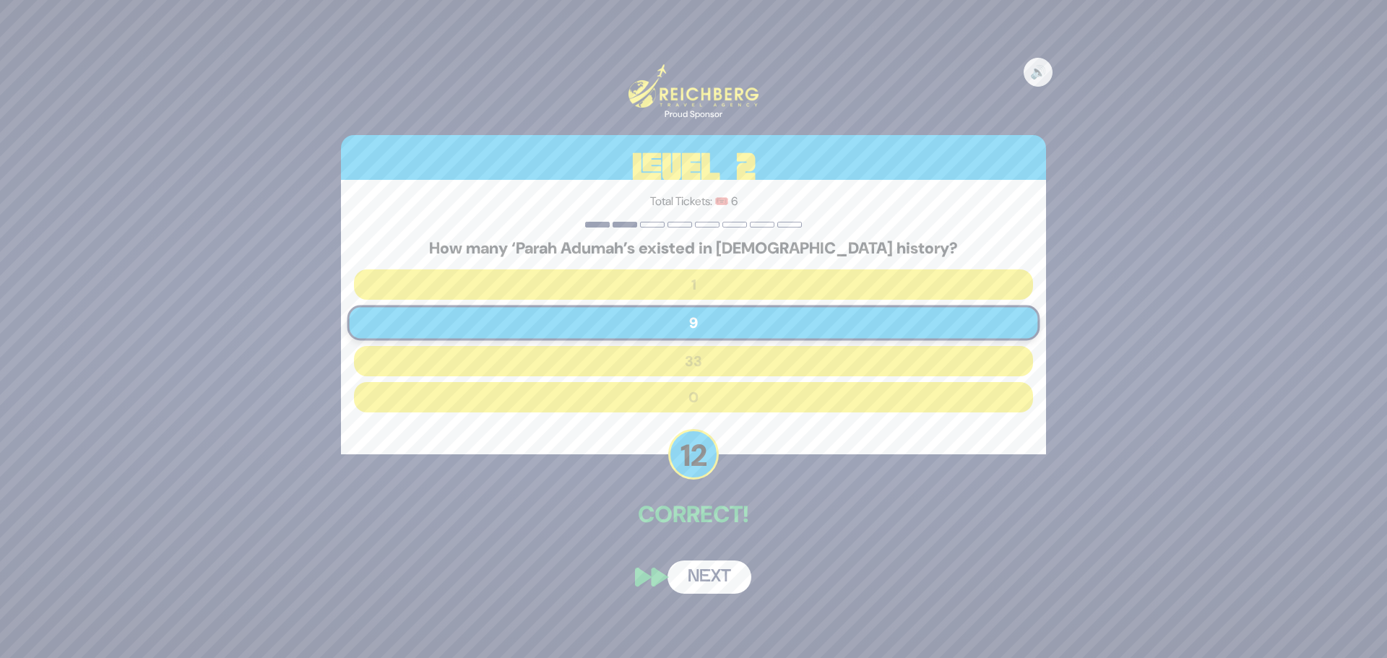
click at [712, 580] on button "Next" at bounding box center [709, 576] width 84 height 33
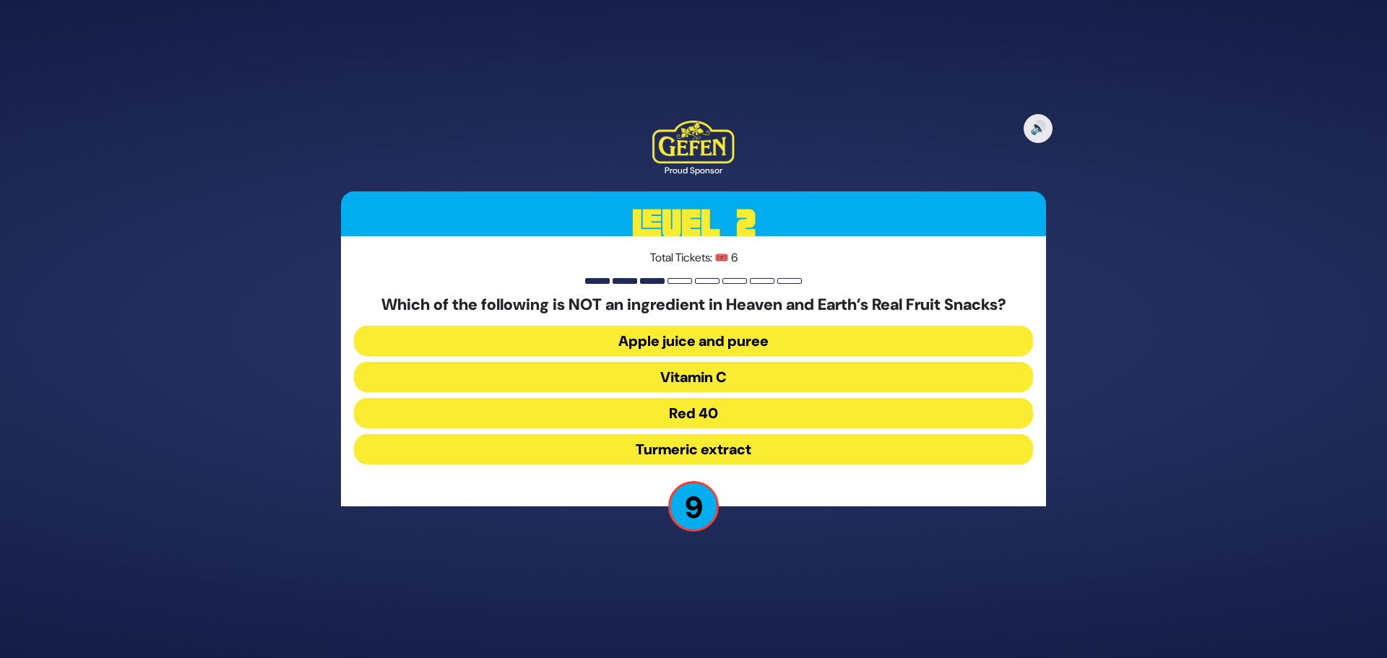
click at [719, 415] on button "Red 40" at bounding box center [693, 413] width 679 height 30
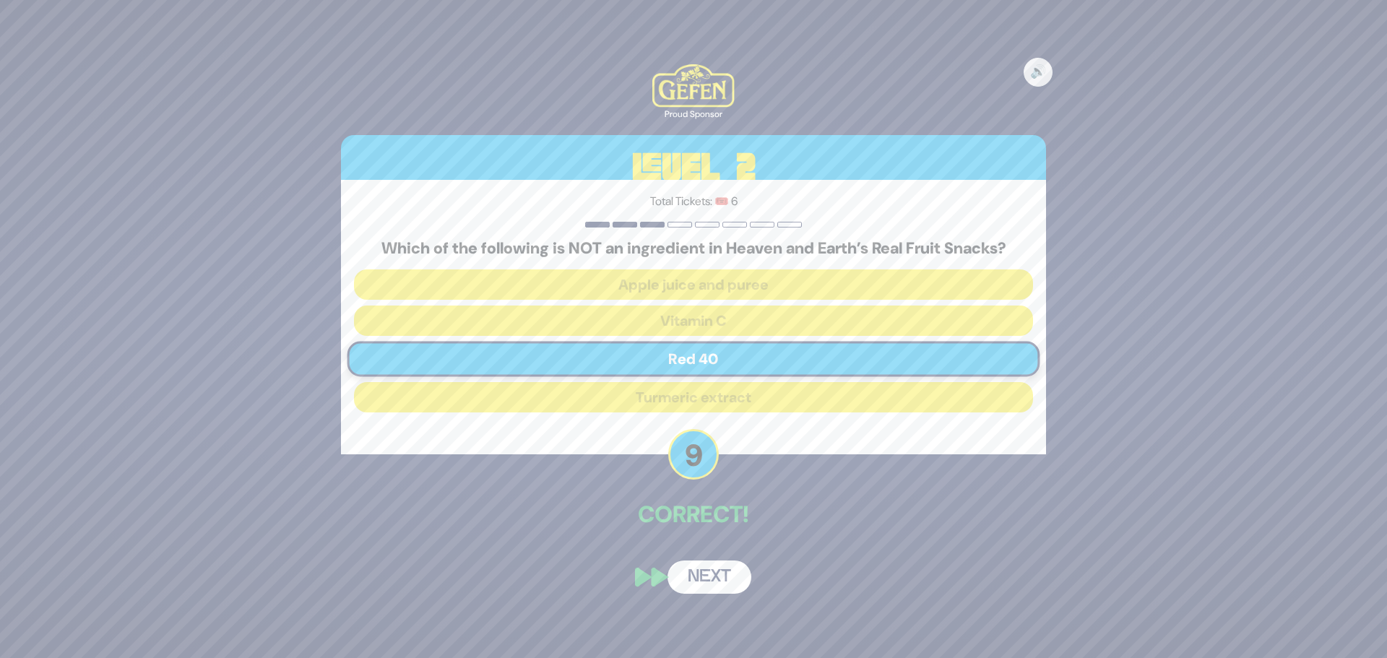
click at [732, 568] on button "Next" at bounding box center [709, 576] width 84 height 33
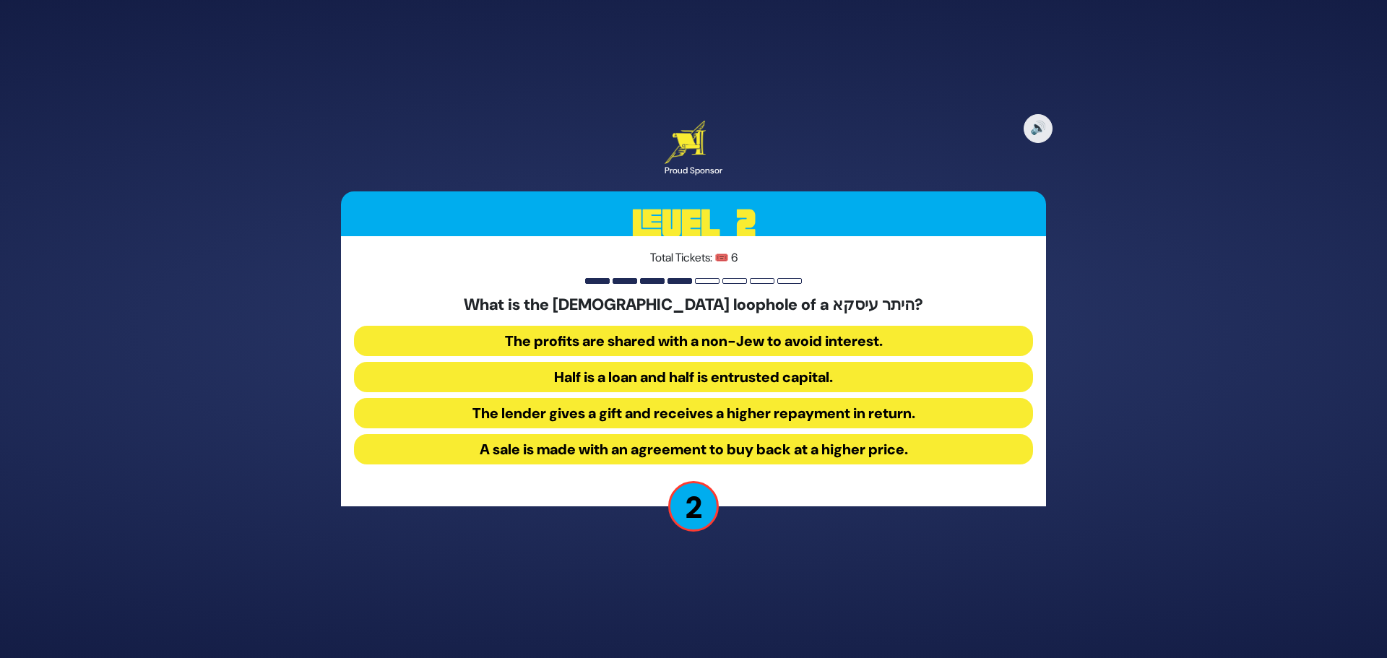
click at [640, 407] on button "The lender gives a gift and receives a higher repayment in return." at bounding box center [693, 413] width 679 height 30
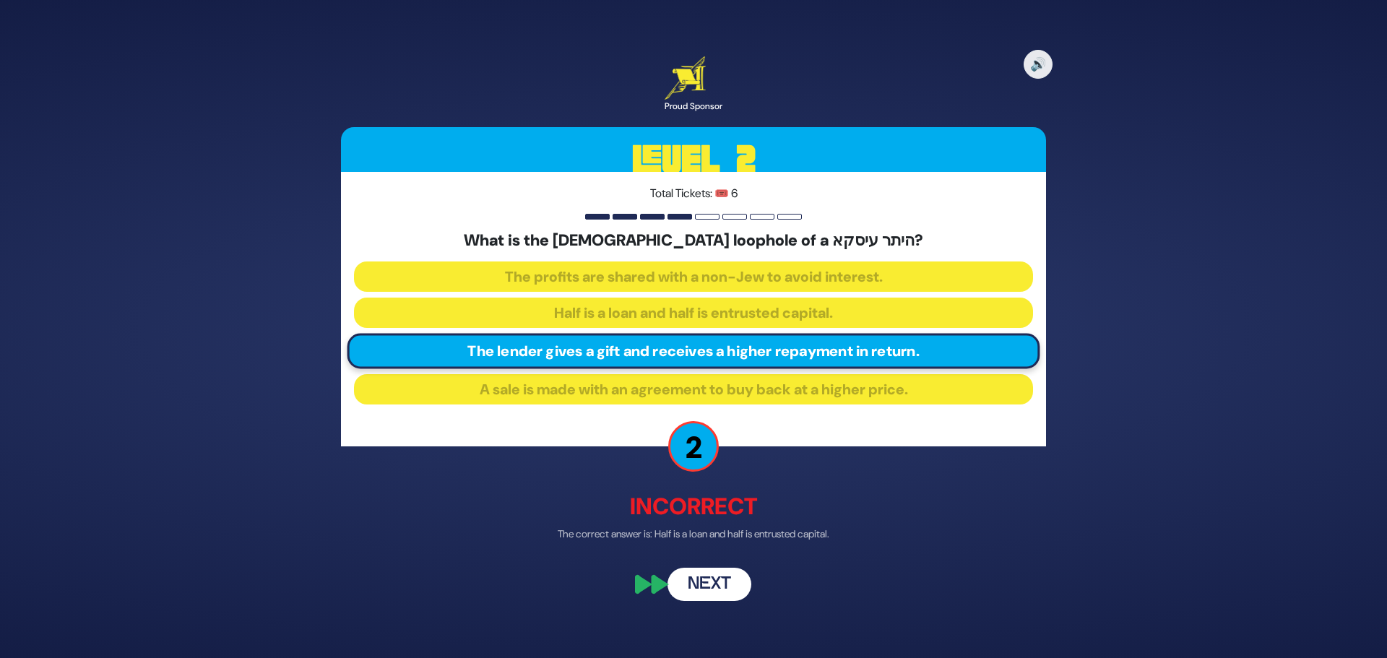
click at [719, 585] on button "Next" at bounding box center [709, 584] width 84 height 33
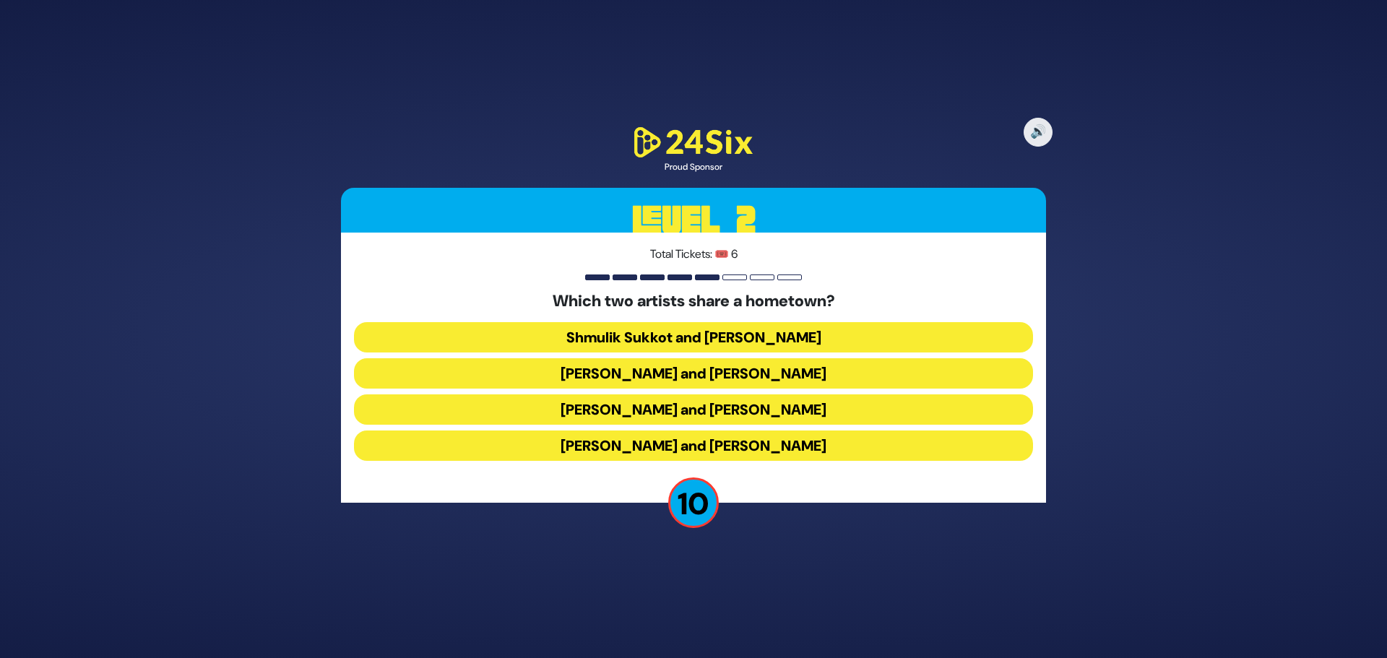
click at [652, 370] on button "Abie Rotenberg and Baruch Levine" at bounding box center [693, 373] width 679 height 30
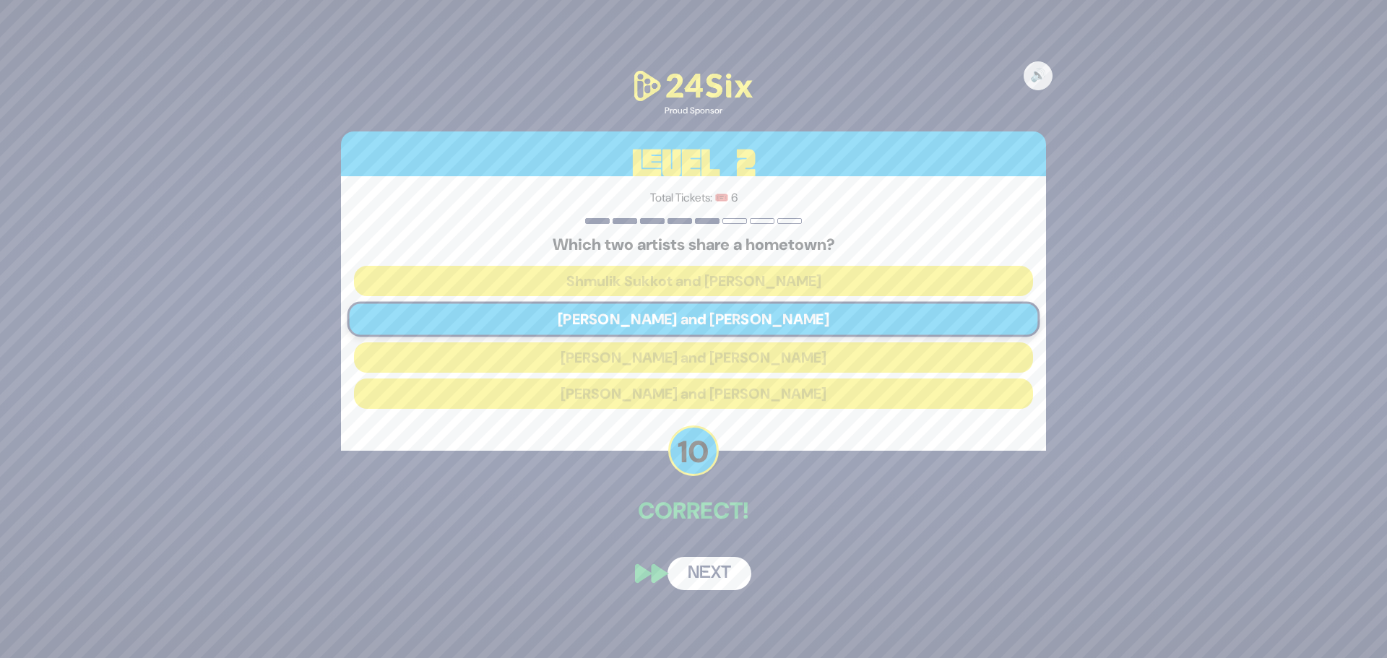
click at [709, 572] on button "Next" at bounding box center [709, 573] width 84 height 33
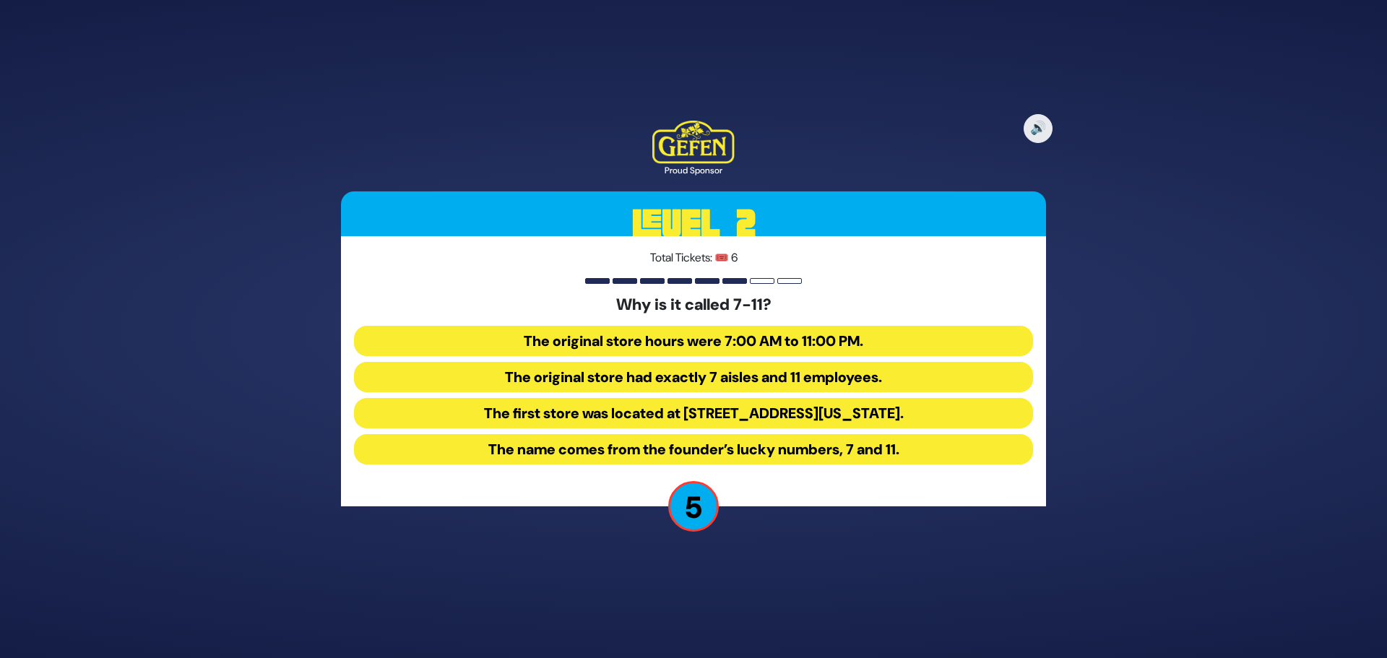
click at [663, 342] on button "The original store hours were 7:00 AM to 11:00 PM." at bounding box center [693, 341] width 679 height 30
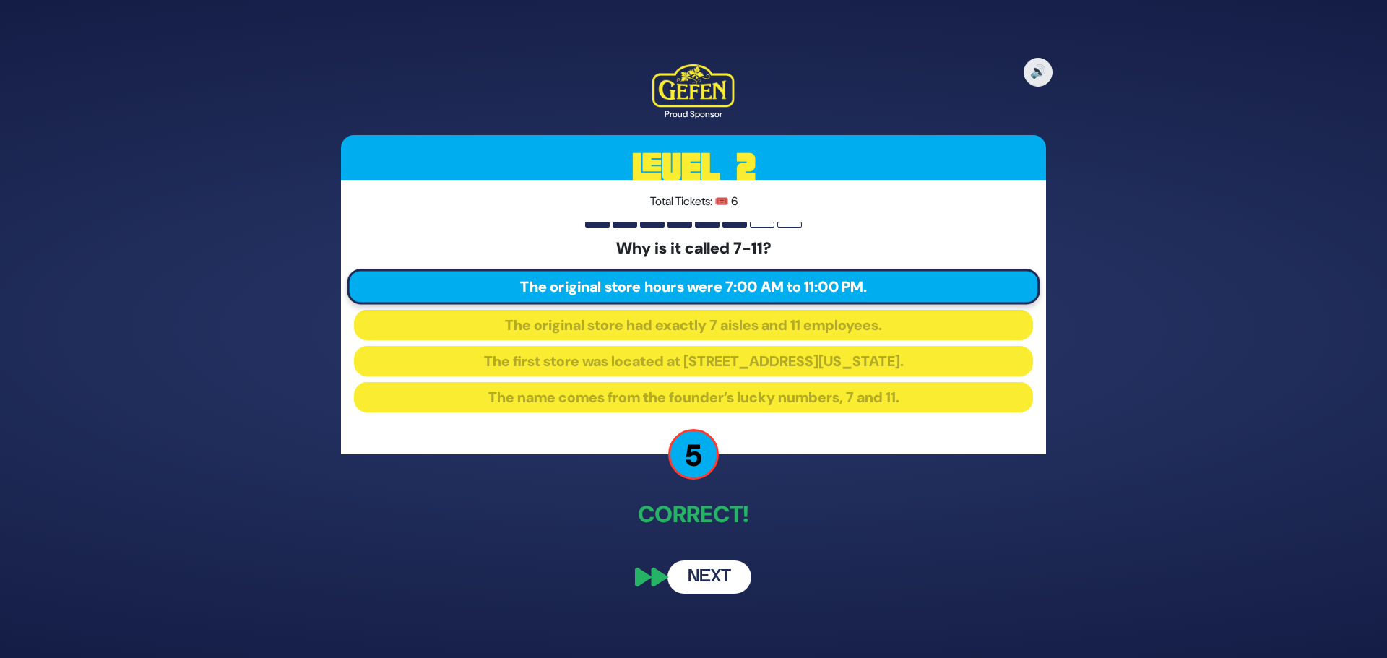
click at [698, 581] on button "Next" at bounding box center [709, 576] width 84 height 33
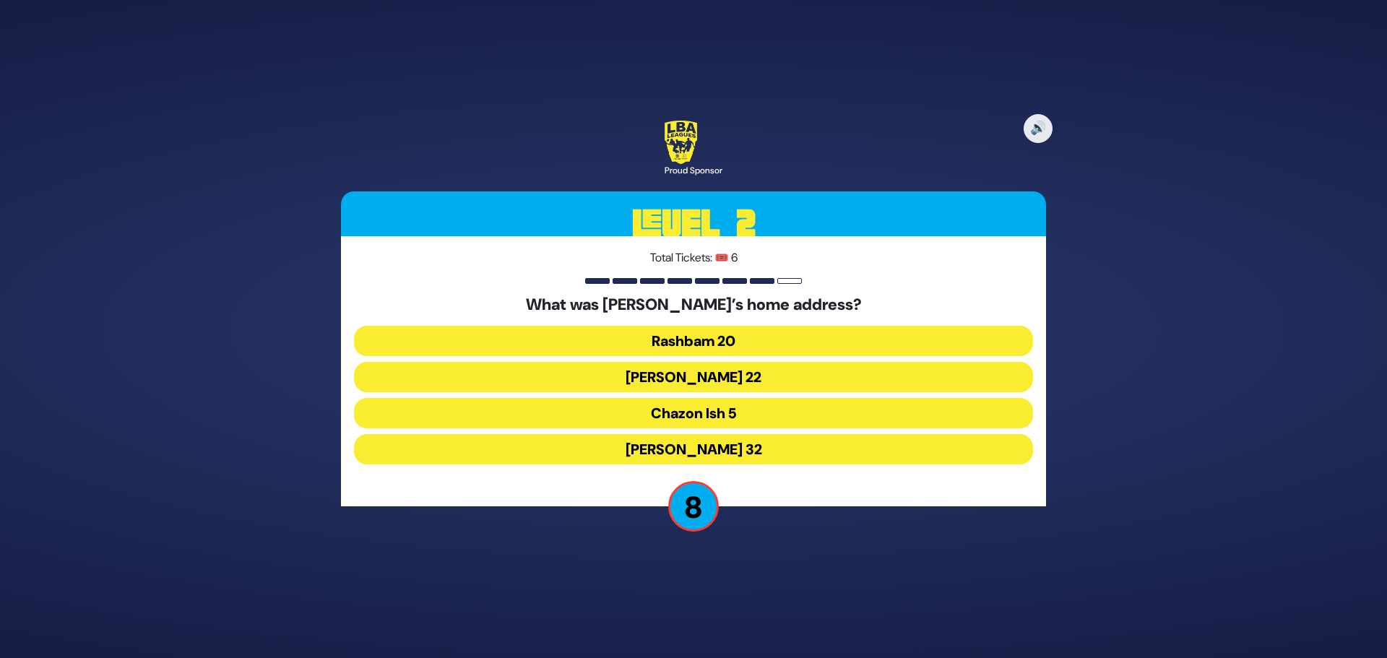
click at [651, 422] on button "Chazon Ish 5" at bounding box center [693, 413] width 679 height 30
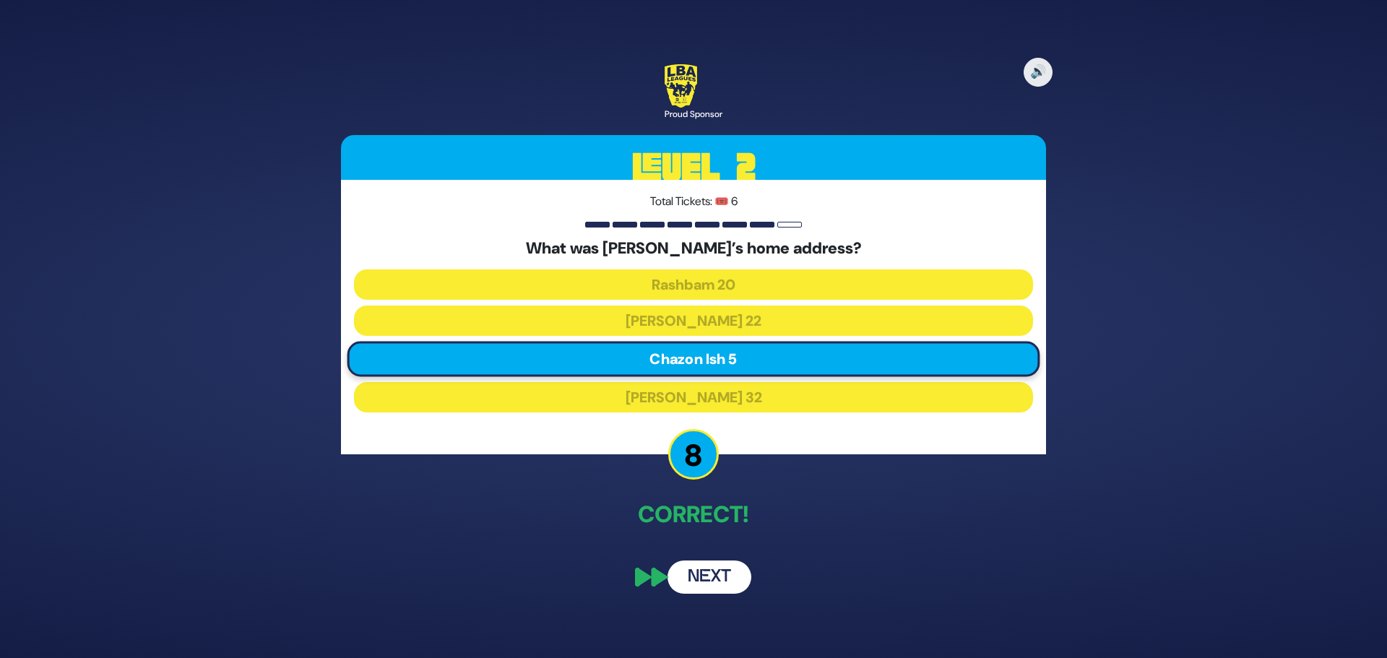
click at [725, 576] on button "Next" at bounding box center [709, 576] width 84 height 33
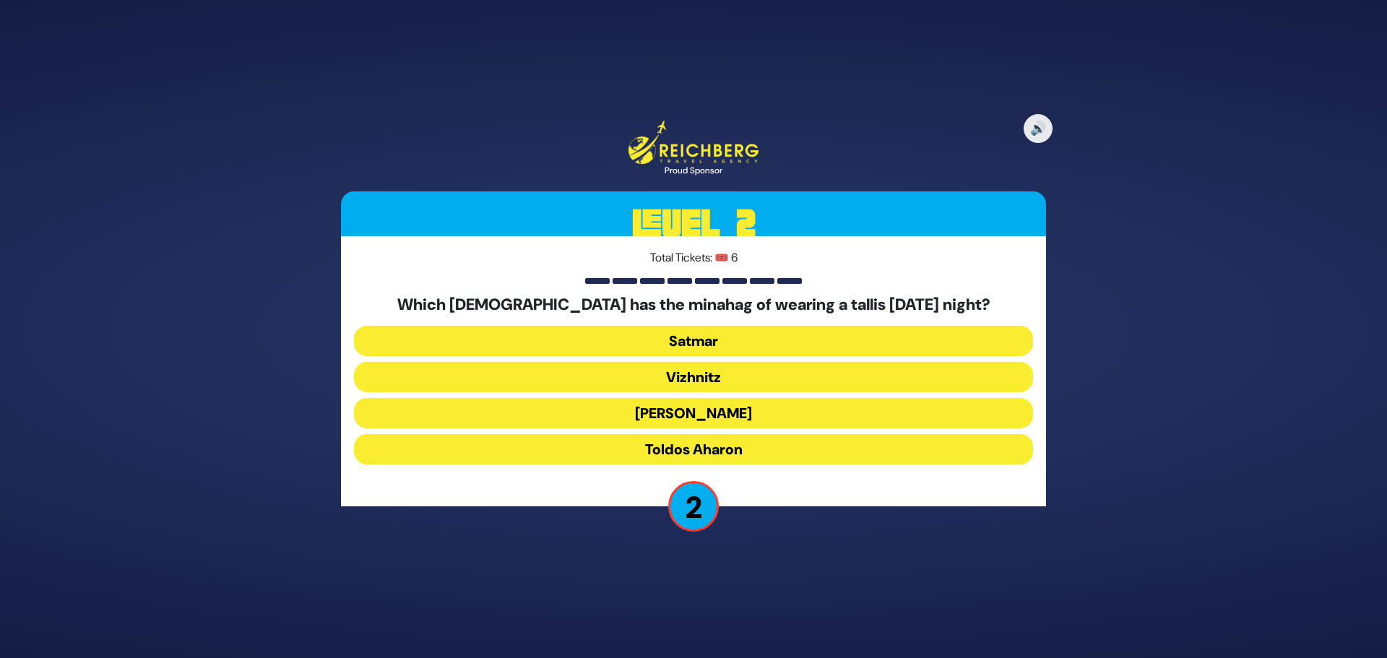
click at [667, 446] on button "Toldos Aharon" at bounding box center [693, 449] width 679 height 30
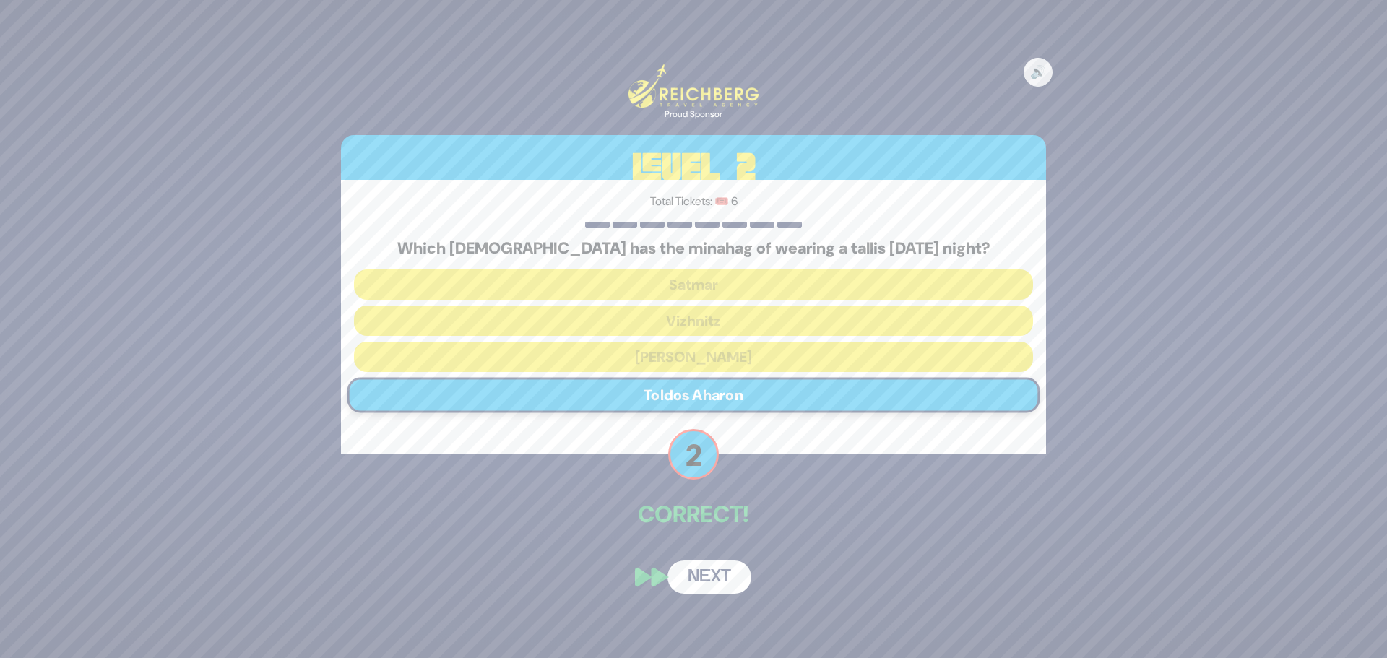
click at [707, 579] on button "Next" at bounding box center [709, 576] width 84 height 33
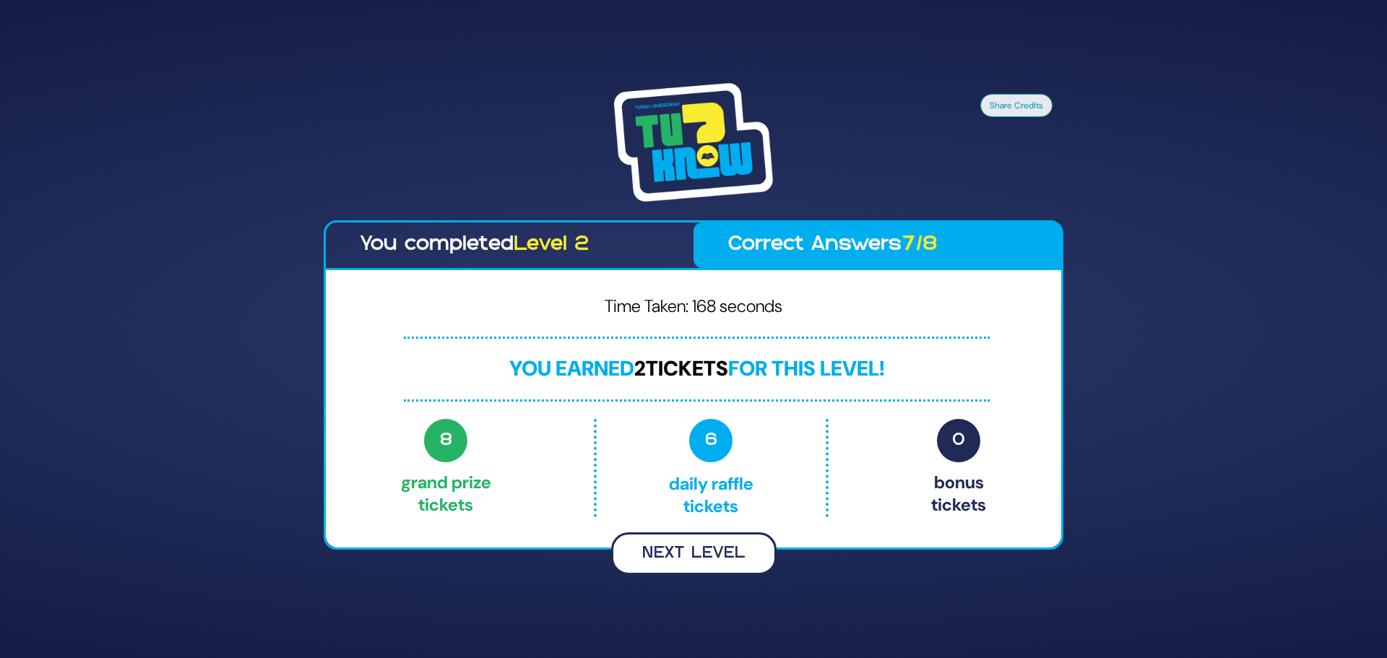
click at [682, 549] on button "Next Level" at bounding box center [693, 553] width 165 height 43
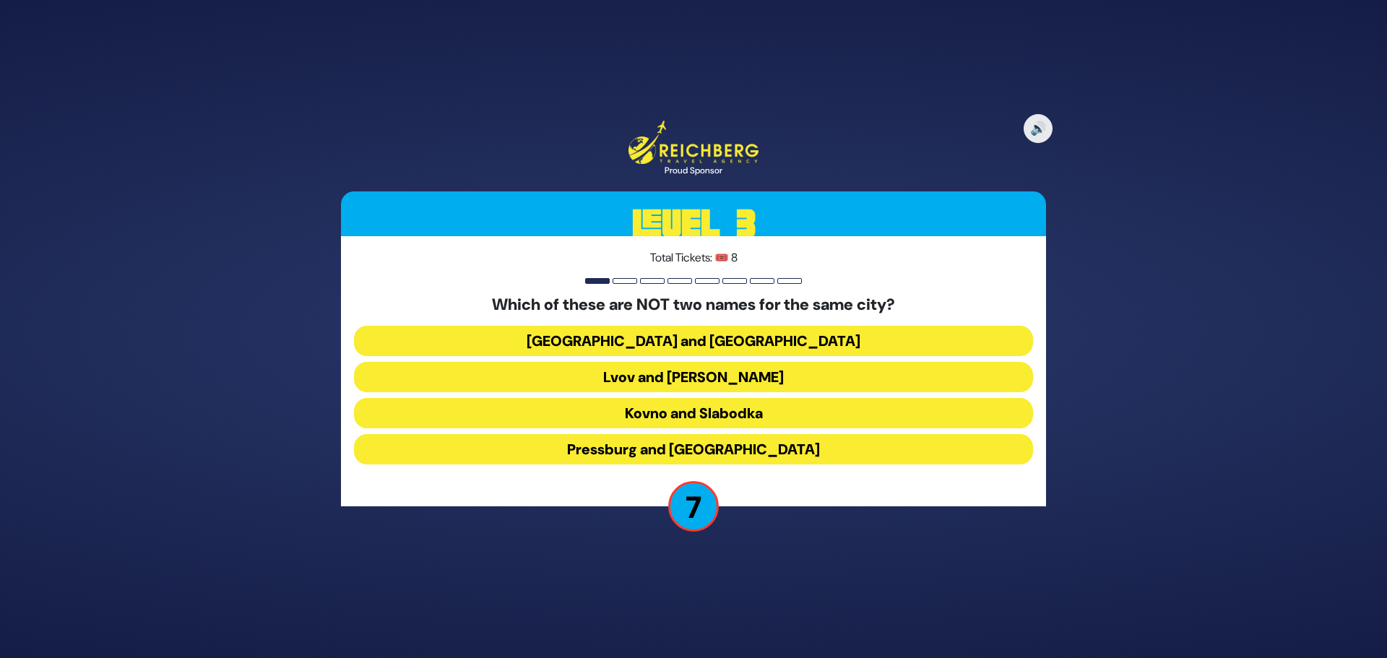
click at [638, 411] on button "Kovno and Slabodka" at bounding box center [693, 413] width 679 height 30
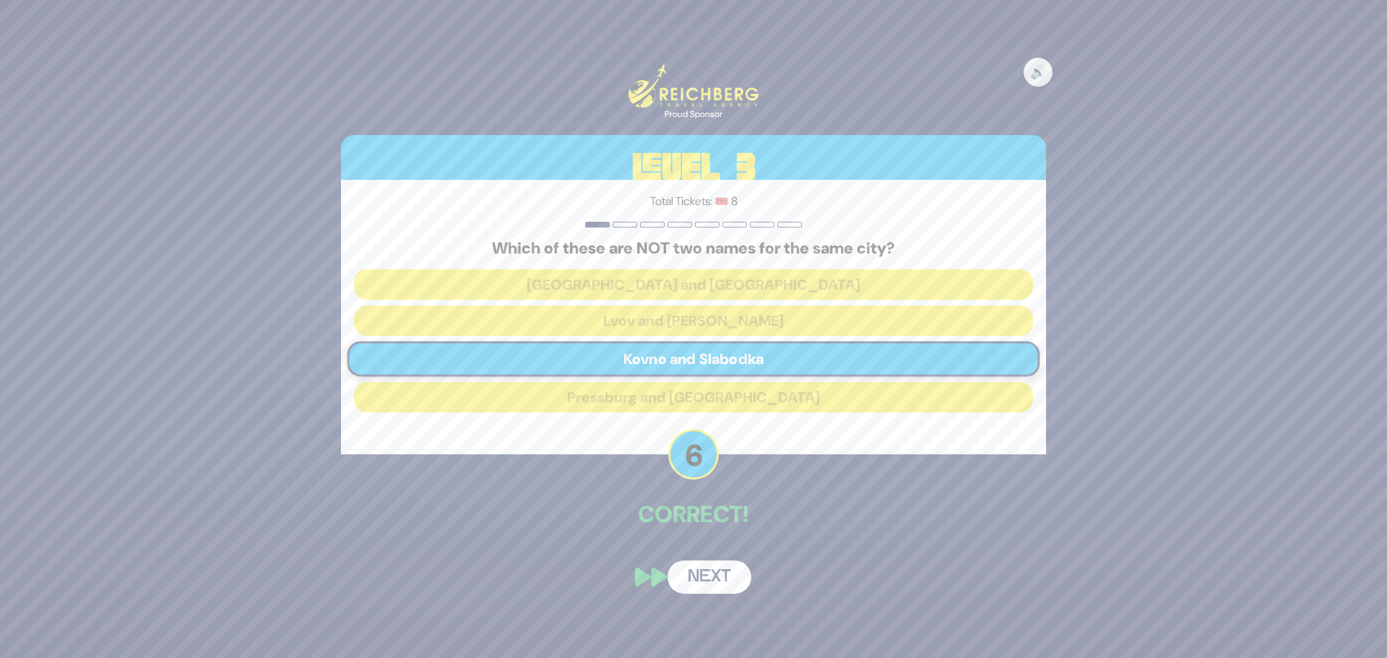
click at [703, 570] on button "Next" at bounding box center [709, 576] width 84 height 33
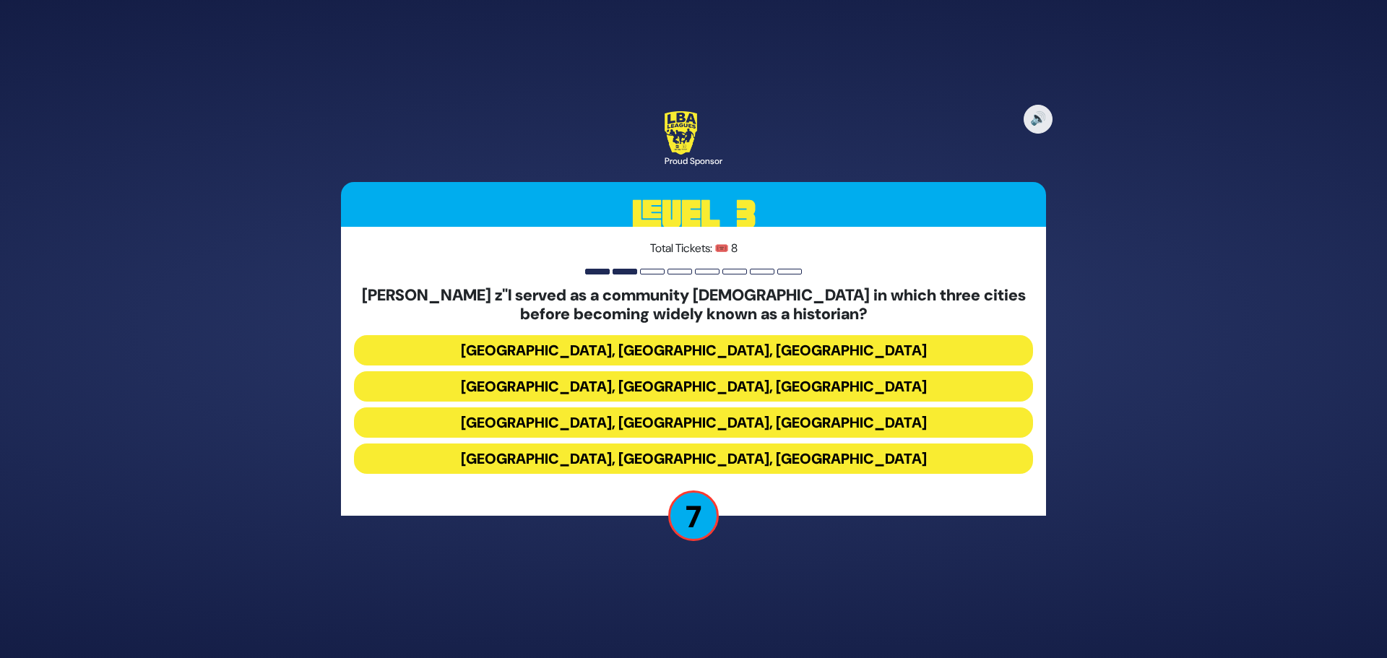
click at [641, 349] on button "Miami, Chicago, Monsey" at bounding box center [693, 350] width 679 height 30
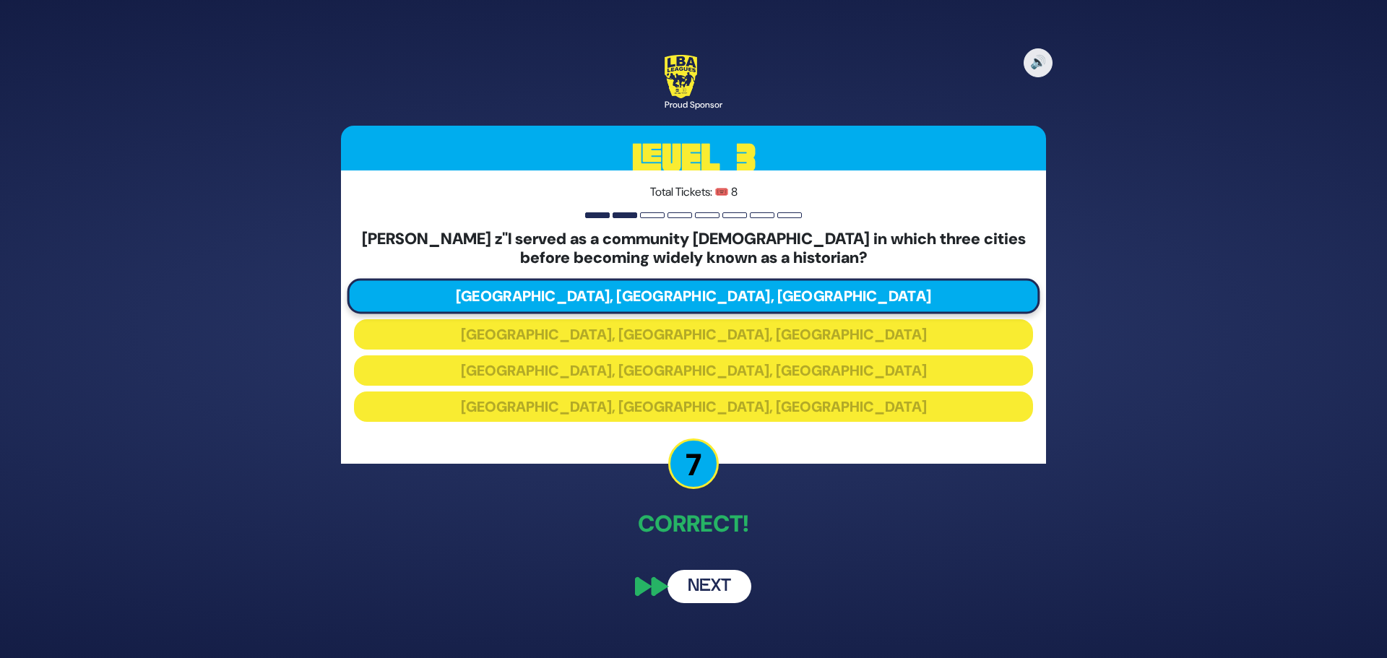
click at [700, 582] on button "Next" at bounding box center [709, 586] width 84 height 33
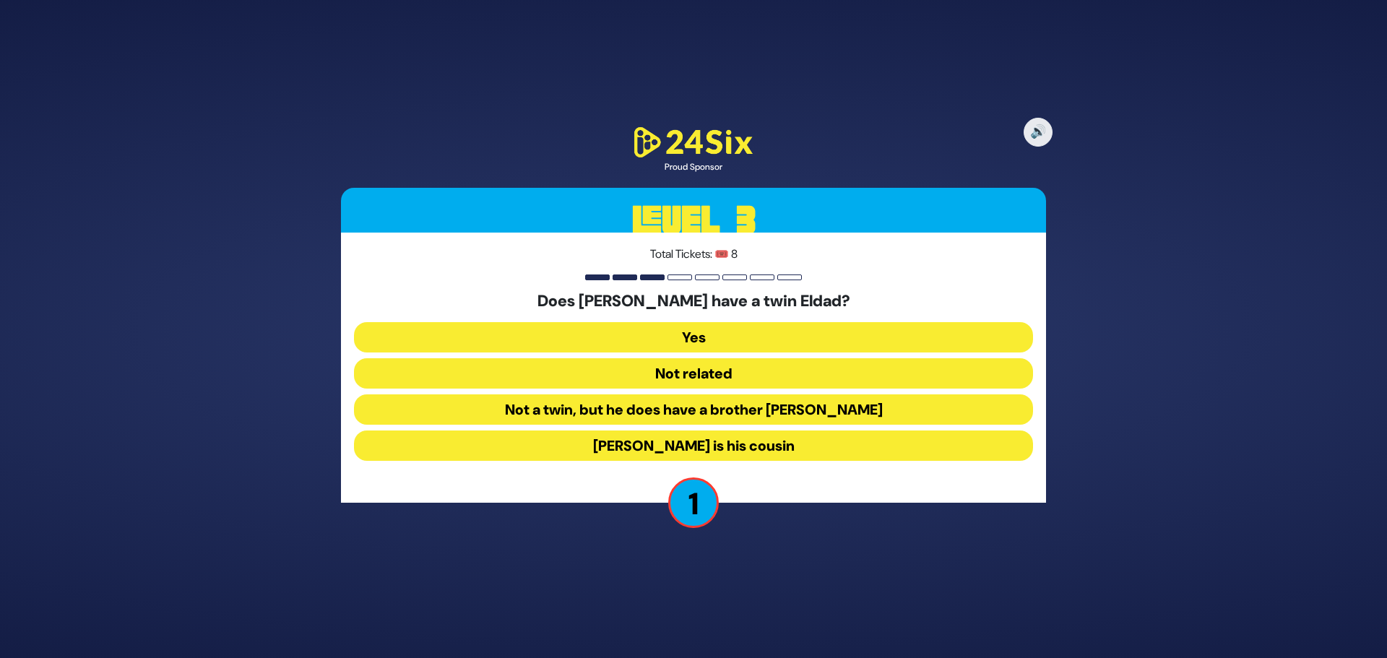
click at [710, 406] on button "Not a twin, but he does have a brother Eldad" at bounding box center [693, 409] width 679 height 30
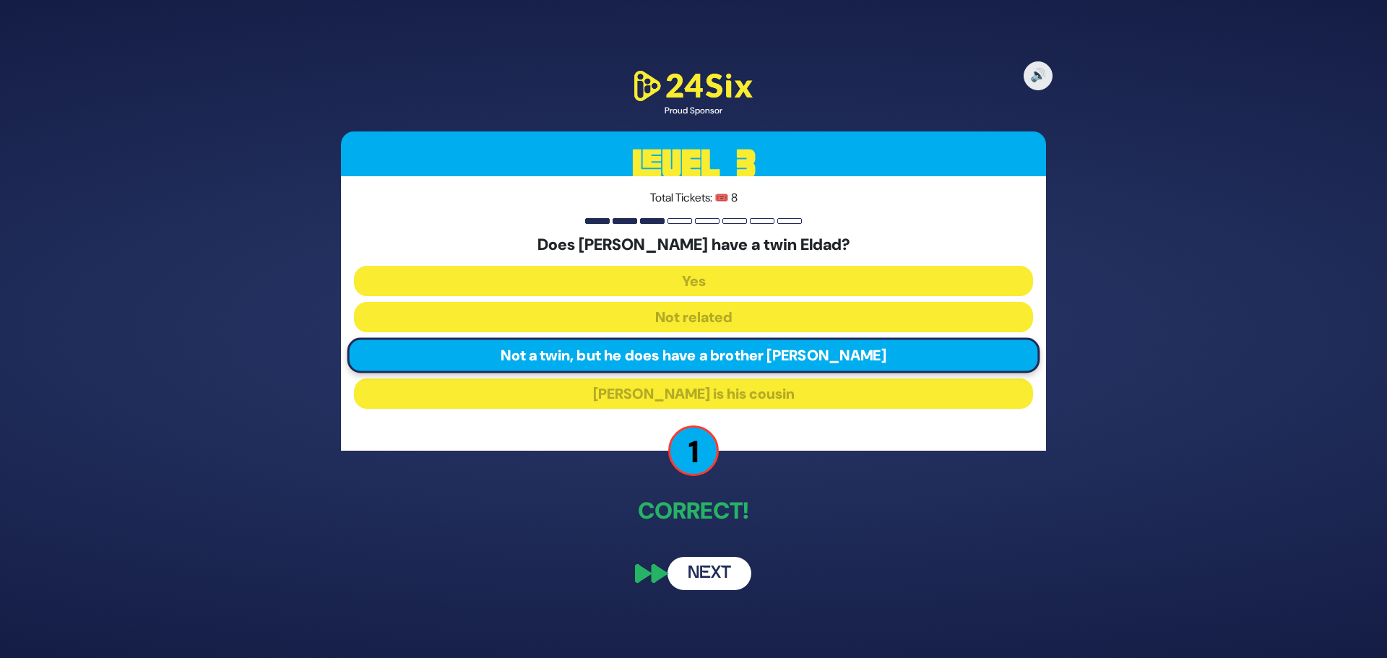
click at [727, 571] on button "Next" at bounding box center [709, 573] width 84 height 33
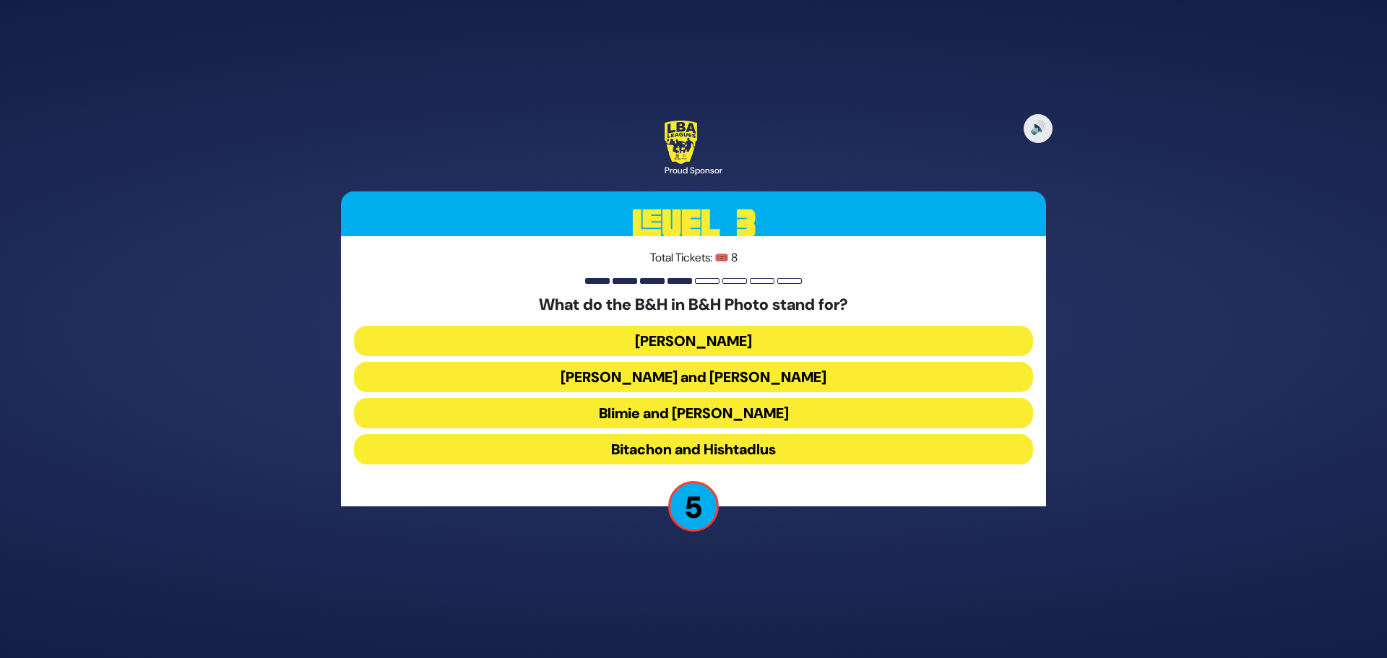
click at [728, 341] on button "Baruch Hashem" at bounding box center [693, 341] width 679 height 30
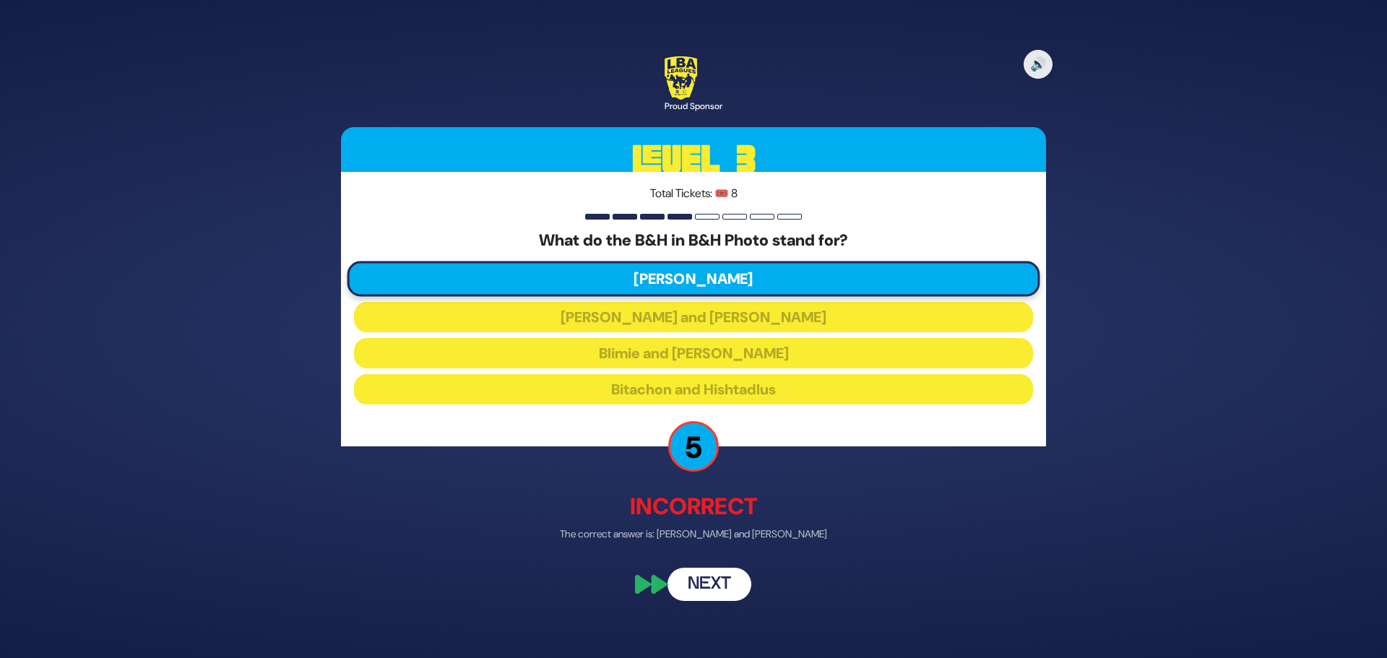
click at [732, 583] on button "Next" at bounding box center [709, 584] width 84 height 33
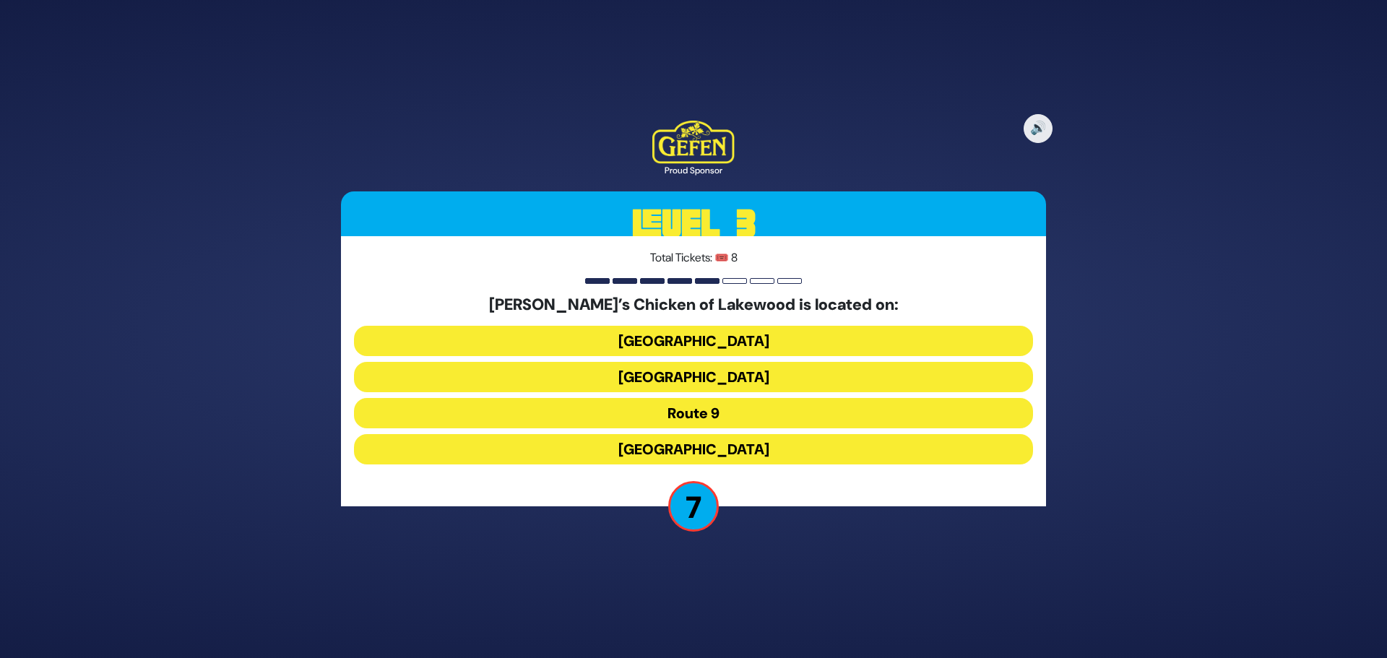
click at [711, 383] on button "Cedarbridge Avenue" at bounding box center [693, 377] width 679 height 30
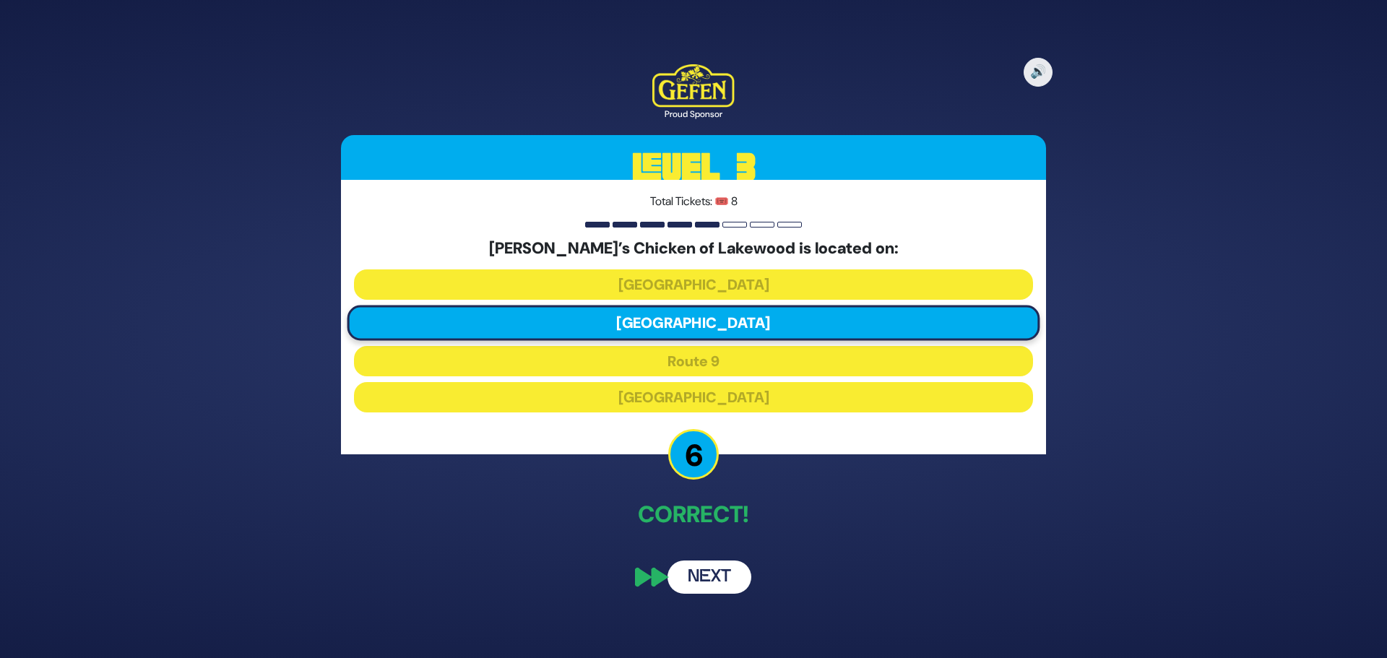
click at [714, 584] on button "Next" at bounding box center [709, 576] width 84 height 33
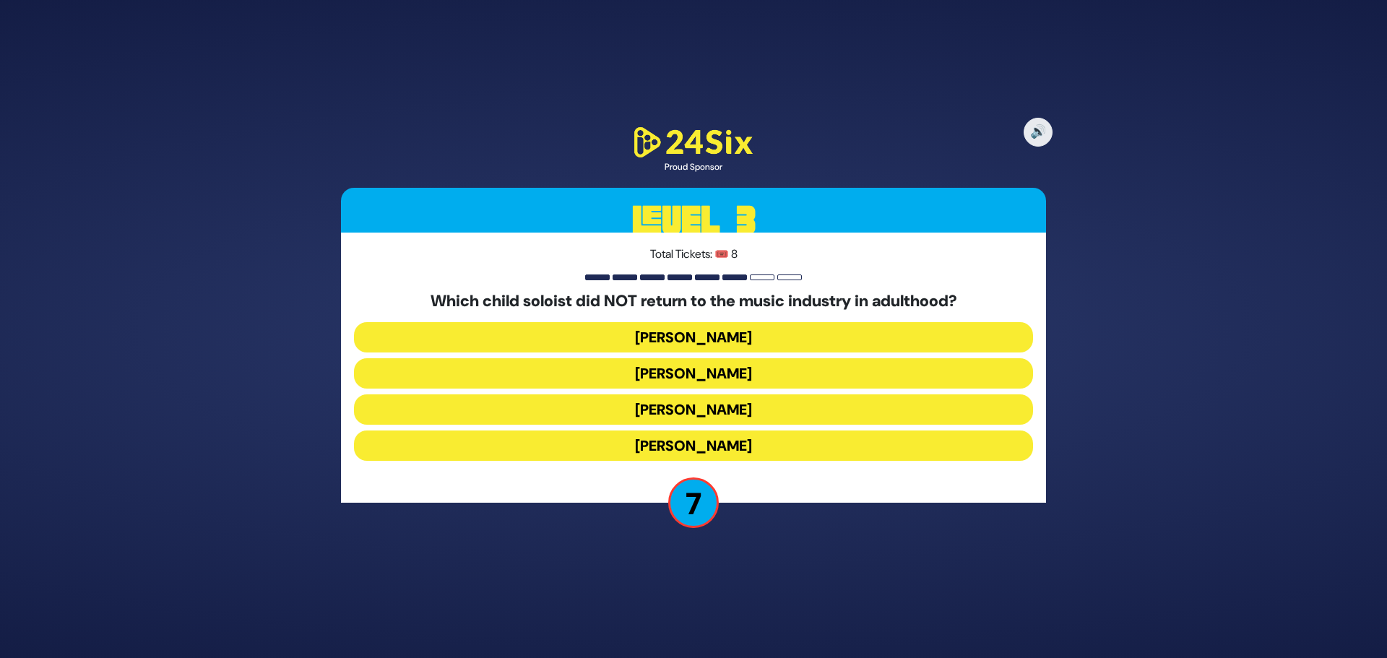
click at [643, 441] on button "Yitzy Spinner" at bounding box center [693, 445] width 679 height 30
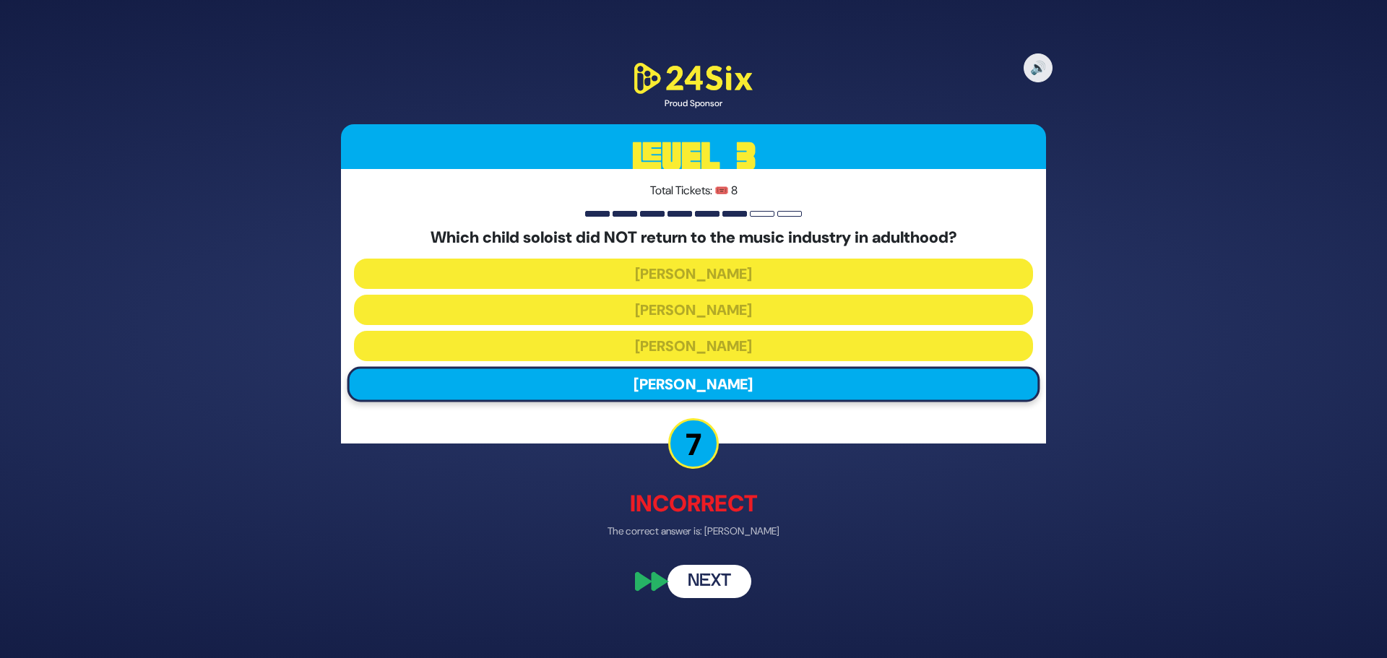
click at [709, 574] on button "Next" at bounding box center [709, 581] width 84 height 33
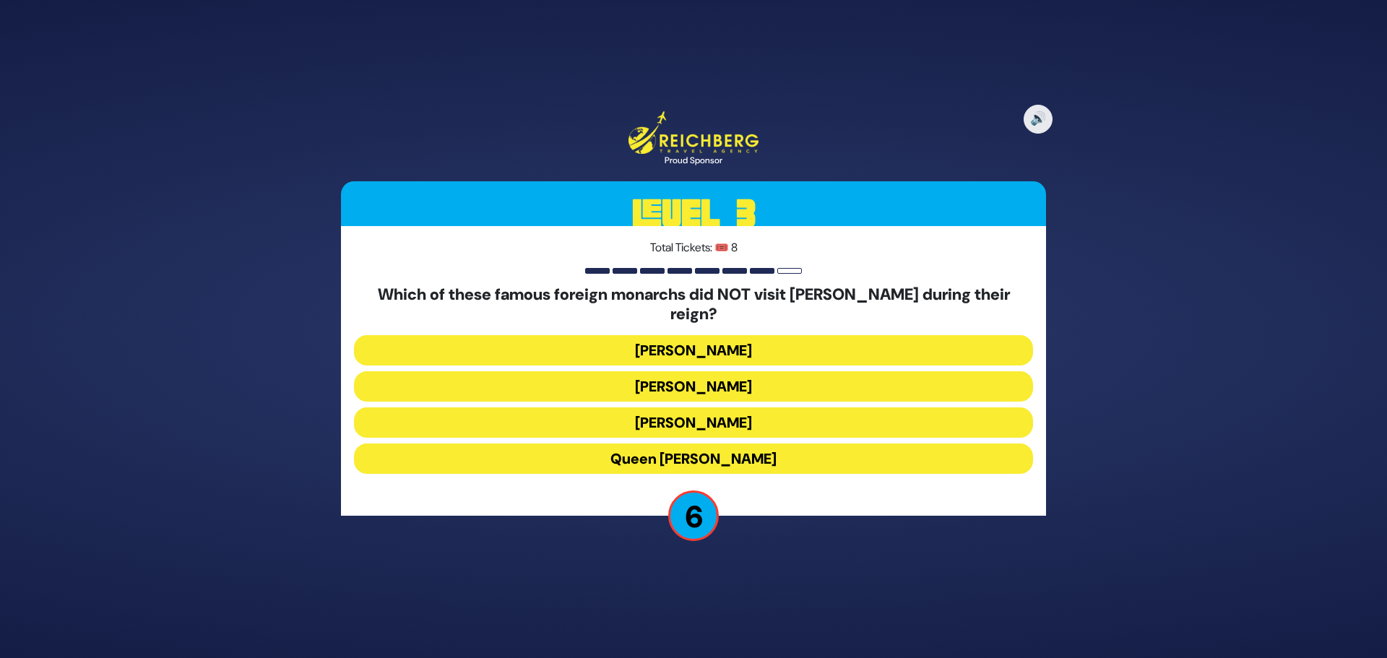
click at [664, 417] on button "Napoleon Bonaparte" at bounding box center [693, 422] width 679 height 30
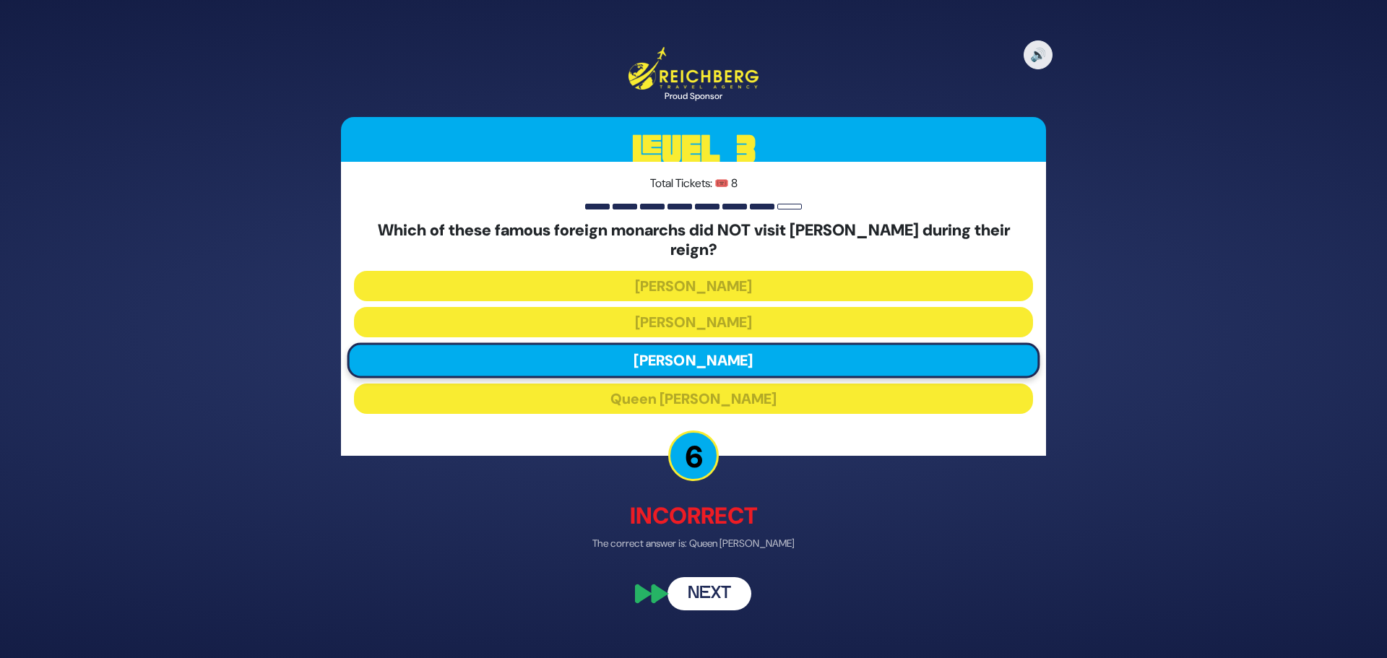
click at [715, 586] on button "Next" at bounding box center [709, 594] width 84 height 33
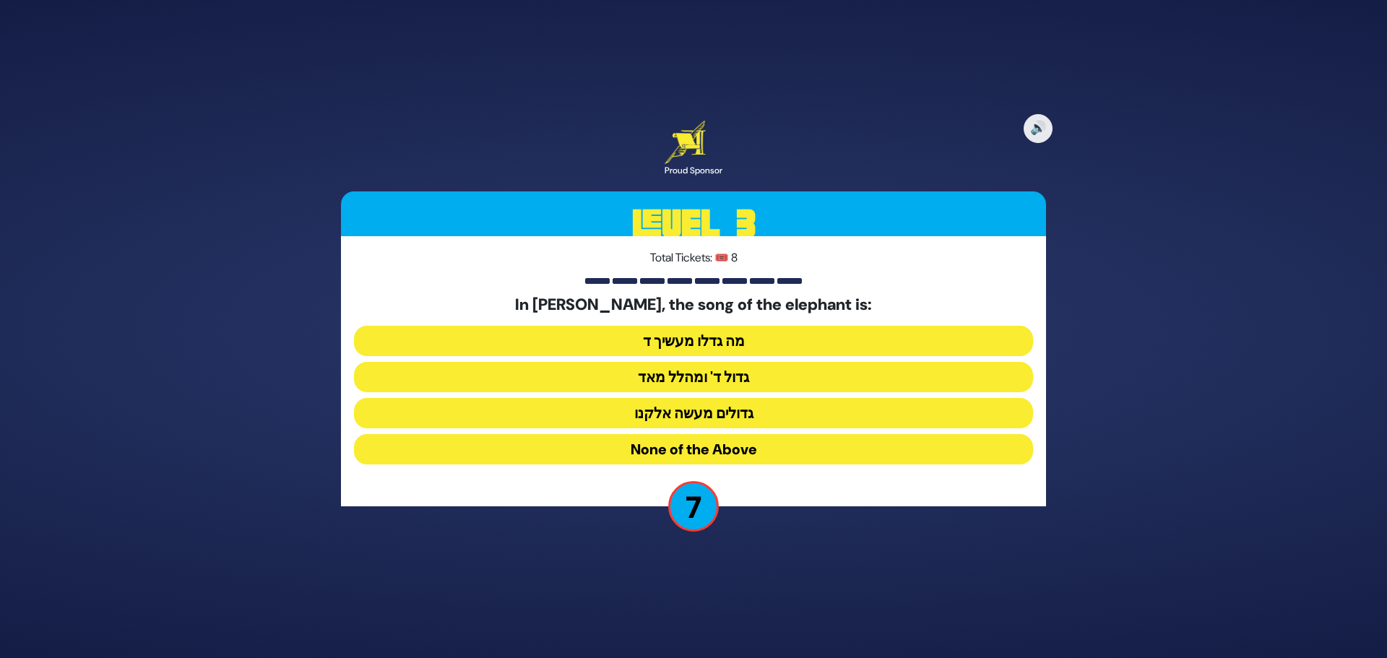
click at [711, 446] on button "None of the Above" at bounding box center [693, 449] width 679 height 30
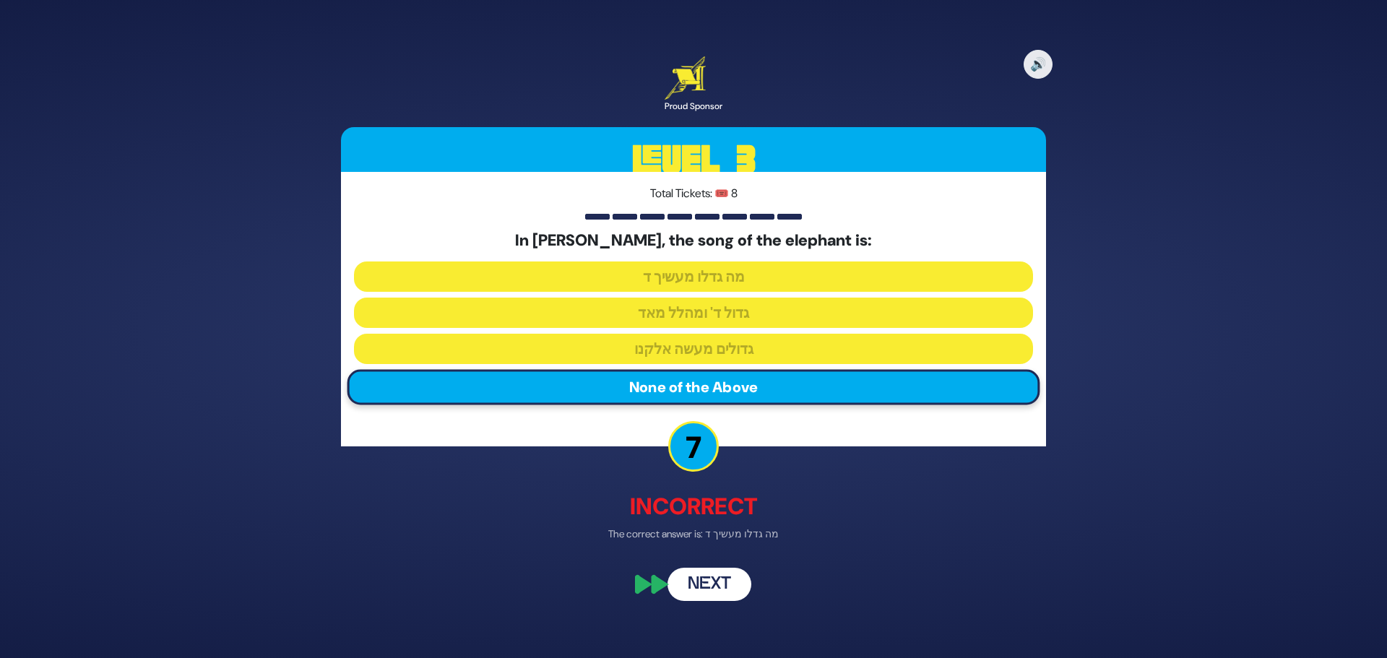
click at [706, 584] on button "Next" at bounding box center [709, 584] width 84 height 33
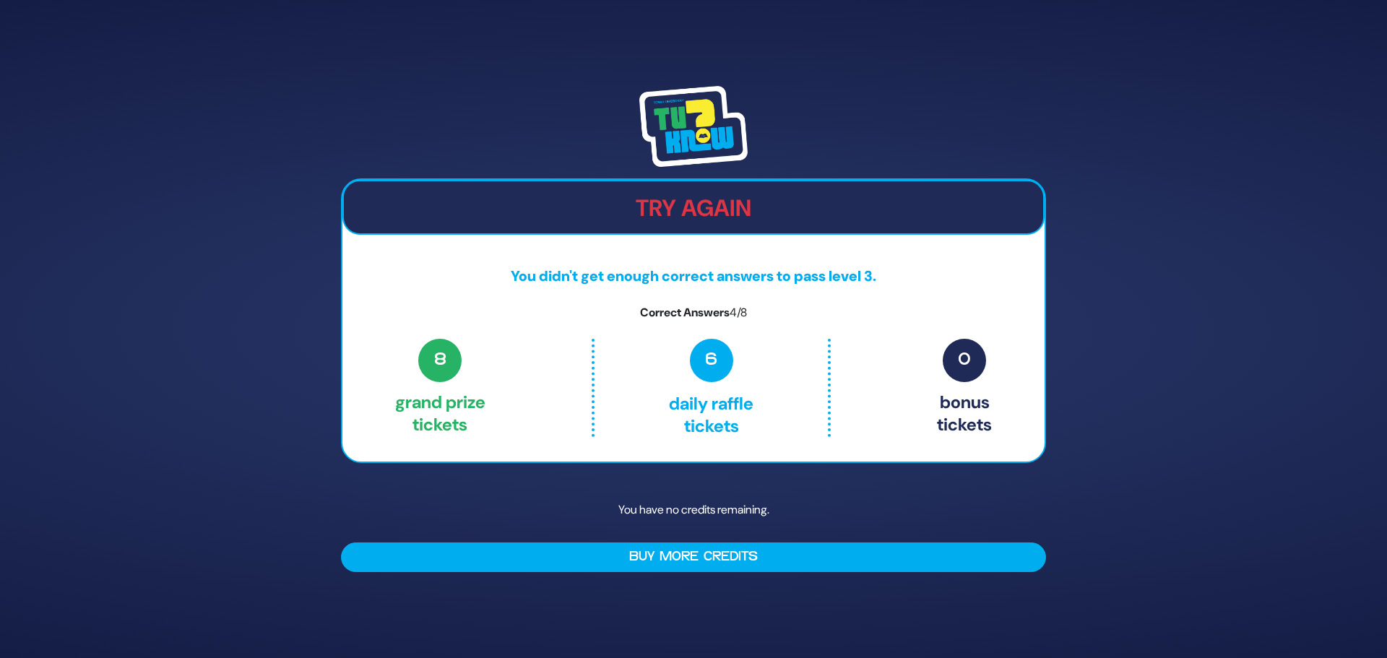
click at [695, 388] on p "6 Daily Raffle tickets" at bounding box center [711, 388] width 172 height 98
click at [710, 378] on span "6" at bounding box center [711, 360] width 43 height 43
click at [475, 399] on p "8 Grand Prize tickets" at bounding box center [440, 388] width 90 height 98
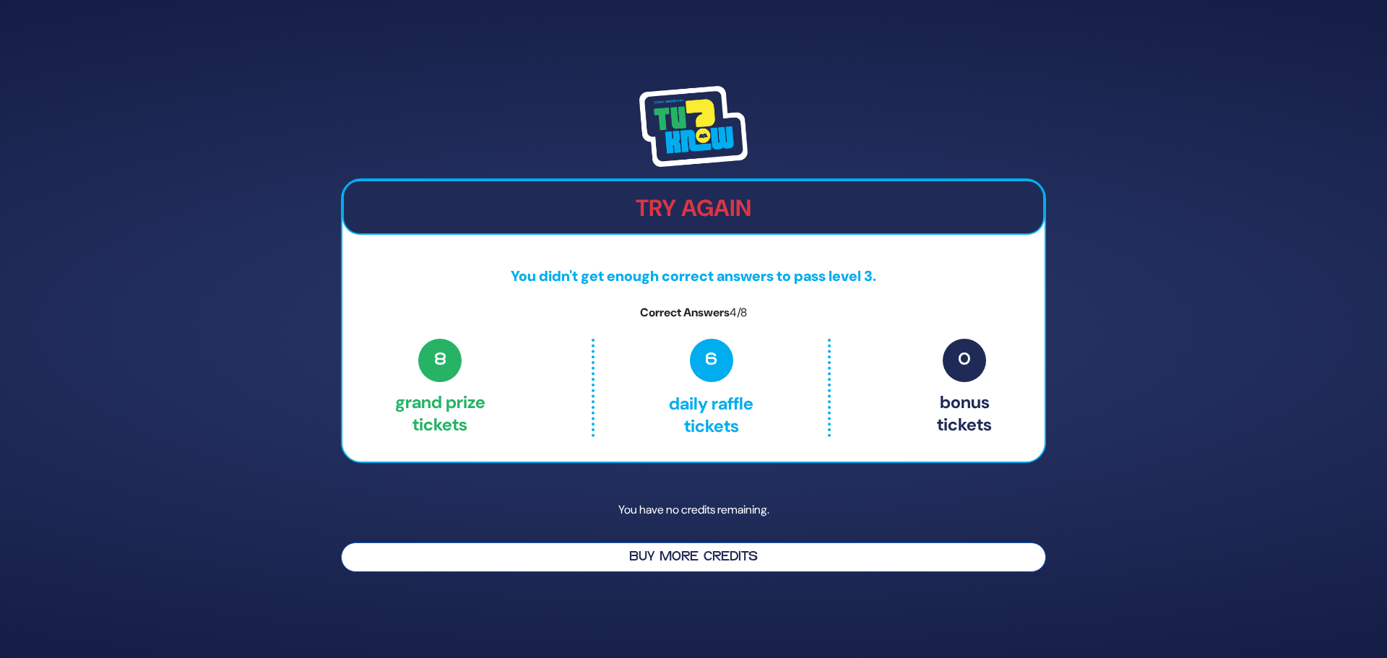
click at [701, 551] on button "Buy More Credits" at bounding box center [693, 557] width 705 height 30
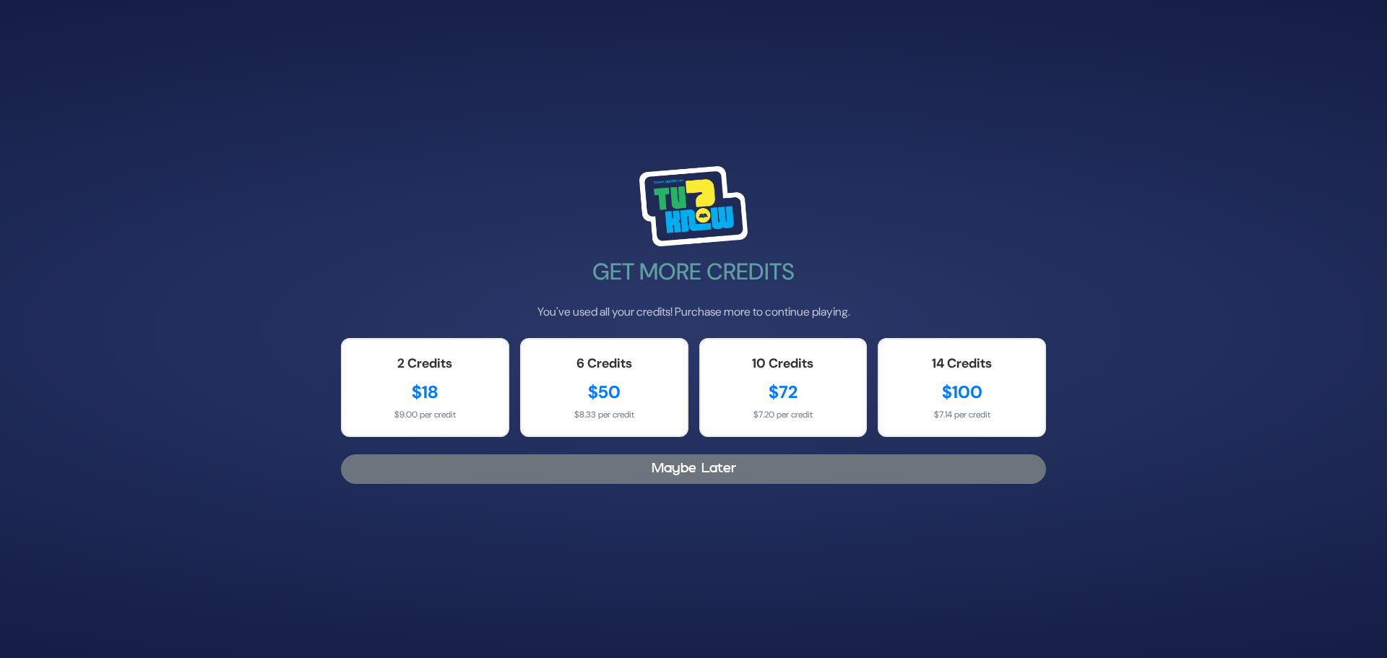
click at [716, 467] on button "Maybe Later" at bounding box center [693, 469] width 705 height 30
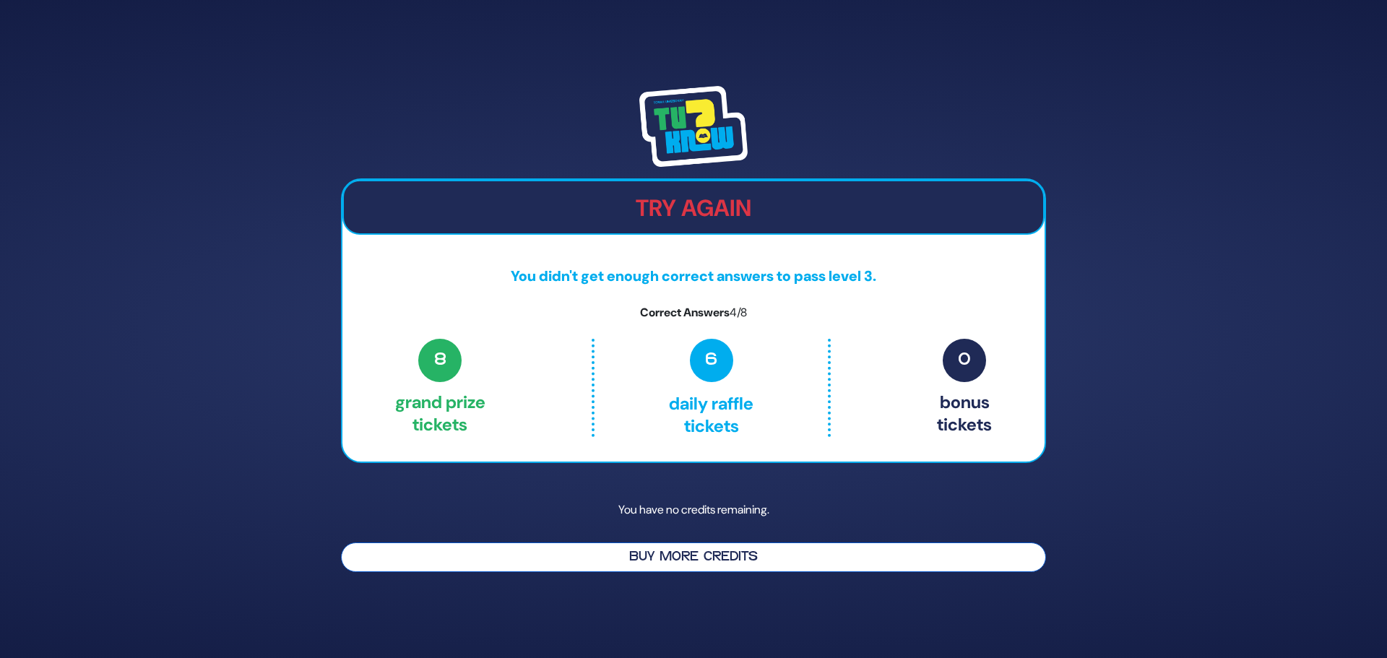
click at [722, 552] on button "Buy More Credits" at bounding box center [693, 557] width 705 height 30
